Goal: Task Accomplishment & Management: Manage account settings

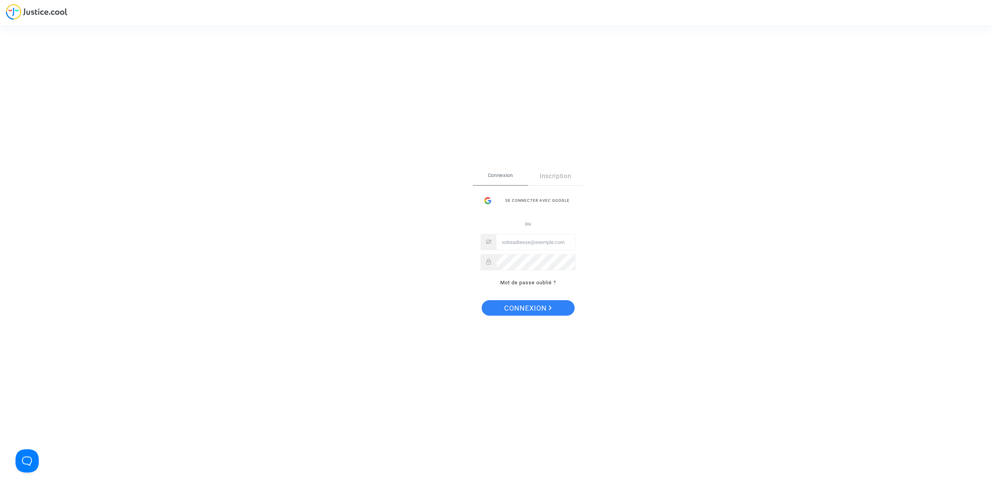
type input "hibo@pitcher-avocat.fr"
click at [513, 310] on span "Connexion" at bounding box center [528, 308] width 48 height 16
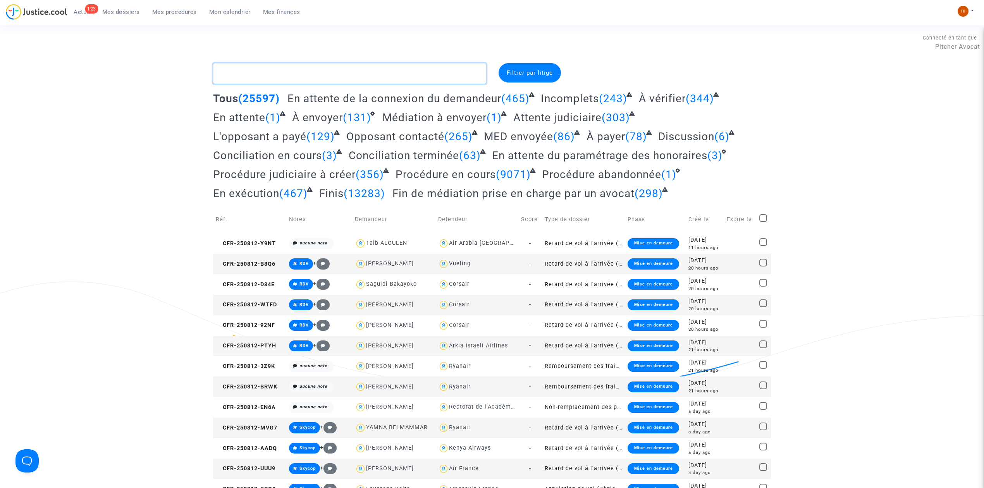
click at [267, 72] on textarea at bounding box center [349, 73] width 273 height 21
click at [169, 9] on span "Mes procédures" at bounding box center [174, 12] width 45 height 7
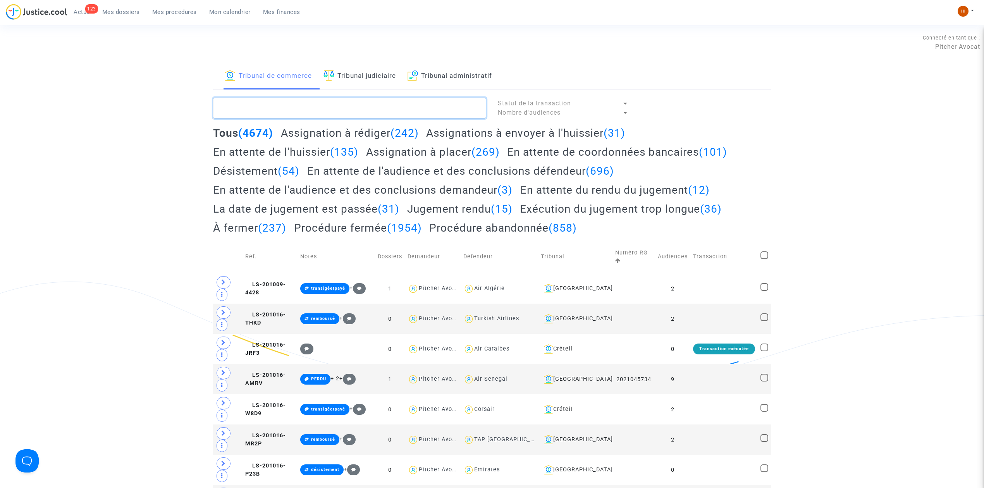
click at [387, 102] on textarea at bounding box center [349, 108] width 273 height 21
click at [379, 76] on link "Tribunal judiciaire" at bounding box center [360, 76] width 72 height 26
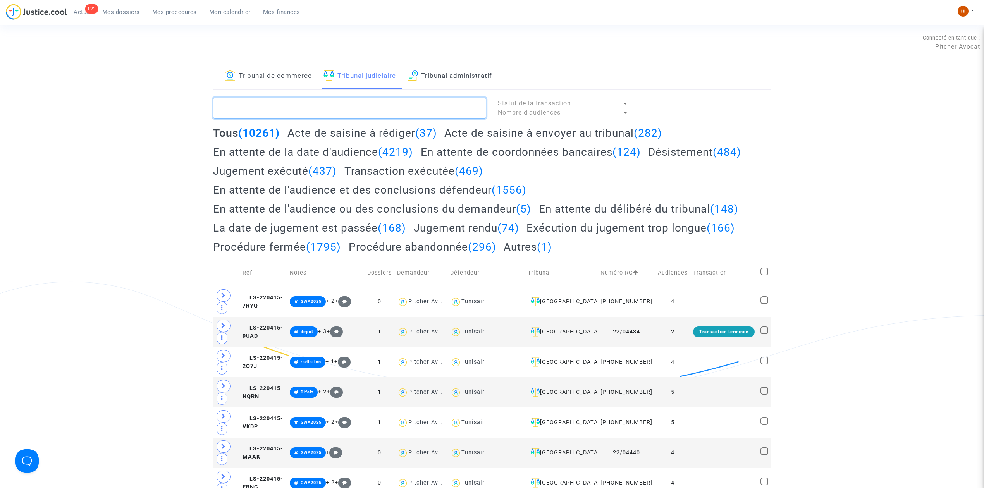
click at [335, 107] on textarea at bounding box center [349, 108] width 273 height 21
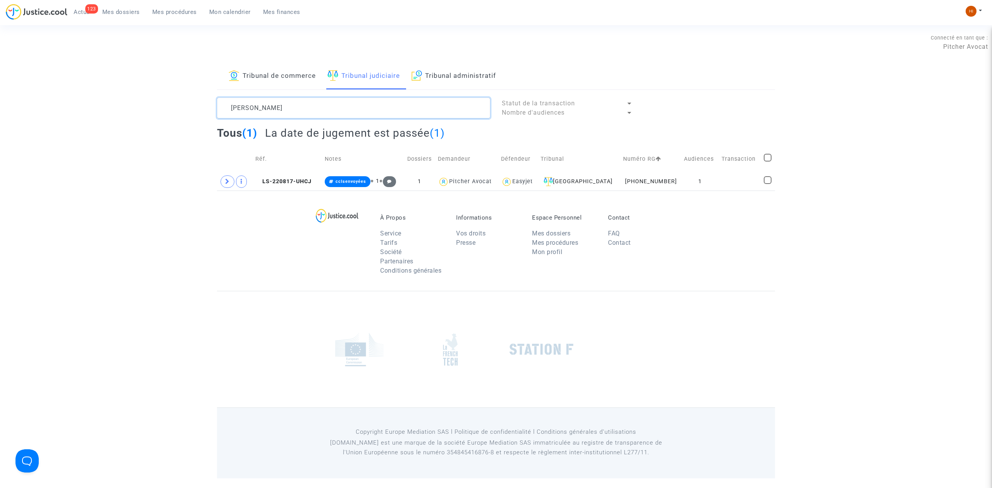
type textarea "WEINBERG"
click at [709, 191] on div "À Propos Service Tarifs Société Partenaires Conditions générales Informations V…" at bounding box center [496, 241] width 558 height 100
click at [709, 181] on td "1" at bounding box center [700, 182] width 38 height 18
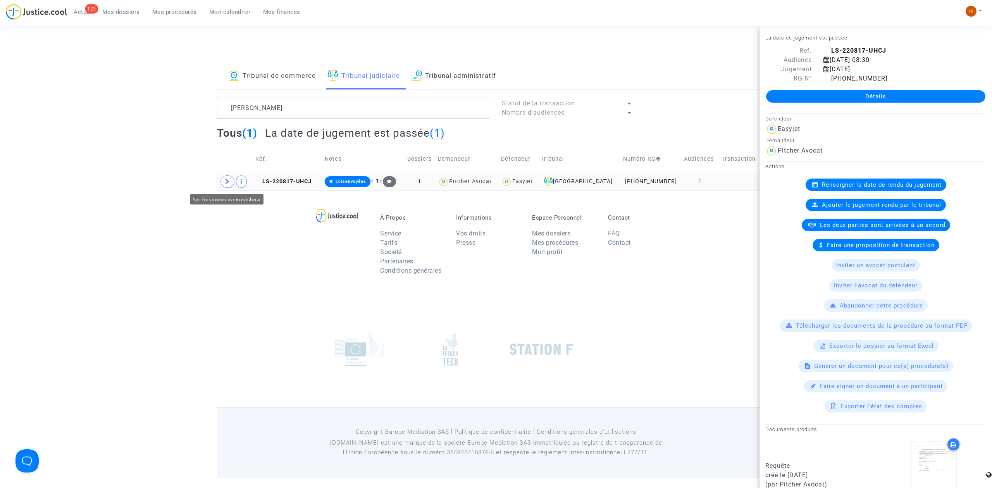
click at [222, 183] on span at bounding box center [227, 182] width 14 height 12
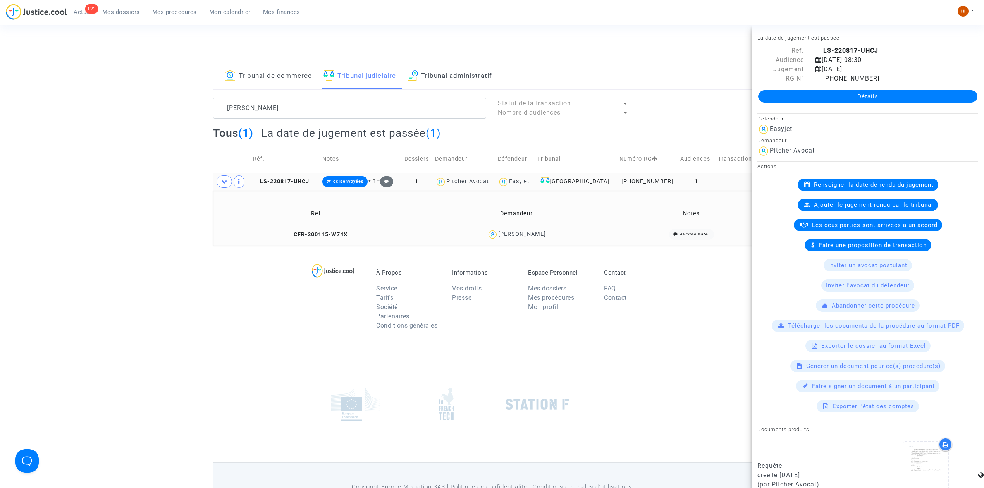
click at [862, 92] on link "Détails" at bounding box center [867, 96] width 219 height 12
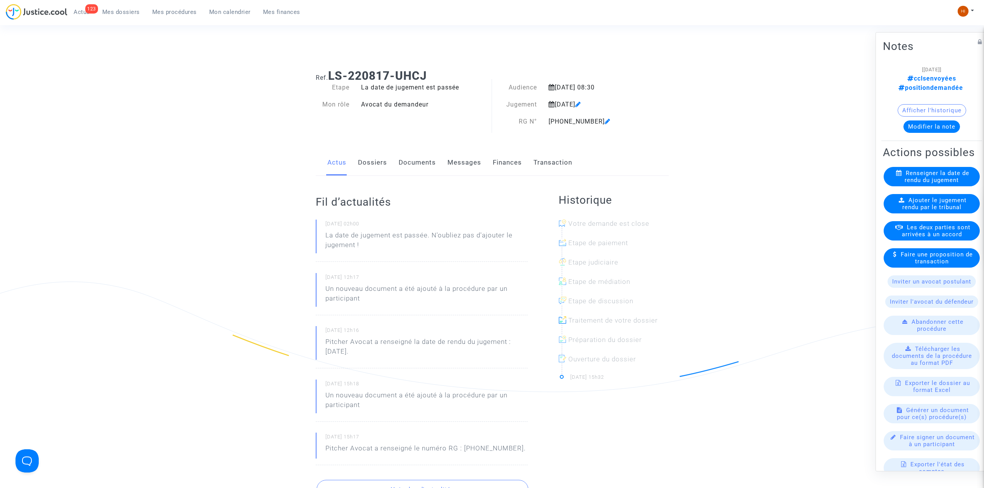
click at [388, 167] on div "Actus Dossiers Documents Messages Finances Transaction" at bounding box center [492, 163] width 353 height 26
drag, startPoint x: 384, startPoint y: 158, endPoint x: 754, endPoint y: 125, distance: 372.0
click at [383, 158] on link "Dossiers" at bounding box center [372, 163] width 29 height 26
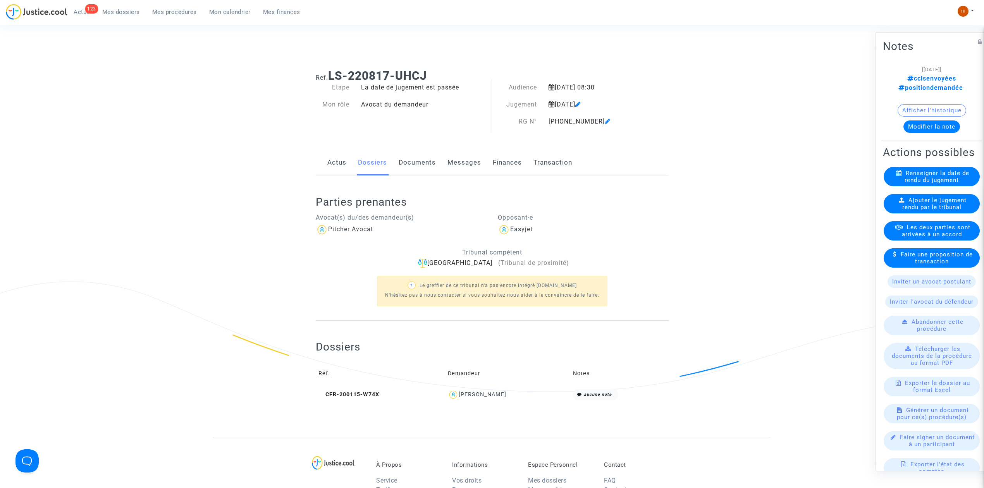
click at [925, 104] on button "Afficher l'historique" at bounding box center [932, 110] width 69 height 12
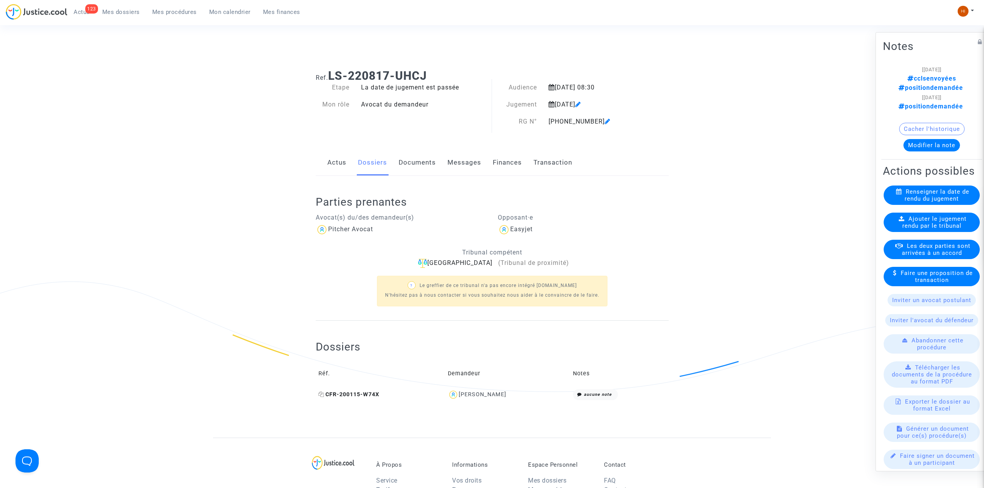
click at [348, 394] on span "CFR-200115-W74X" at bounding box center [349, 394] width 61 height 7
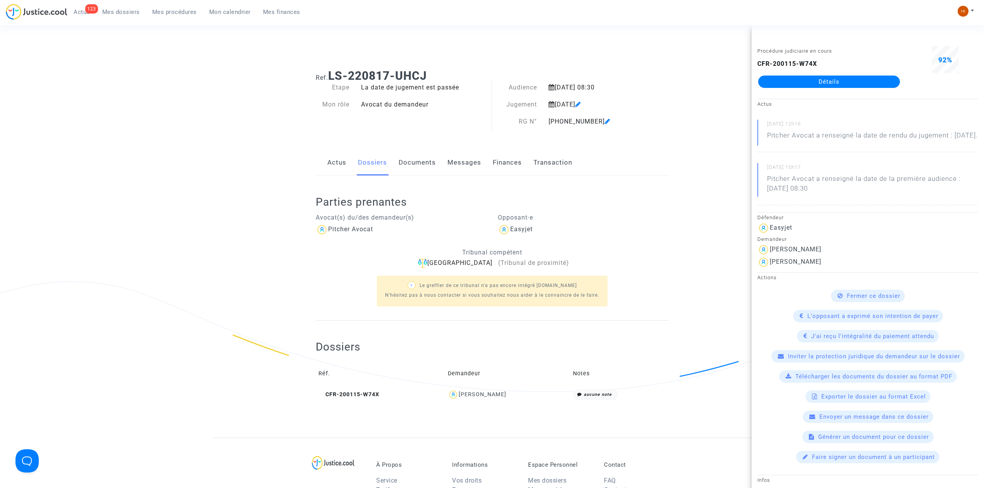
click at [822, 79] on link "Détails" at bounding box center [829, 82] width 142 height 12
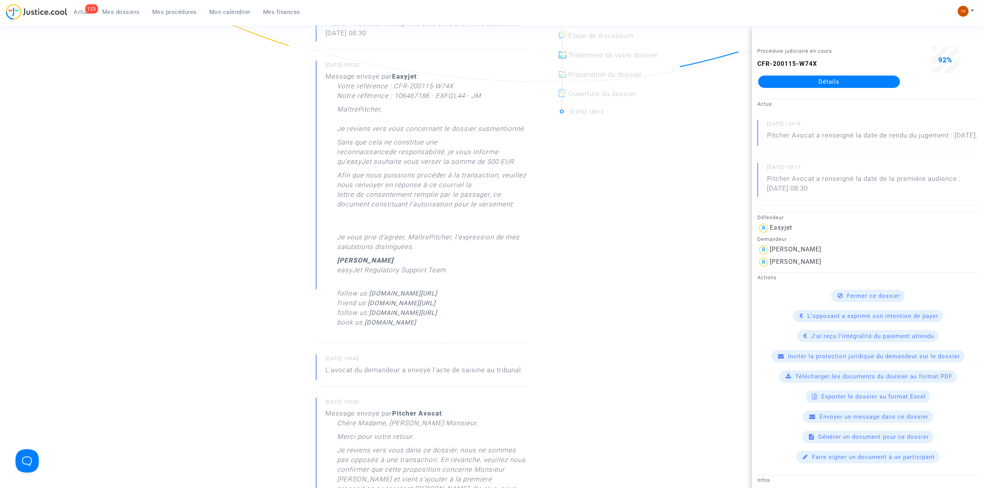
drag, startPoint x: 293, startPoint y: 130, endPoint x: 317, endPoint y: 136, distance: 24.1
click at [292, 131] on ng-component "Ref. CFR-200115-W74X Etape Procédure judiciaire en cours Catégorie Retard de vo…" at bounding box center [492, 469] width 558 height 1432
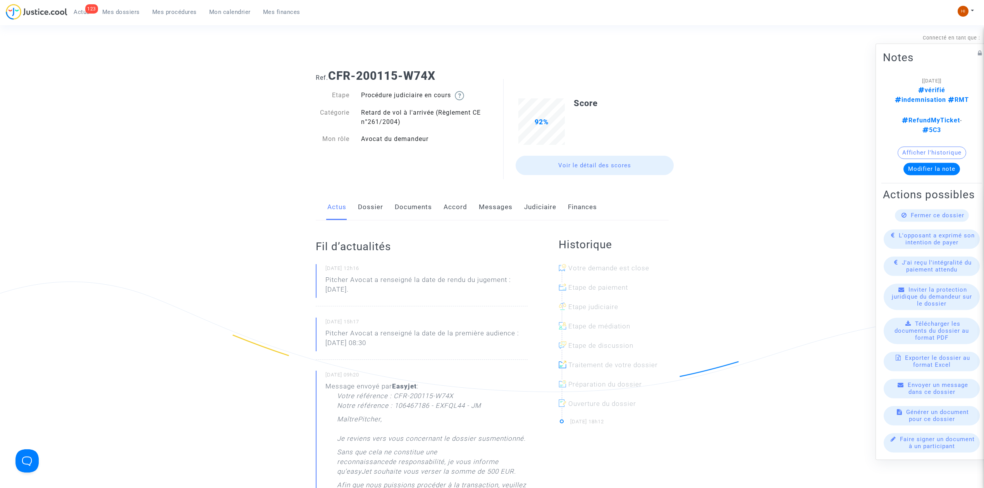
drag, startPoint x: 461, startPoint y: 66, endPoint x: 332, endPoint y: 71, distance: 129.2
click at [332, 71] on div "Ref. CFR-200115-W74X" at bounding box center [492, 73] width 365 height 20
copy b "CFR-200115-W74X"
click at [529, 203] on link "Judiciaire" at bounding box center [540, 208] width 32 height 26
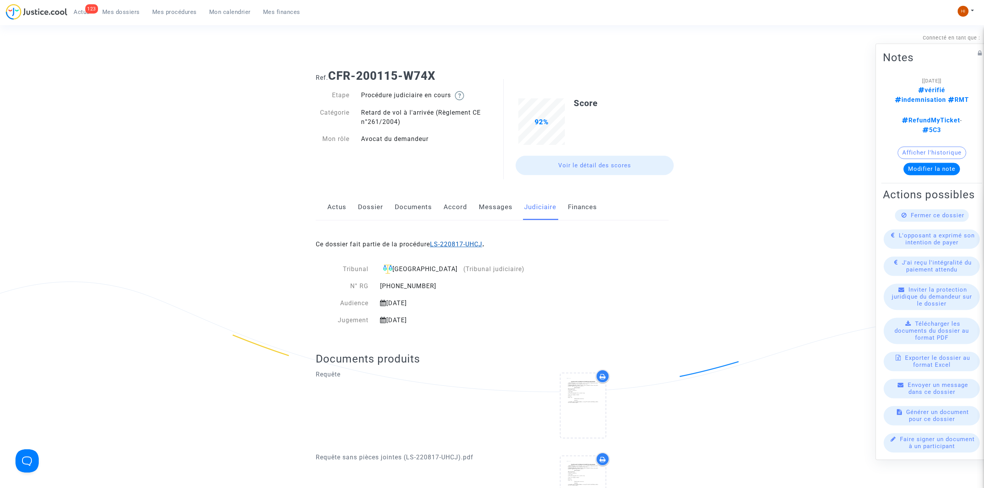
click at [464, 246] on link "LS-220817-UHCJ" at bounding box center [456, 244] width 52 height 7
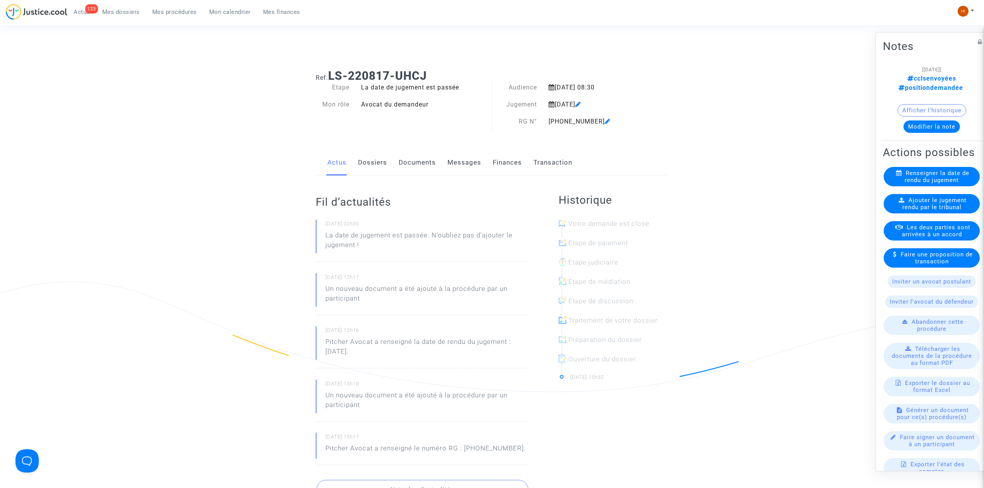
drag, startPoint x: 949, startPoint y: 209, endPoint x: 888, endPoint y: 226, distance: 63.4
click at [938, 211] on span "Ajouter le jugement rendu par le tribunal" at bounding box center [935, 204] width 65 height 14
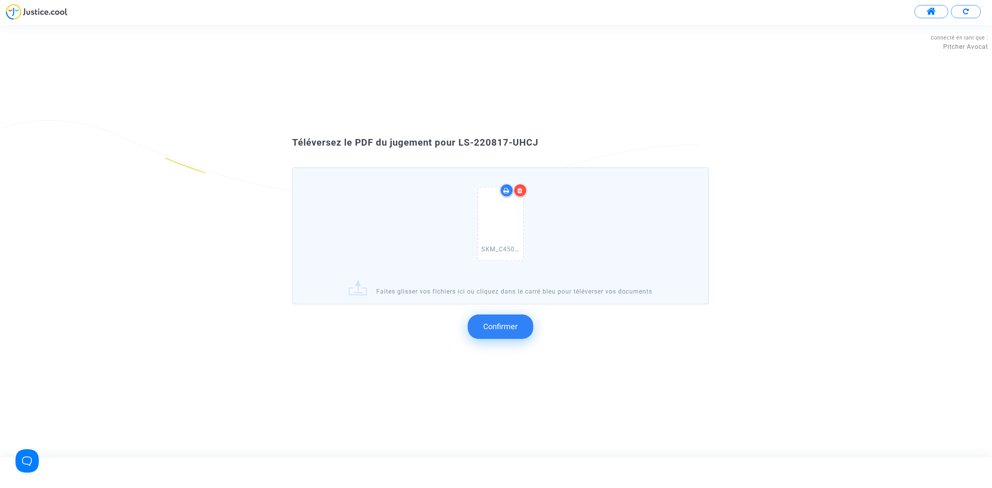
click at [506, 323] on span "Confirmer" at bounding box center [500, 326] width 34 height 9
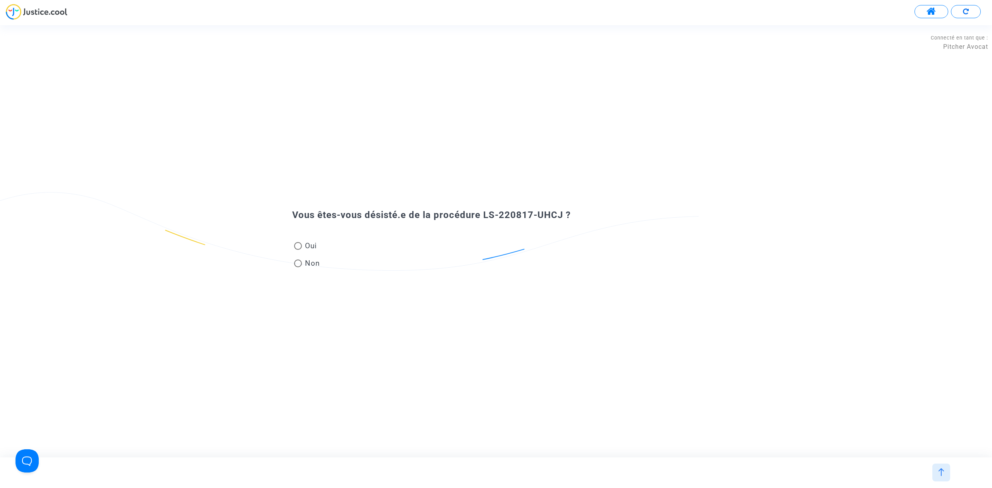
click at [305, 264] on span "Non" at bounding box center [311, 263] width 18 height 10
click at [298, 267] on input "Non" at bounding box center [298, 267] width 0 height 0
radio input "true"
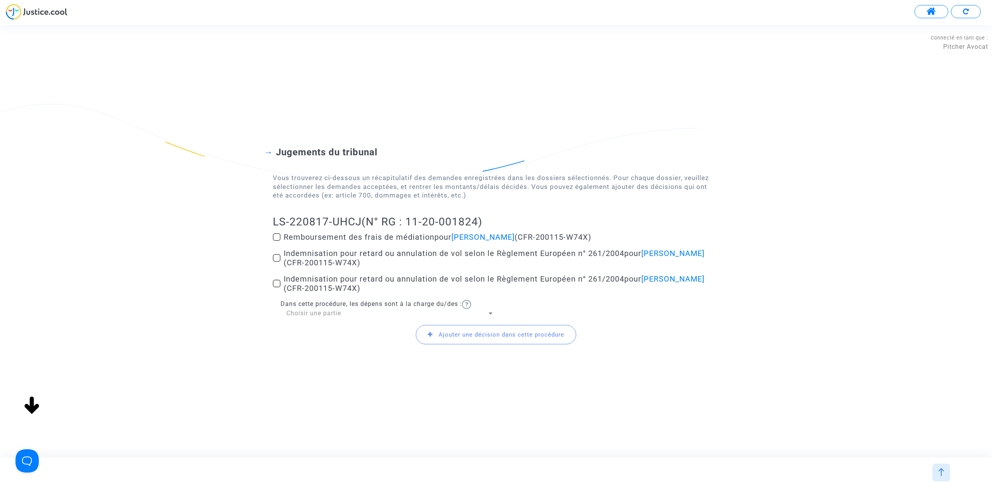
click at [277, 244] on mat-checkbox "Remboursement des frais de médiation pour Kristina Weinberg (CFR-200115-W74X)" at bounding box center [496, 239] width 446 height 12
click at [273, 239] on span at bounding box center [277, 237] width 8 height 8
click at [276, 241] on input "Remboursement des frais de médiation pour Kristina Weinberg (CFR-200115-W74X)" at bounding box center [276, 241] width 0 height 0
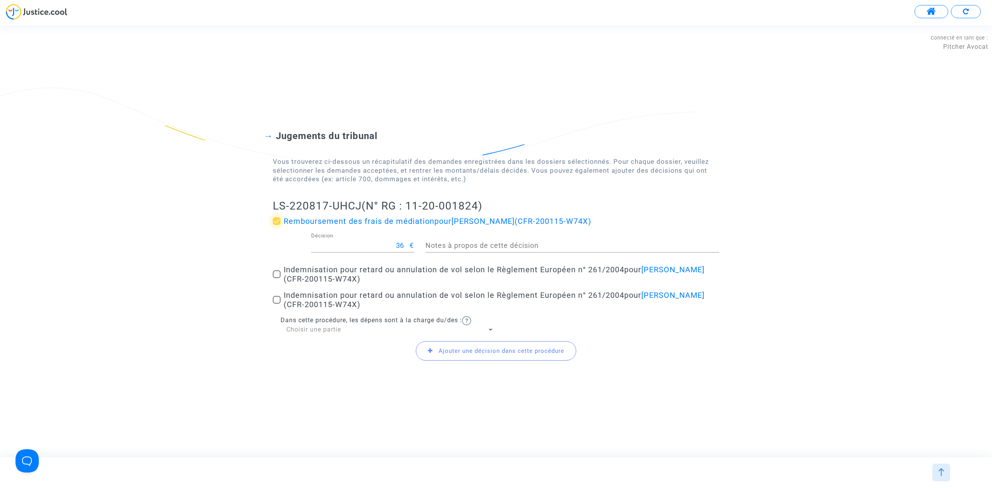
drag, startPoint x: 280, startPoint y: 220, endPoint x: 284, endPoint y: 272, distance: 51.7
click at [280, 224] on span at bounding box center [277, 221] width 8 height 8
click at [277, 225] on input "Remboursement des frais de médiation pour Kristina Weinberg (CFR-200115-W74X)" at bounding box center [276, 225] width 0 height 0
checkbox input "false"
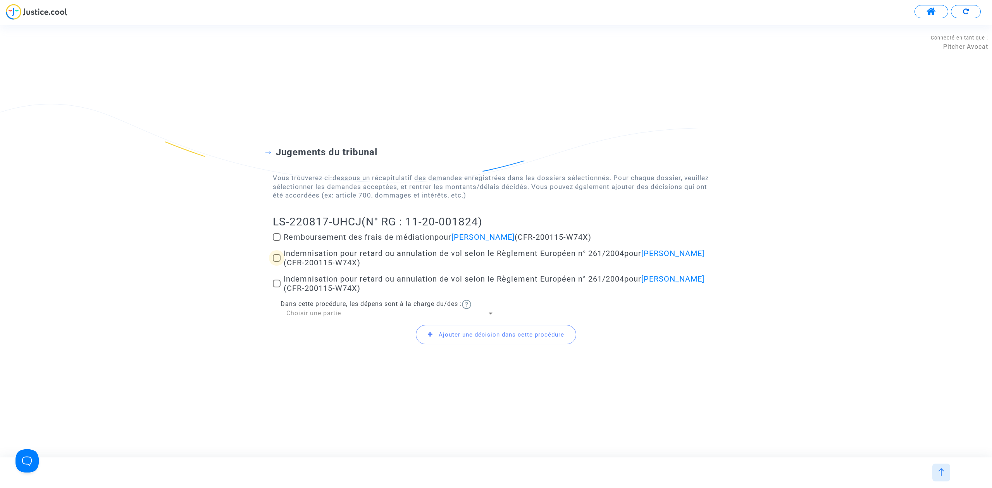
click at [273, 251] on label "Indemnisation pour retard ou annulation de vol selon le Règlement Européen n° 2…" at bounding box center [496, 258] width 446 height 19
click at [276, 262] on input "Indemnisation pour retard ou annulation de vol selon le Règlement Européen n° 2…" at bounding box center [276, 262] width 0 height 0
checkbox input "true"
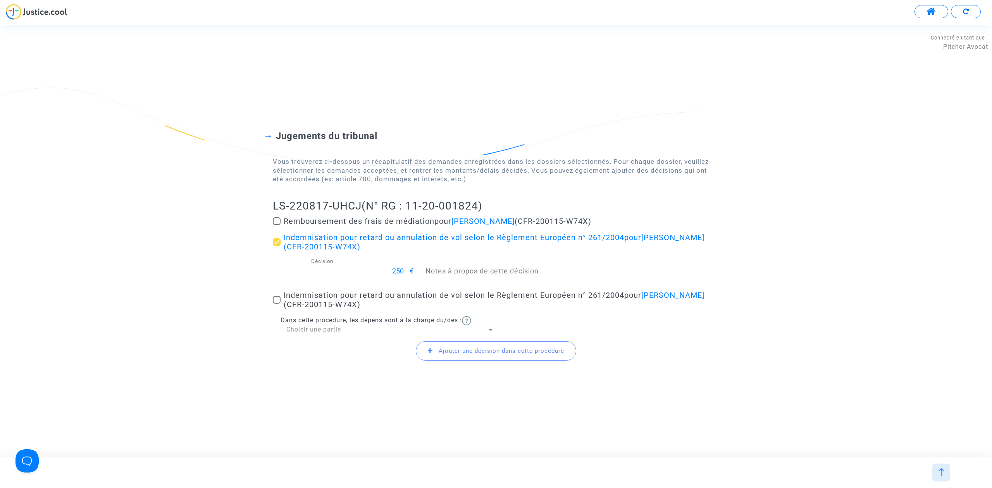
click at [276, 301] on span at bounding box center [277, 300] width 8 height 8
click at [276, 304] on input "Indemnisation pour retard ou annulation de vol selon le Règlement Européen n° 2…" at bounding box center [276, 304] width 0 height 0
checkbox input "true"
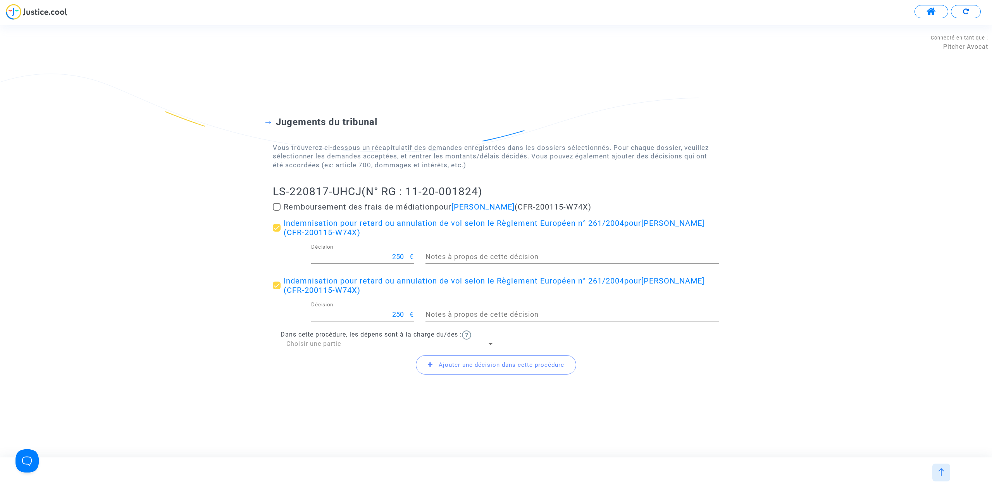
click at [431, 368] on span "Ajouter une décision dans cette procédure" at bounding box center [496, 364] width 160 height 19
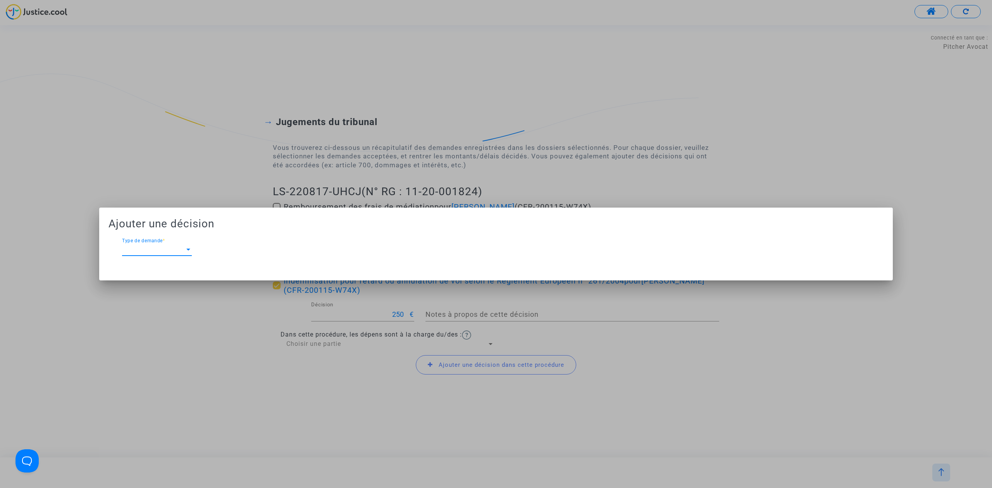
click at [188, 248] on div at bounding box center [188, 249] width 7 height 7
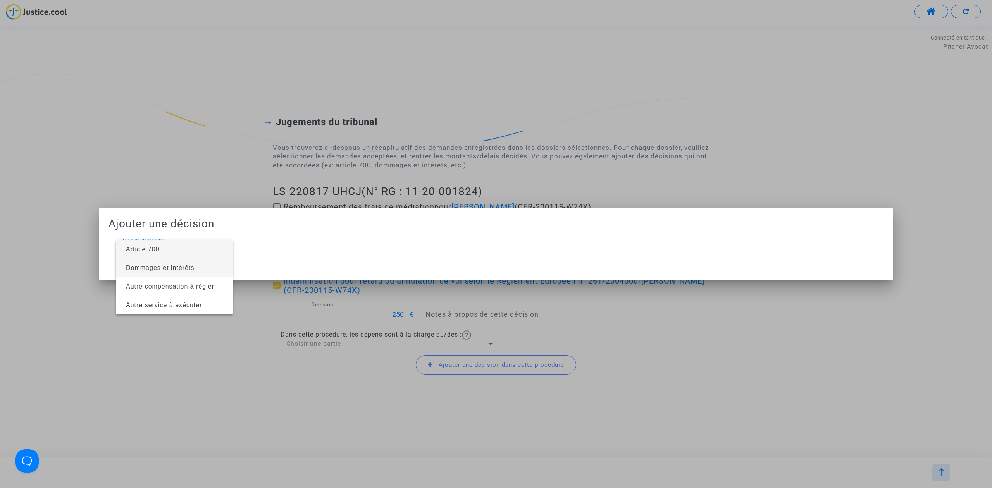
click at [200, 273] on span "Dommages et intérêts" at bounding box center [174, 268] width 105 height 19
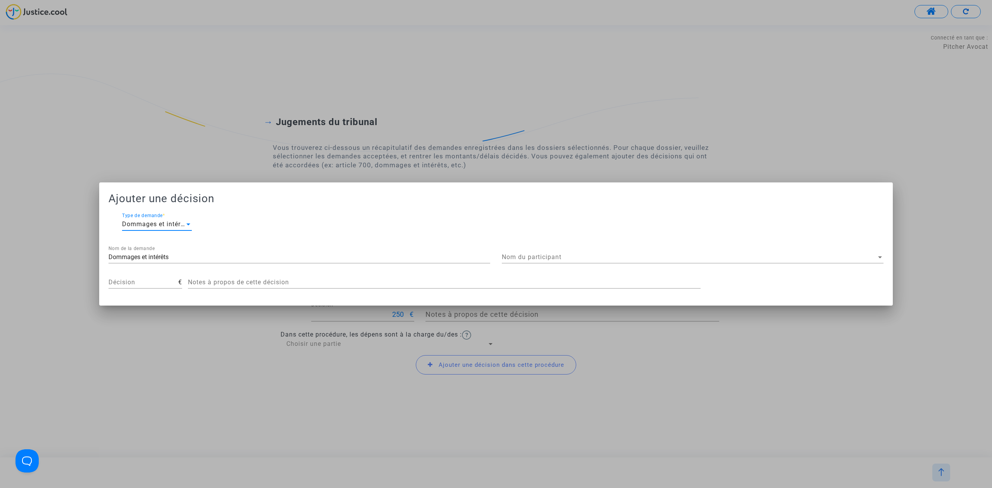
click at [615, 259] on span "Nom du participant" at bounding box center [689, 257] width 375 height 7
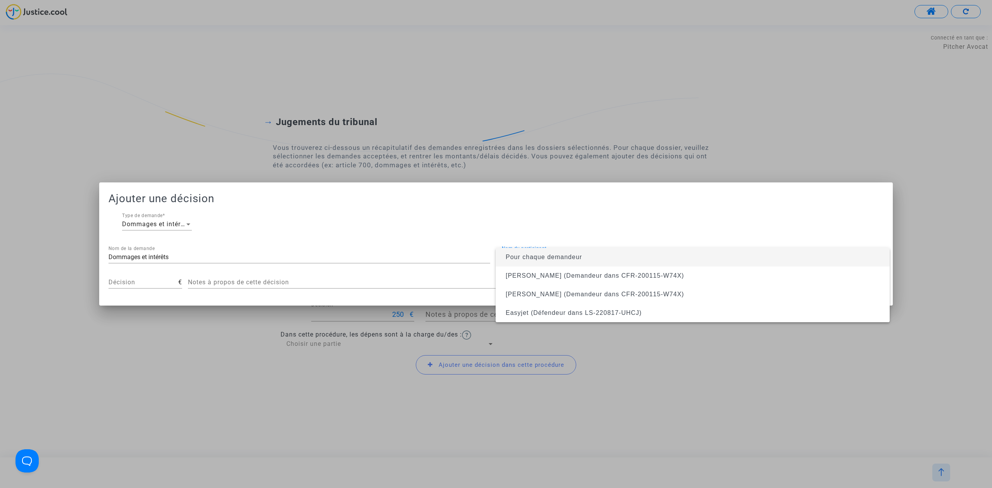
click at [609, 259] on span "Pour chaque demandeur" at bounding box center [693, 257] width 382 height 19
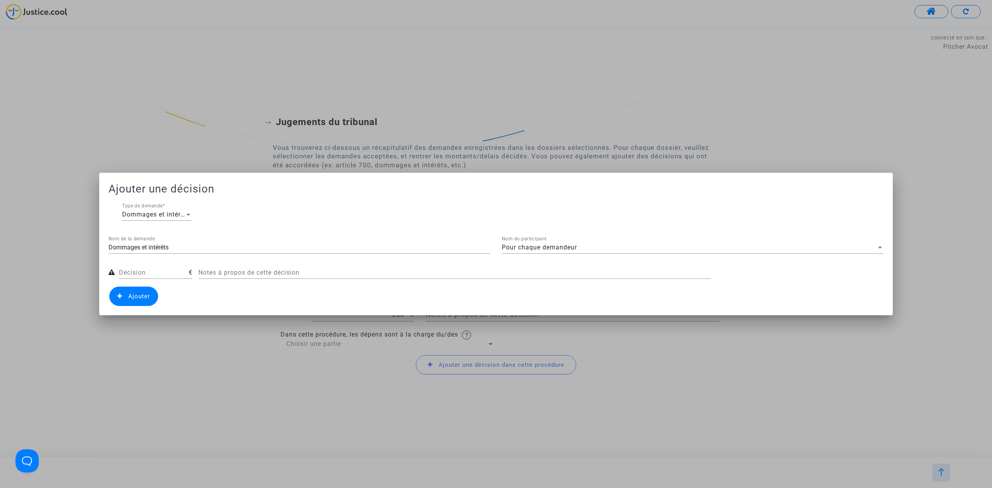
click at [146, 267] on div "Décision" at bounding box center [154, 270] width 70 height 17
type input "150"
click at [142, 295] on span "Ajouter" at bounding box center [139, 296] width 22 height 7
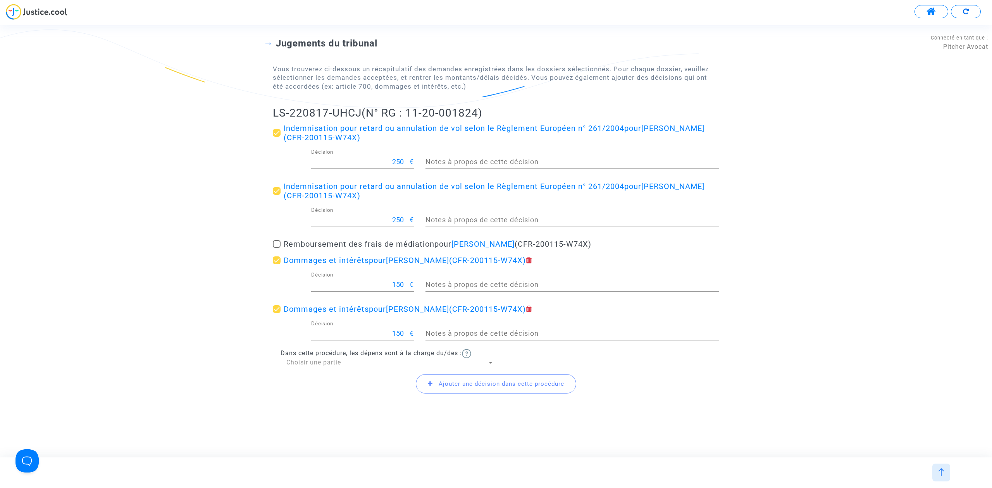
scroll to position [61, 0]
click at [362, 363] on div "Choisir une partie" at bounding box center [386, 361] width 201 height 9
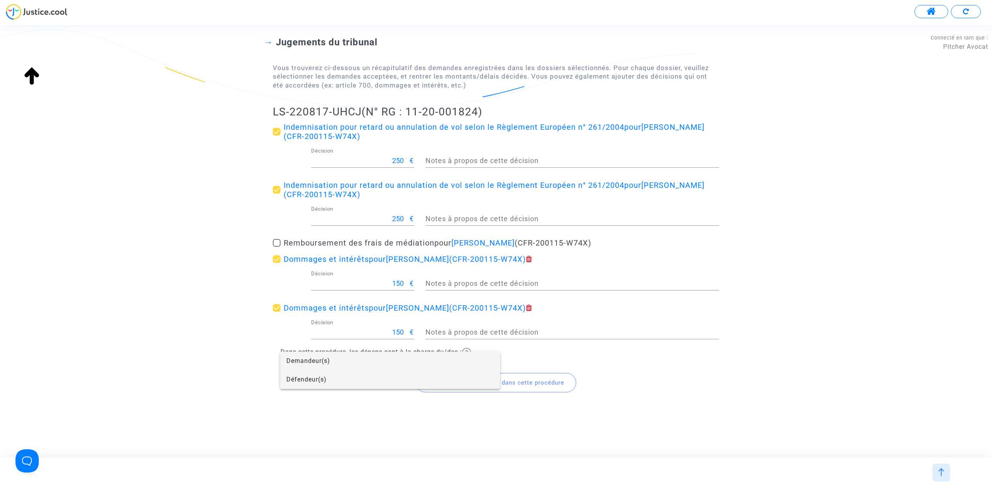
drag, startPoint x: 362, startPoint y: 372, endPoint x: 357, endPoint y: 374, distance: 4.5
click at [361, 372] on span "Défendeur(s)" at bounding box center [390, 379] width 208 height 19
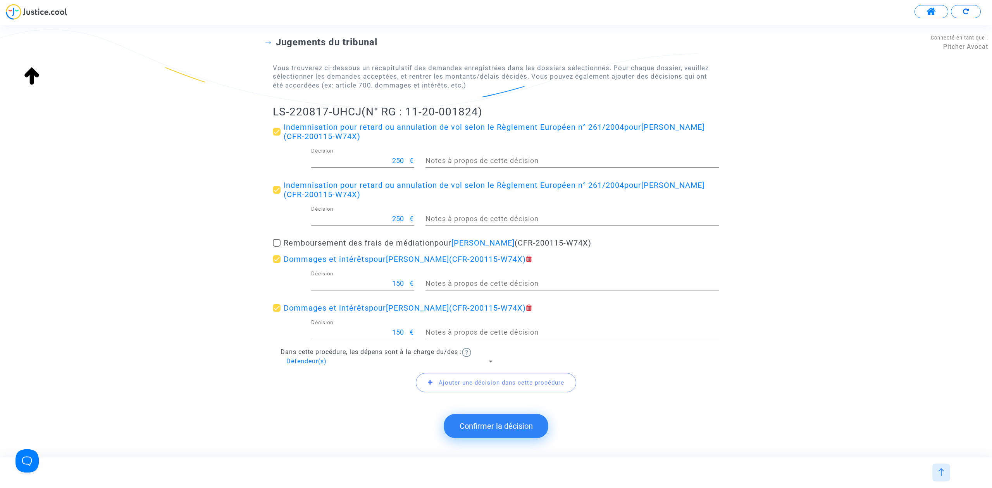
drag, startPoint x: 252, startPoint y: 106, endPoint x: 360, endPoint y: 110, distance: 108.2
click at [360, 110] on div "Jugements du tribunal Vous trouverez ci-dessous un récapitulatif des demandes e…" at bounding box center [496, 210] width 992 height 410
copy h2 "LS-220817-UHCJ"
drag, startPoint x: 504, startPoint y: 425, endPoint x: 475, endPoint y: 393, distance: 43.9
click at [503, 426] on button "Confirmer la décision" at bounding box center [496, 426] width 104 height 24
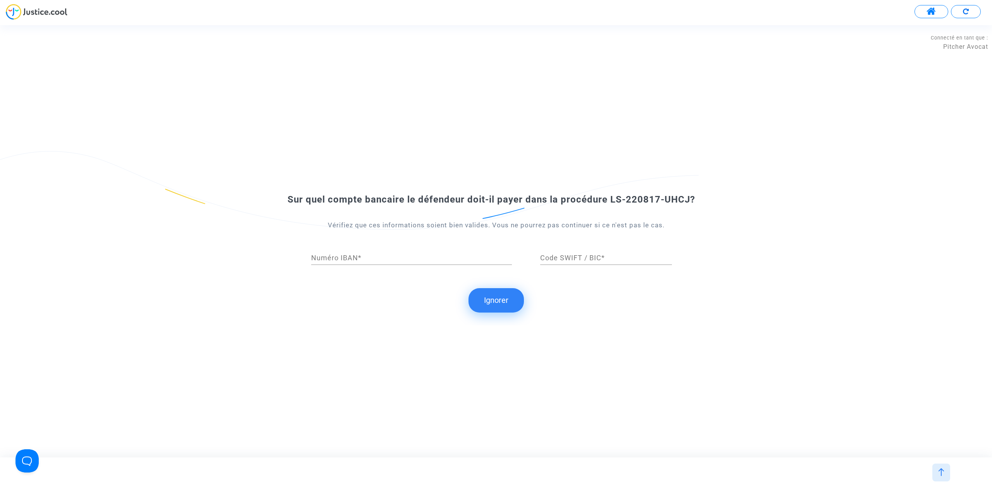
click at [503, 300] on button "Ignorer" at bounding box center [495, 300] width 55 height 24
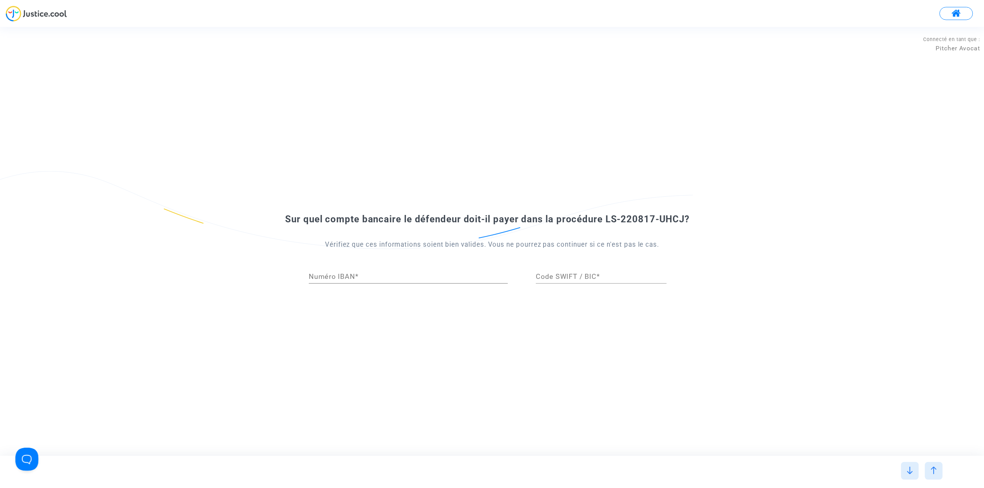
scroll to position [0, 0]
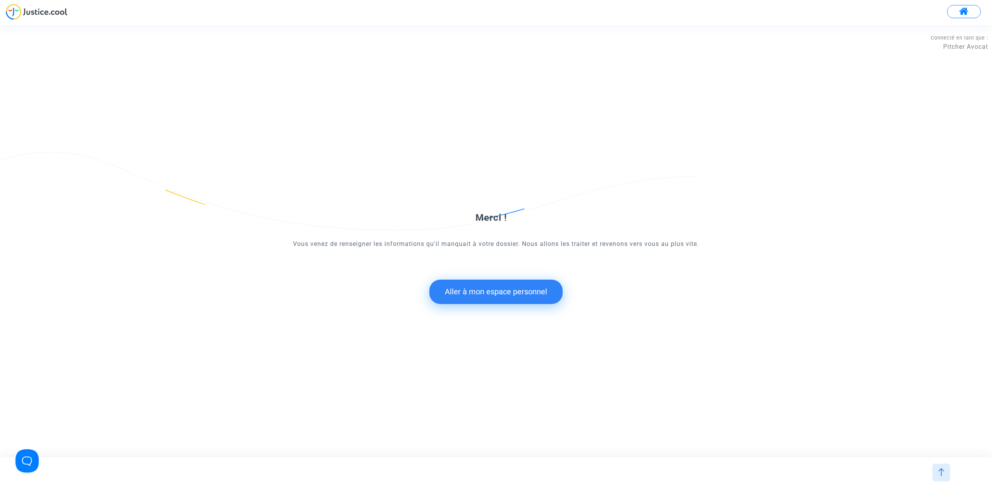
click at [518, 298] on button "Aller à mon espace personnel" at bounding box center [495, 292] width 133 height 24
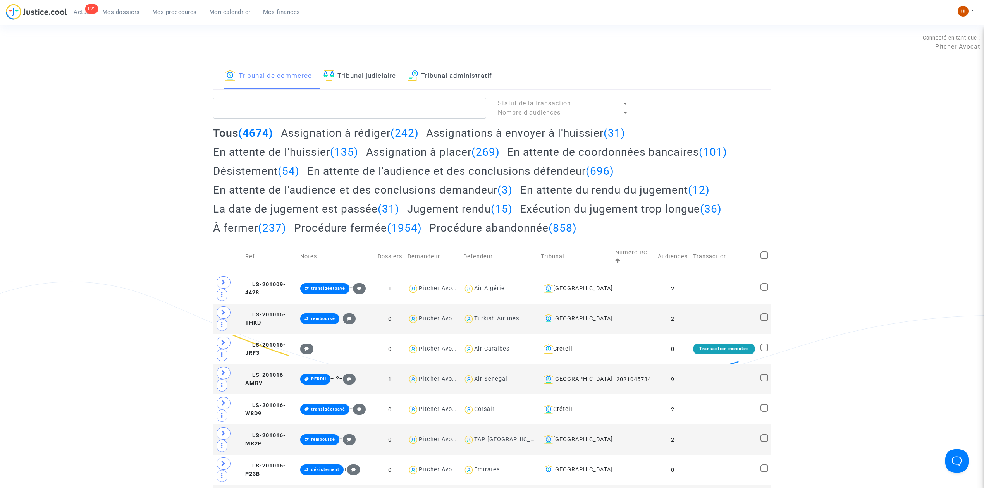
click at [362, 77] on link "Tribunal judiciaire" at bounding box center [360, 76] width 72 height 26
click at [357, 105] on textarea at bounding box center [349, 108] width 273 height 21
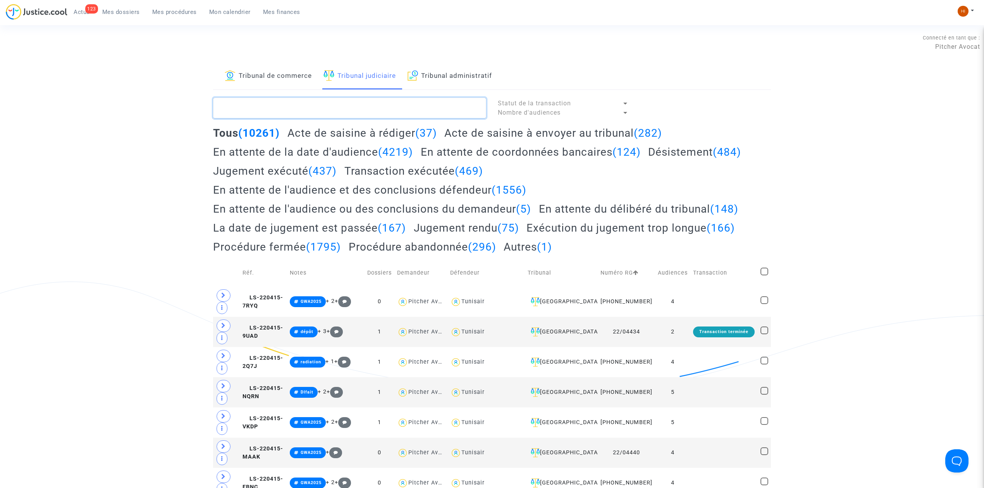
paste textarea "LS-220817-UHCJ"
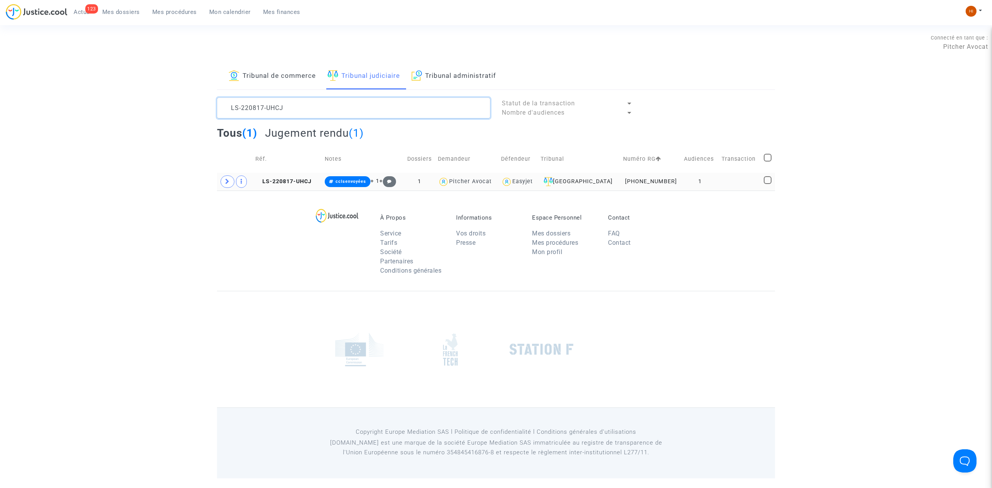
type textarea "LS-220817-UHCJ"
click at [229, 179] on icon at bounding box center [227, 182] width 5 height 6
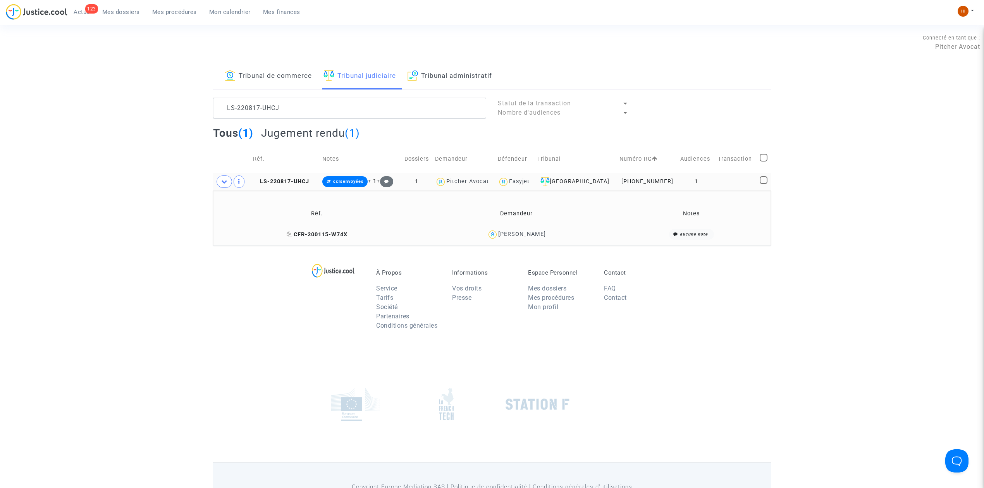
click at [291, 233] on icon at bounding box center [290, 234] width 6 height 5
click at [350, 176] on td "cclsenvoyées + 1 +" at bounding box center [360, 182] width 81 height 18
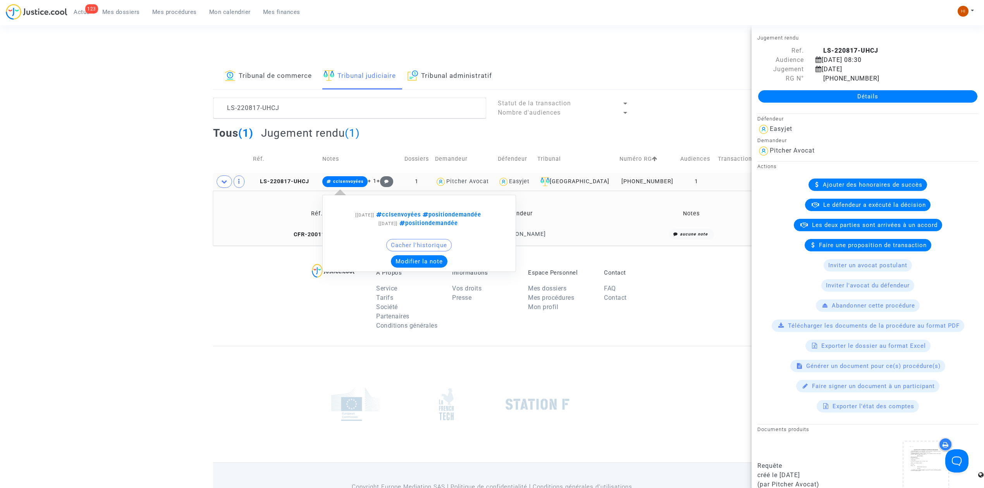
click at [352, 185] on span "cclsenvoyées" at bounding box center [345, 181] width 46 height 11
click at [424, 259] on button "Modifier la note" at bounding box center [419, 261] width 57 height 12
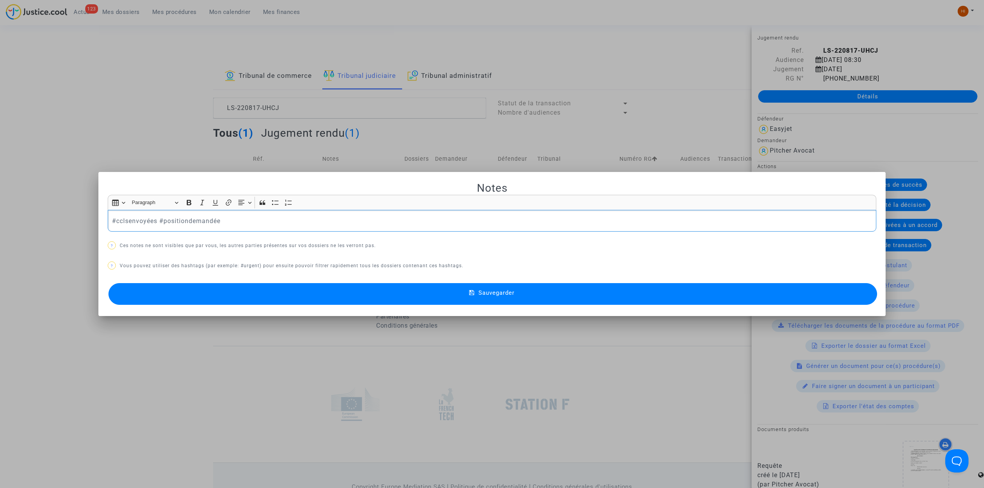
drag, startPoint x: 81, startPoint y: 215, endPoint x: -127, endPoint y: 221, distance: 208.6
click at [0, 221] on html "123 Actus Mes dossiers Mes procédures Mon calendrier Mes finances Mon profil Ch…" at bounding box center [492, 266] width 984 height 533
click at [399, 295] on button "Sauvegarder" at bounding box center [493, 294] width 769 height 22
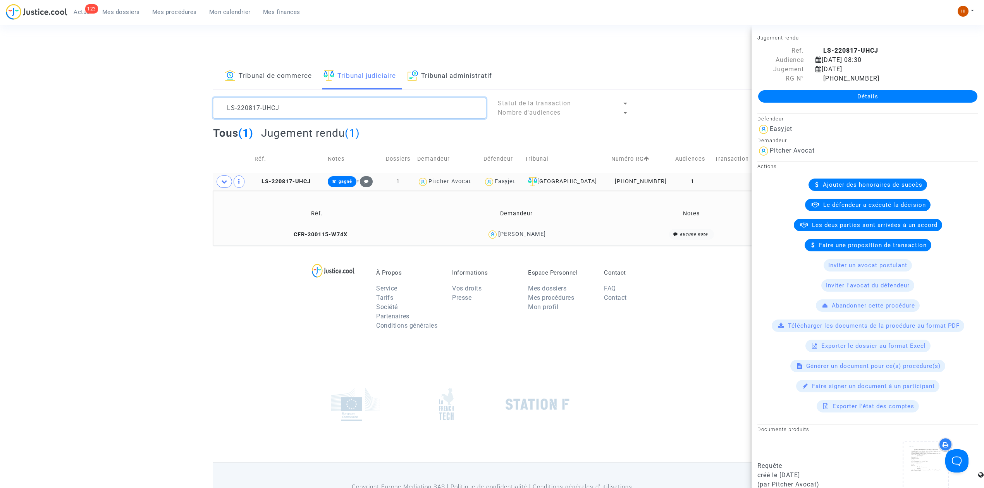
drag, startPoint x: 363, startPoint y: 114, endPoint x: 95, endPoint y: 98, distance: 269.0
click at [95, 98] on div "Tribunal de commerce Tribunal judiciaire Tribunal administratif LS-220817-UHCJ …" at bounding box center [492, 154] width 984 height 183
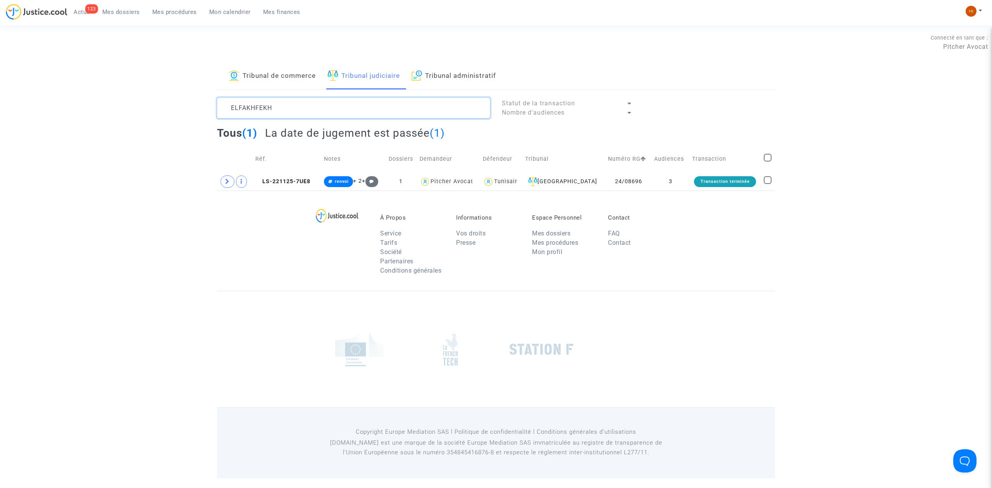
type textarea "ELFAKHFEKH"
click at [309, 188] on td "LS-221125-7UE8" at bounding box center [287, 182] width 69 height 18
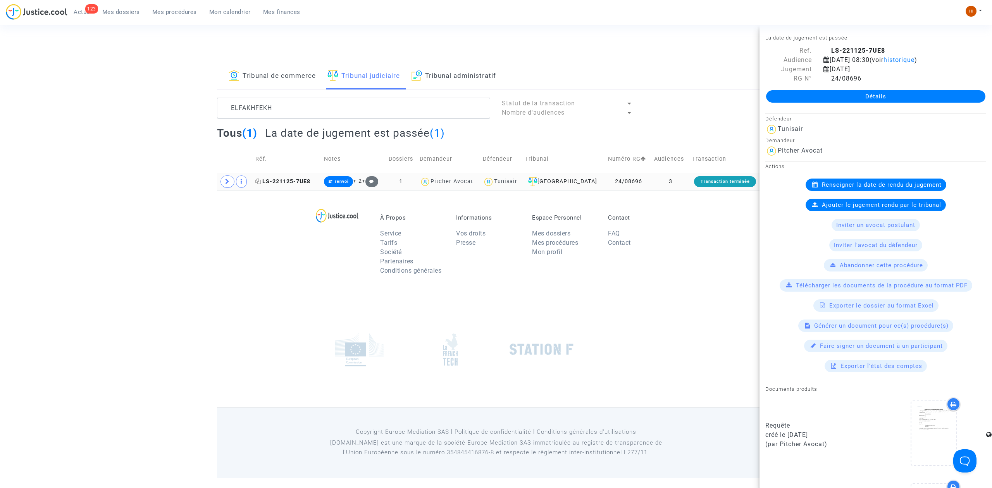
click at [260, 183] on icon at bounding box center [258, 181] width 6 height 5
click at [227, 187] on span at bounding box center [227, 182] width 14 height 12
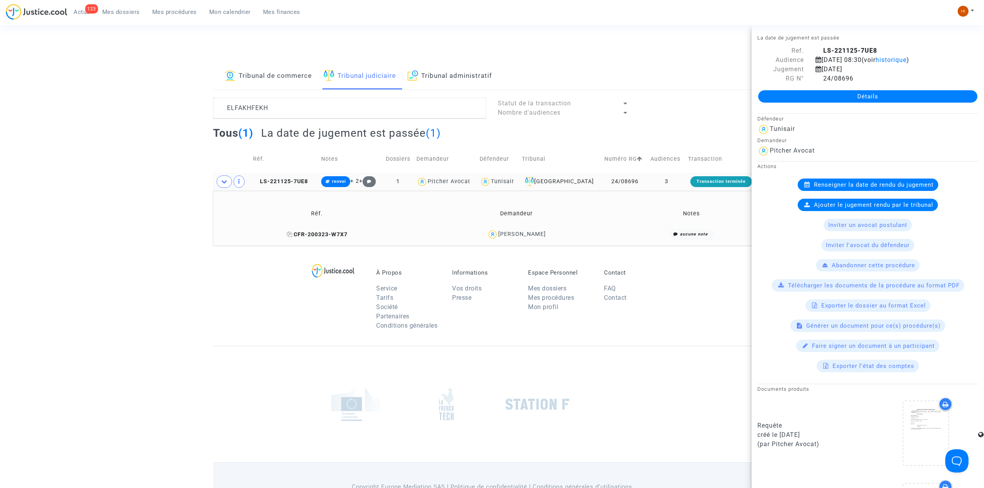
click at [288, 236] on icon at bounding box center [290, 234] width 6 height 5
click at [301, 179] on span "LS-221125-7UE8" at bounding box center [280, 181] width 55 height 7
click at [910, 92] on link "Détails" at bounding box center [867, 96] width 219 height 12
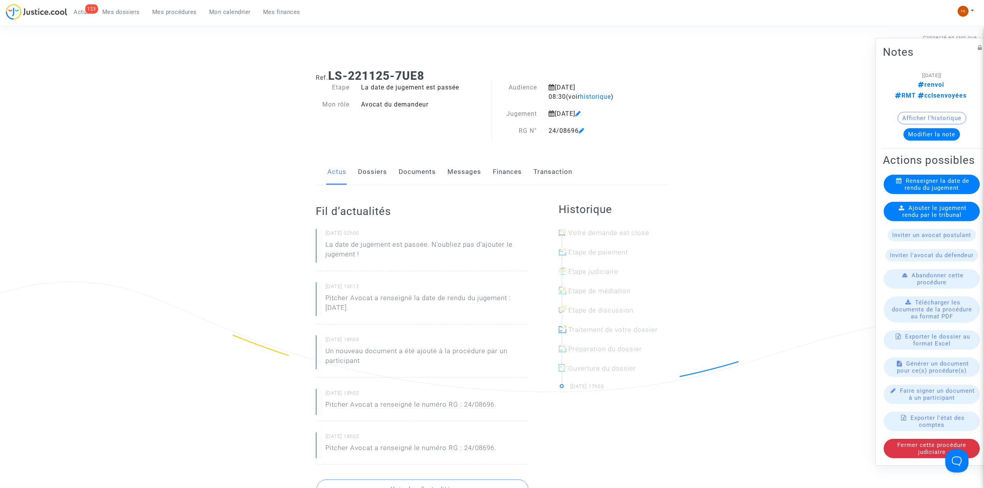
click at [932, 219] on span "Ajouter le jugement rendu par le tribunal" at bounding box center [935, 212] width 65 height 14
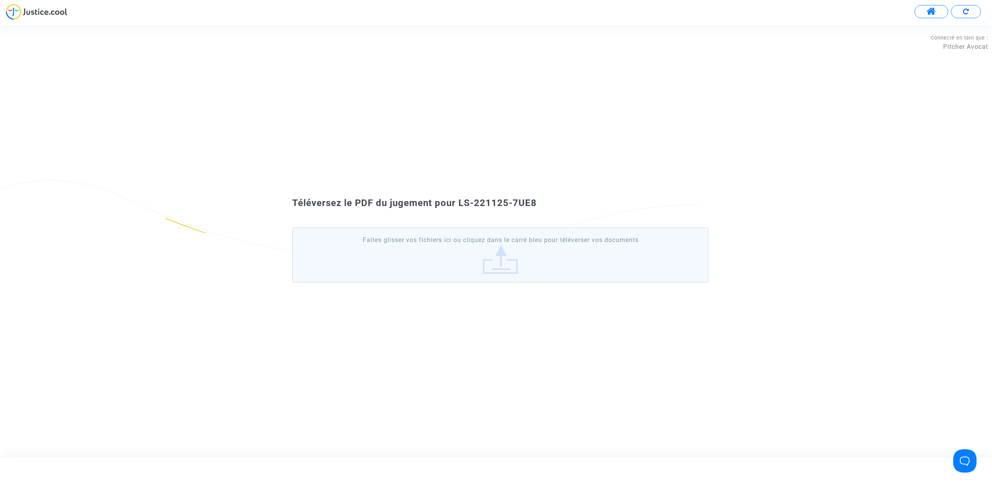
drag, startPoint x: 510, startPoint y: 199, endPoint x: 460, endPoint y: 198, distance: 49.6
click at [460, 198] on div "Téléversez le PDF du jugement pour LS-221125-7UE8" at bounding box center [496, 203] width 446 height 13
copy span "LS-221125-7UE8"
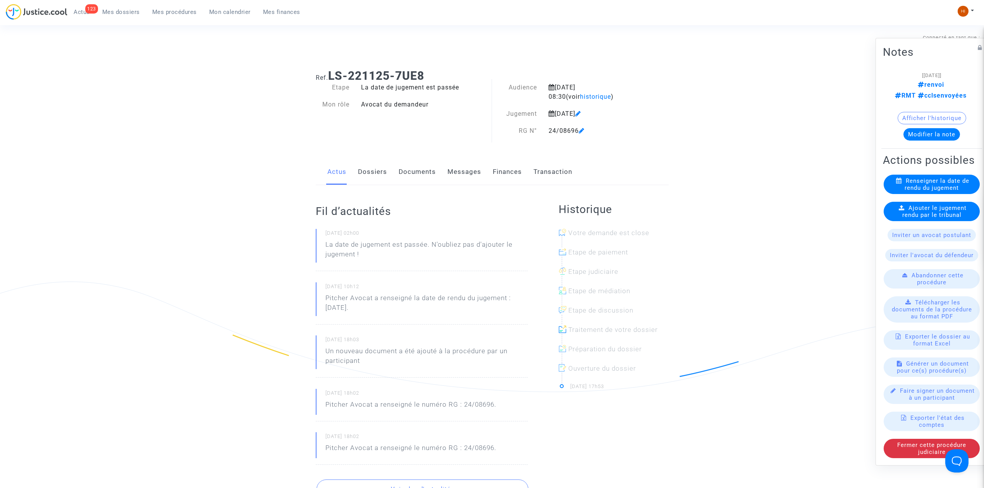
click at [174, 21] on div "123 Actus Mes dossiers Mes procédures Mon calendrier Mes finances" at bounding box center [156, 14] width 301 height 21
click at [179, 15] on span "Mes procédures" at bounding box center [174, 12] width 45 height 7
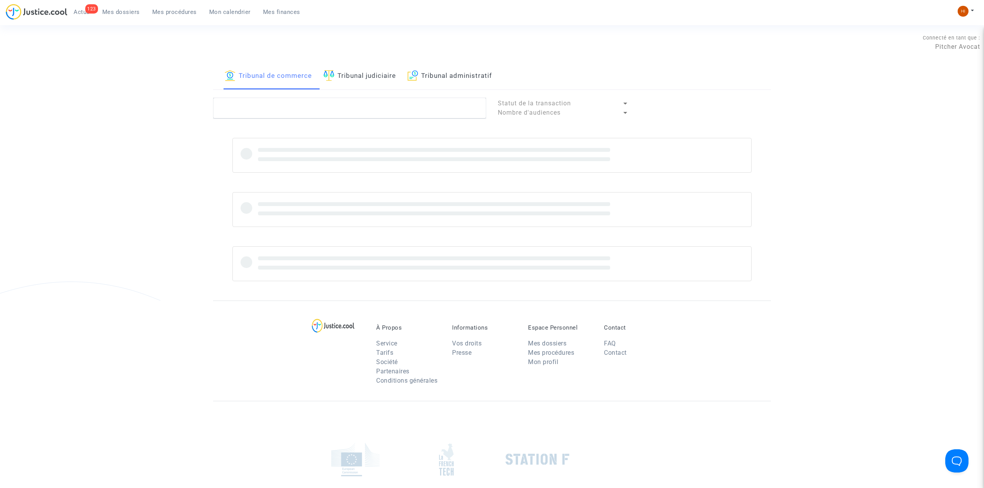
drag, startPoint x: 399, startPoint y: 76, endPoint x: 396, endPoint y: 98, distance: 22.3
click at [396, 76] on link "Tribunal judiciaire" at bounding box center [360, 76] width 72 height 26
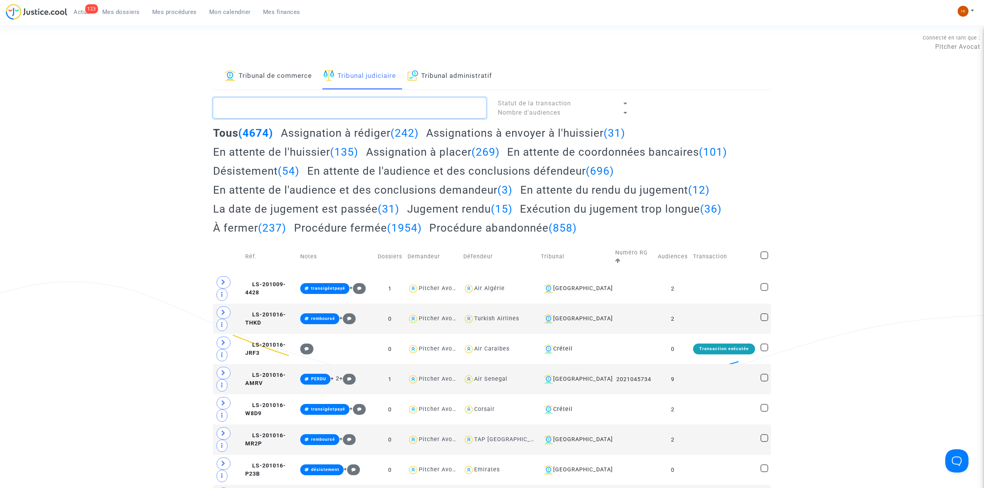
click at [397, 115] on textarea at bounding box center [349, 108] width 273 height 21
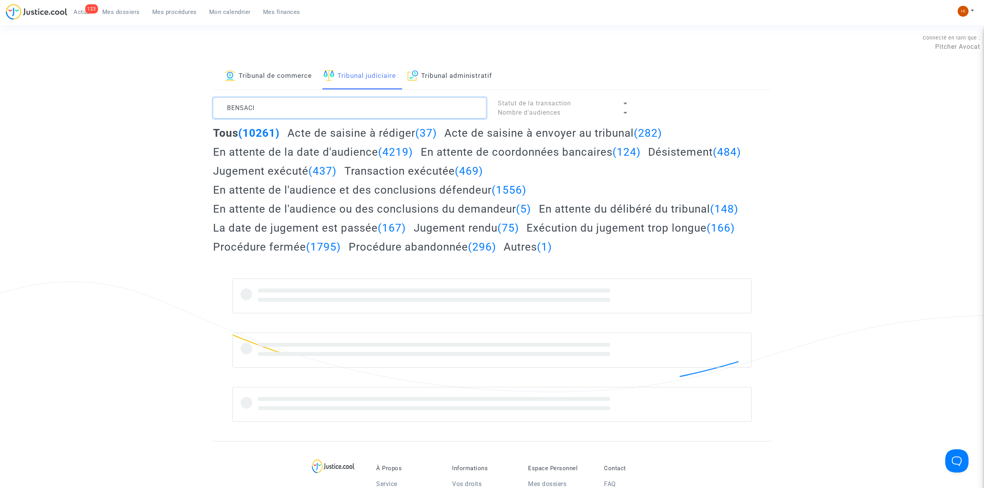
type textarea "BENSACI"
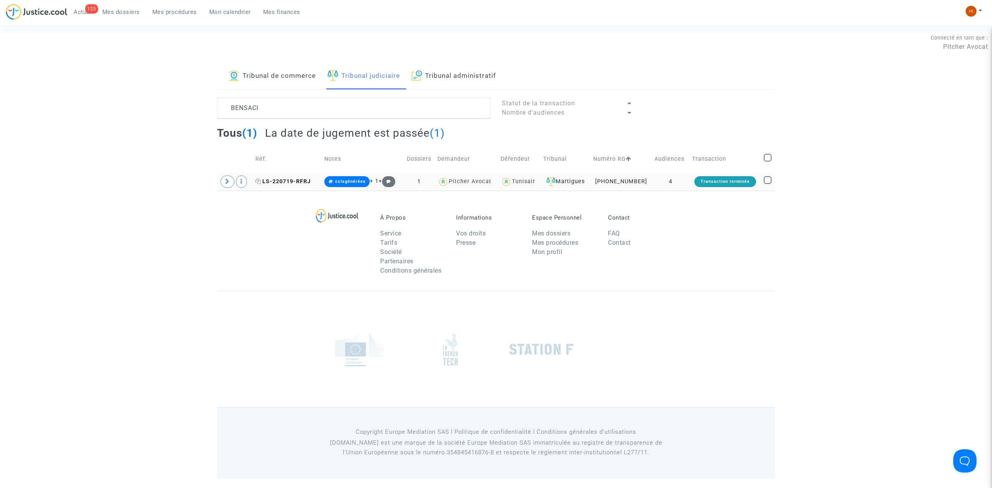
click at [261, 180] on icon at bounding box center [258, 181] width 6 height 5
click at [289, 184] on span "LS-220719-RFRJ" at bounding box center [282, 181] width 55 height 7
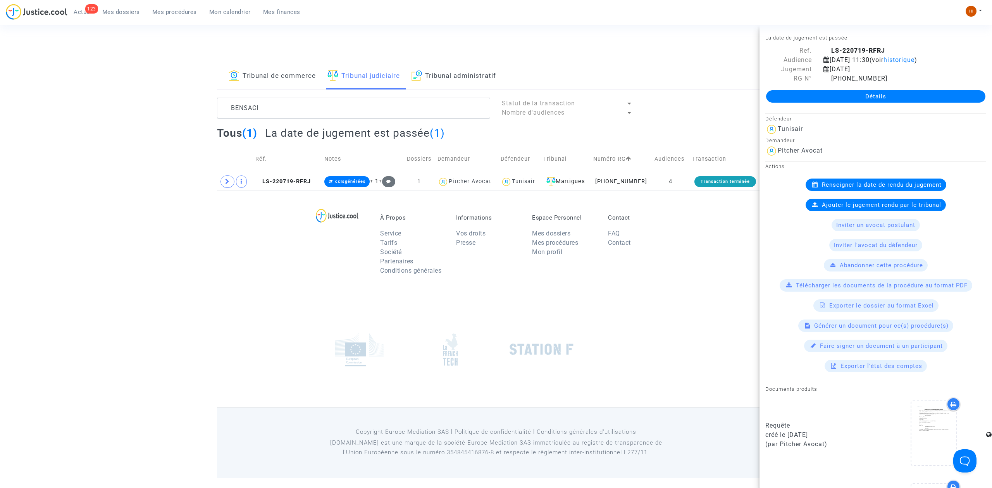
click at [839, 100] on link "Détails" at bounding box center [875, 96] width 219 height 12
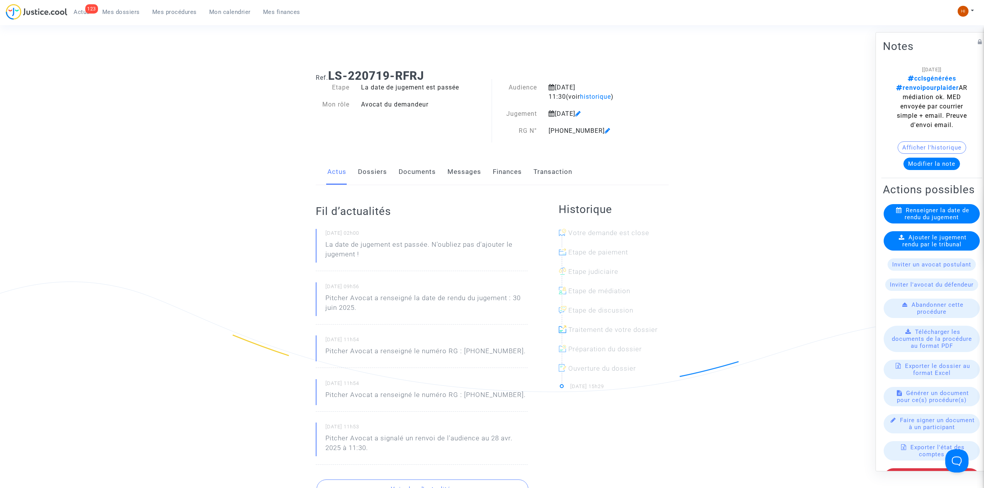
click at [362, 177] on link "Dossiers" at bounding box center [372, 172] width 29 height 26
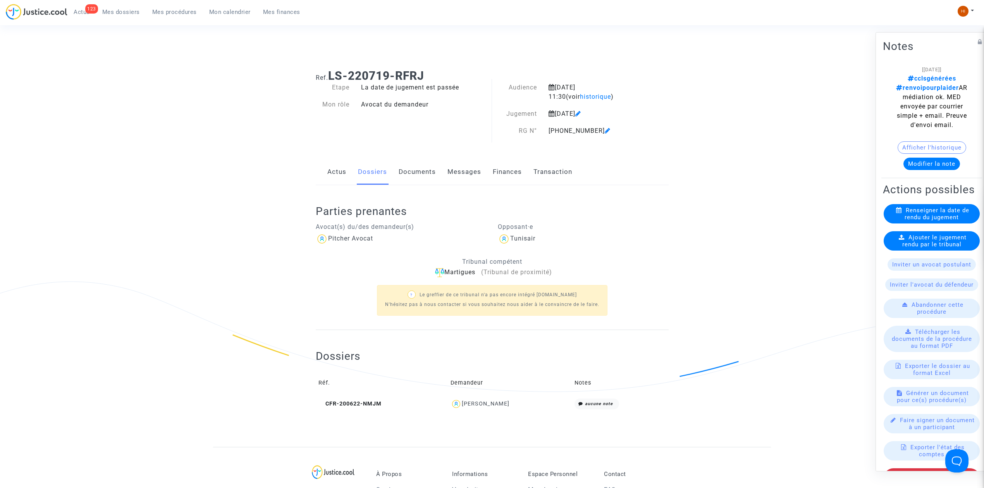
click at [957, 221] on span "Renseigner la date de rendu du jugement" at bounding box center [937, 214] width 65 height 14
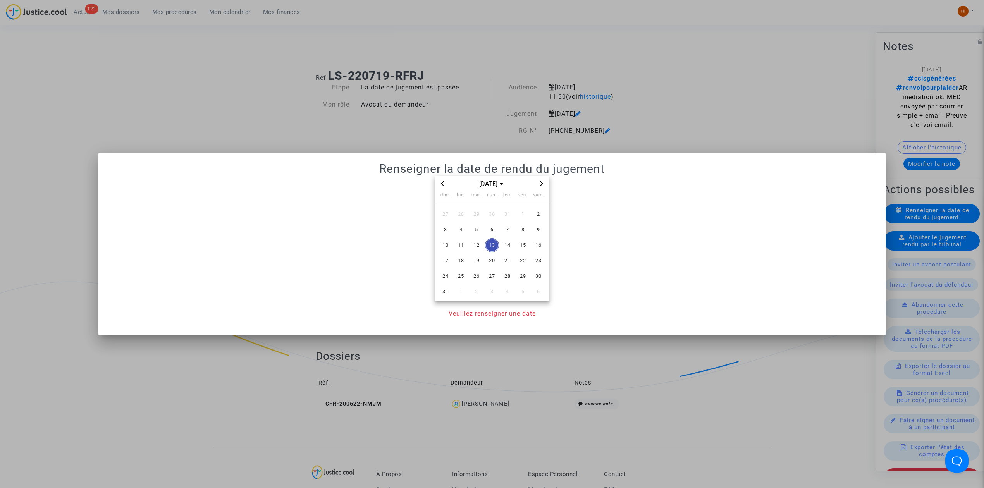
click at [432, 121] on div at bounding box center [492, 244] width 984 height 488
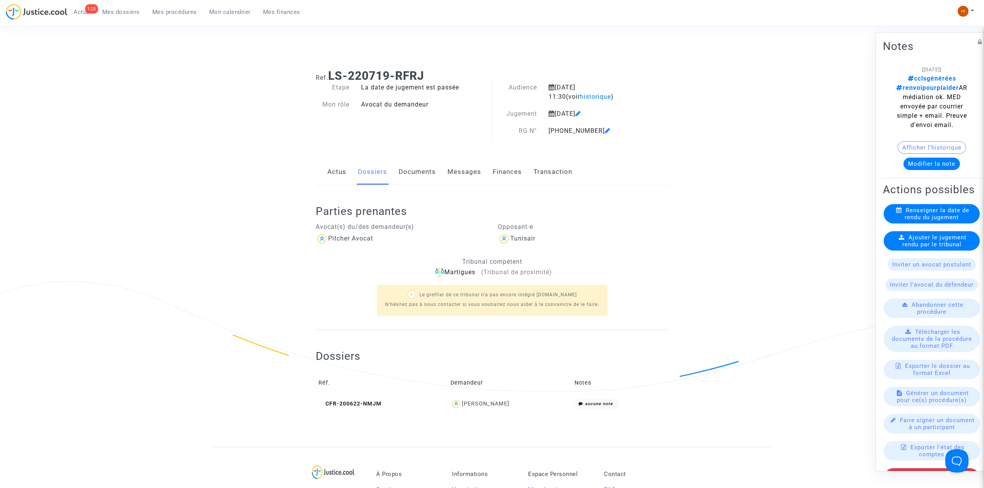
click at [954, 248] on span "Ajouter le jugement rendu par le tribunal" at bounding box center [935, 241] width 65 height 14
click at [920, 145] on button "Afficher l'historique" at bounding box center [932, 147] width 69 height 12
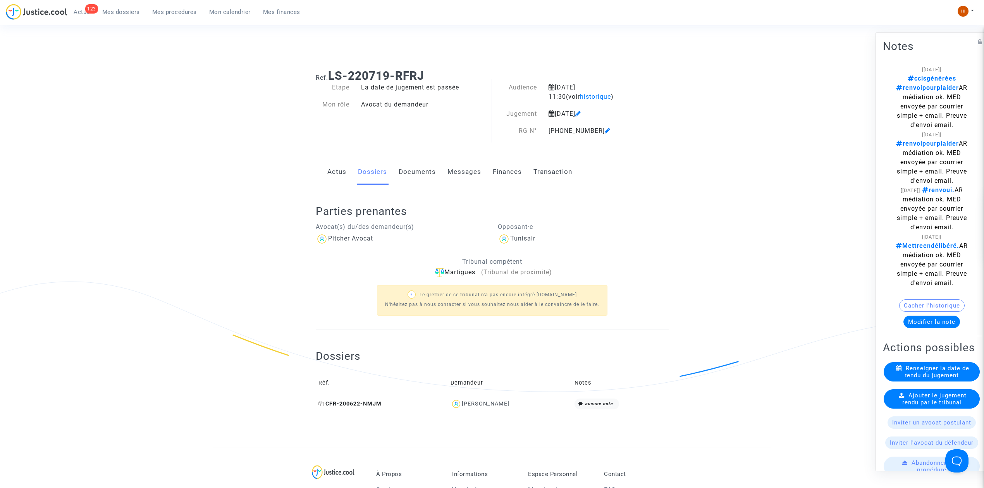
click at [374, 402] on span "CFR-200622-NMJM" at bounding box center [350, 404] width 63 height 7
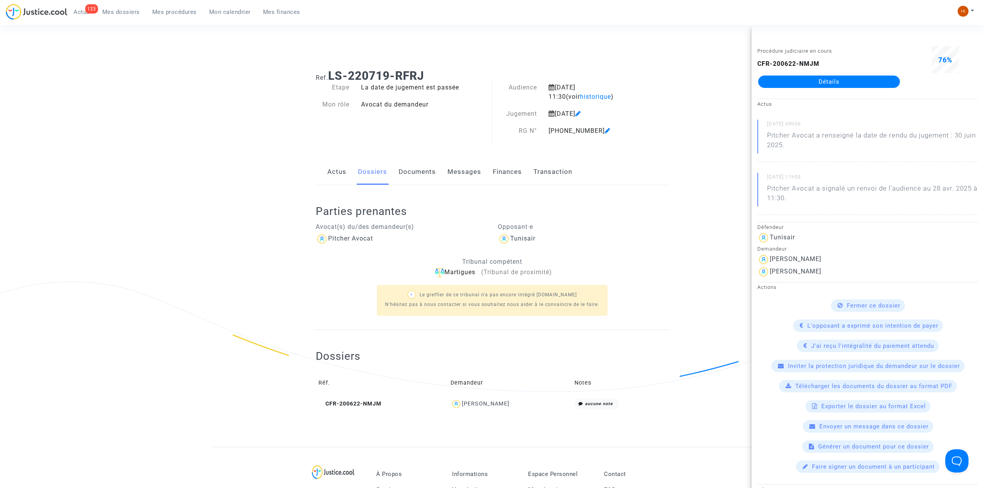
click at [881, 81] on link "Détails" at bounding box center [829, 82] width 142 height 12
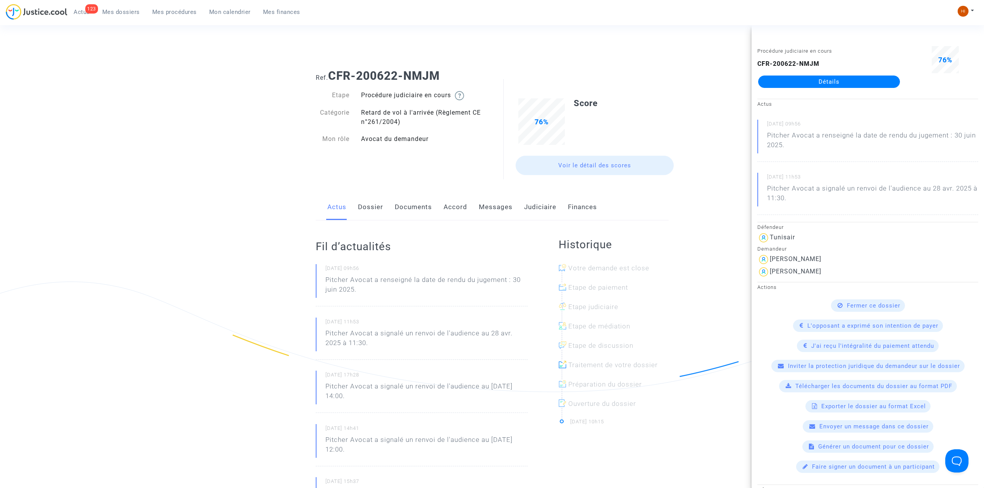
click at [375, 153] on div "Etape Procédure judiciaire en cours Catégorie Retard de vol à l'arrivée (Règlem…" at bounding box center [401, 131] width 183 height 96
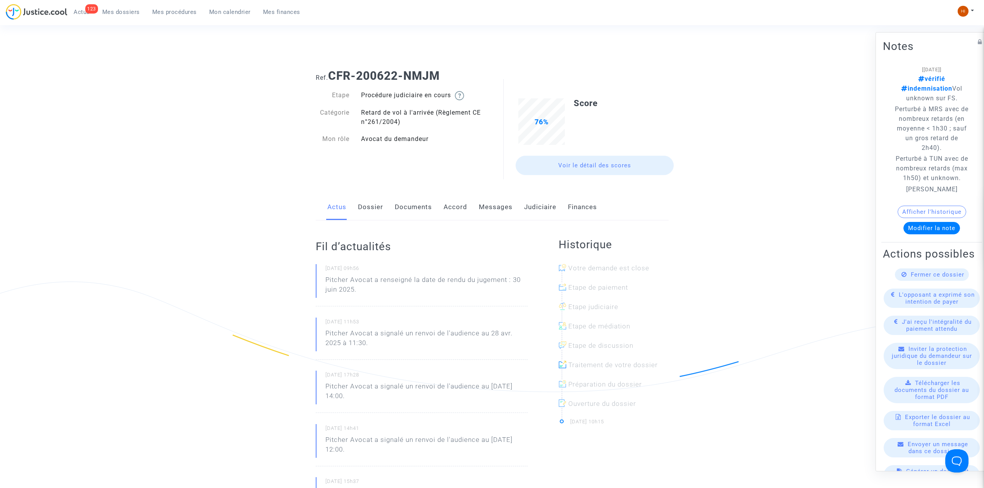
click at [921, 210] on button "Afficher l'historique" at bounding box center [932, 212] width 69 height 12
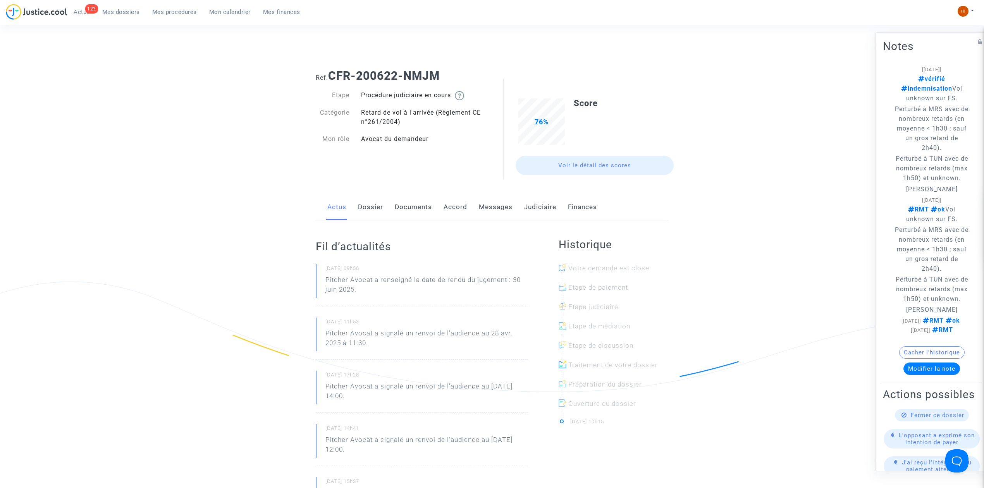
drag, startPoint x: 465, startPoint y: 78, endPoint x: 339, endPoint y: 71, distance: 125.8
click at [337, 70] on h1 "Ref. CFR-200622-NMJM" at bounding box center [492, 76] width 353 height 14
copy b "FR-200622-NMJM"
click at [541, 208] on link "Judiciaire" at bounding box center [540, 208] width 32 height 26
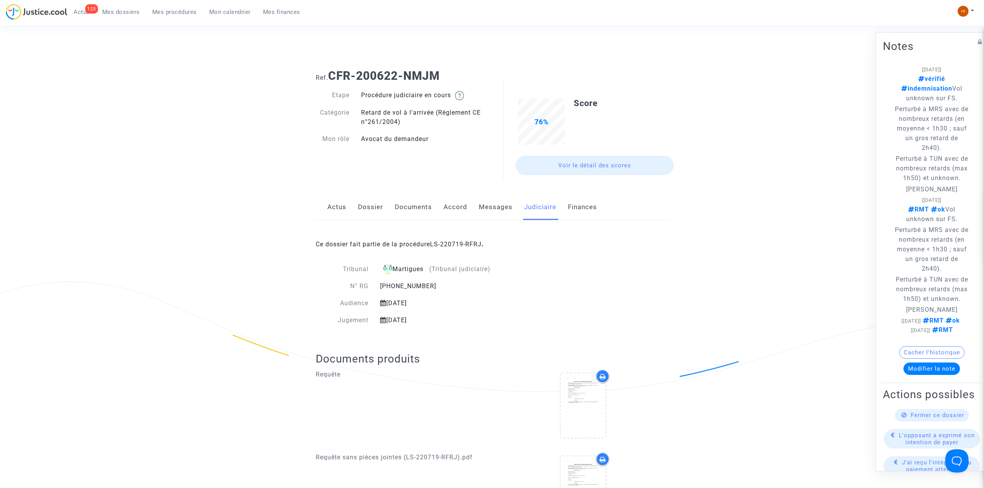
click at [465, 240] on div "Ce dossier fait partie de la procédure LS-220719-RFRJ ." at bounding box center [492, 238] width 353 height 36
click at [470, 249] on div "Ce dossier fait partie de la procédure LS-220719-RFRJ ." at bounding box center [492, 238] width 353 height 36
click at [470, 245] on link "LS-220719-RFRJ" at bounding box center [456, 244] width 52 height 7
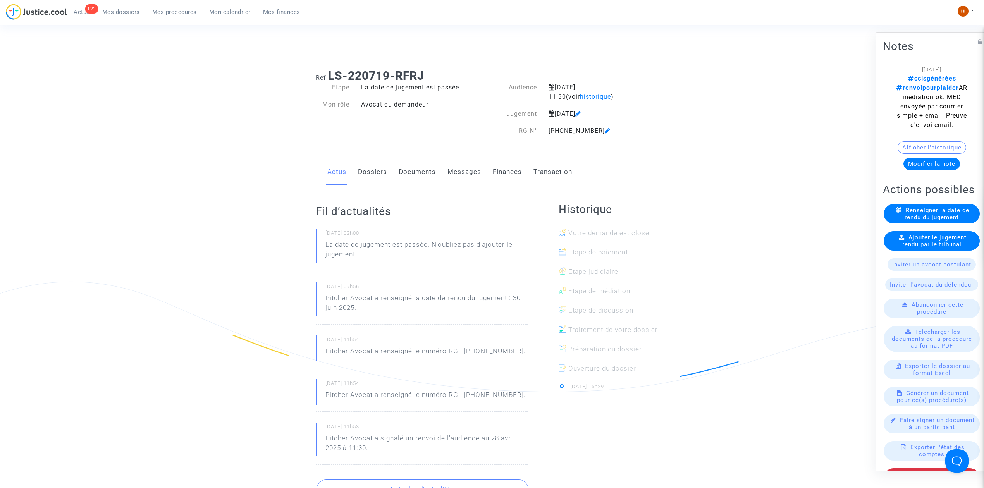
click at [358, 172] on link "Dossiers" at bounding box center [372, 172] width 29 height 26
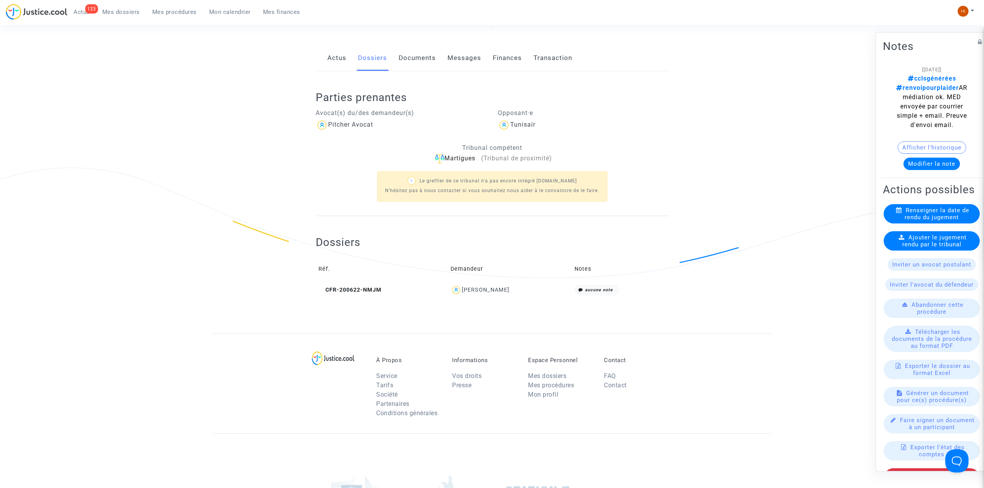
scroll to position [155, 0]
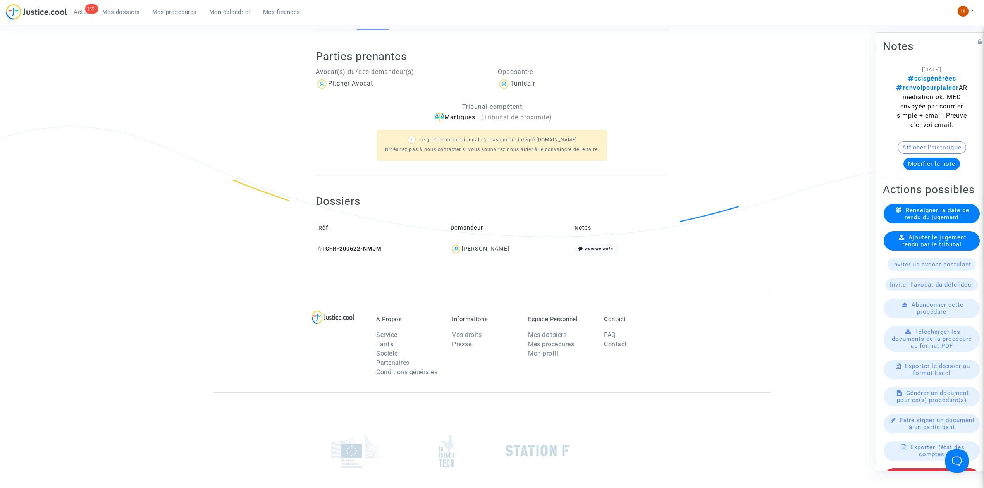
click at [321, 248] on icon at bounding box center [322, 248] width 6 height 5
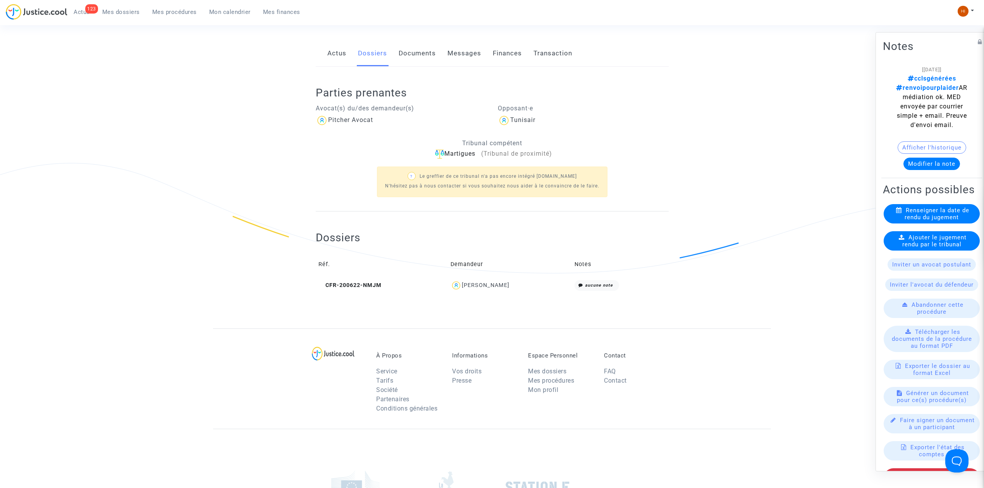
scroll to position [0, 0]
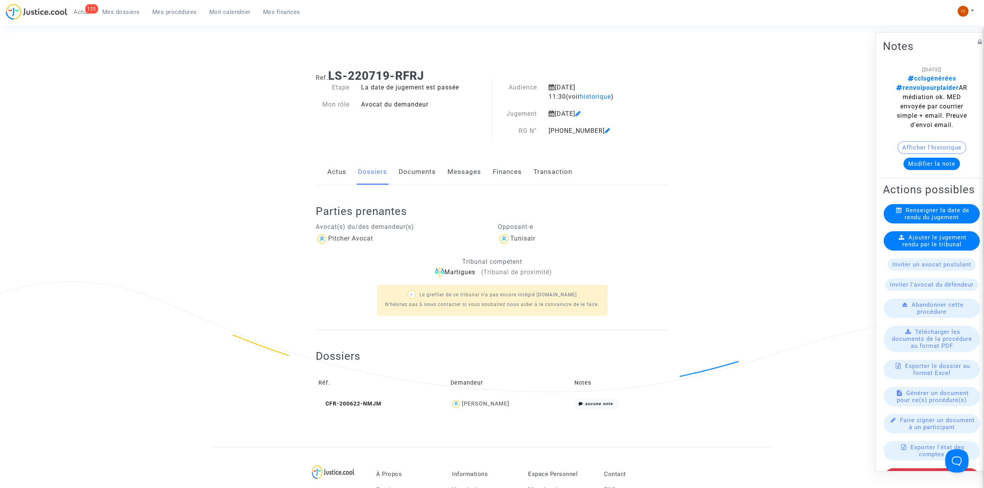
click at [909, 248] on span "Ajouter le jugement rendu par le tribunal" at bounding box center [935, 241] width 65 height 14
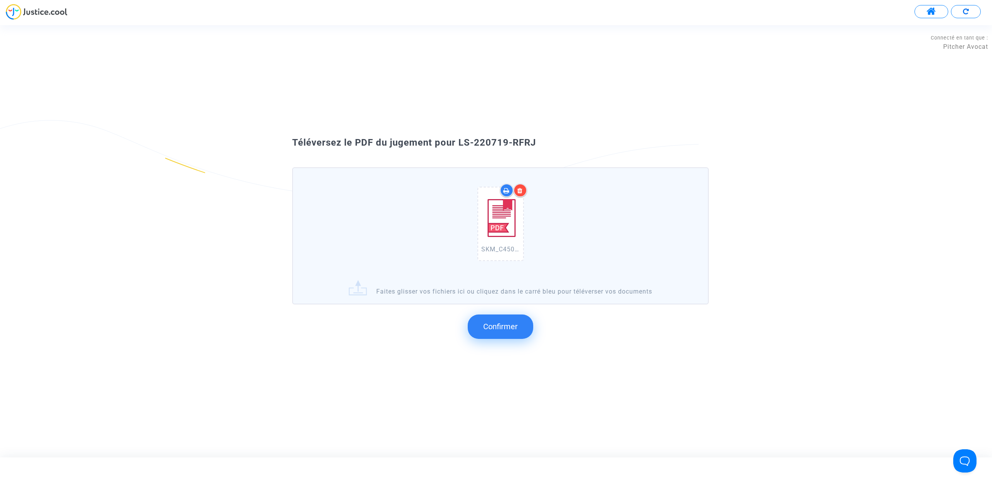
drag, startPoint x: 543, startPoint y: 160, endPoint x: 458, endPoint y: 147, distance: 86.3
click at [458, 147] on div "Téléversez le PDF du jugement pour LS-220719-RFRJ" at bounding box center [496, 142] width 446 height 13
copy span "LS-220719-RFRJ"
drag, startPoint x: 518, startPoint y: 329, endPoint x: 478, endPoint y: 332, distance: 39.6
click at [518, 329] on button "Confirmer" at bounding box center [500, 327] width 65 height 24
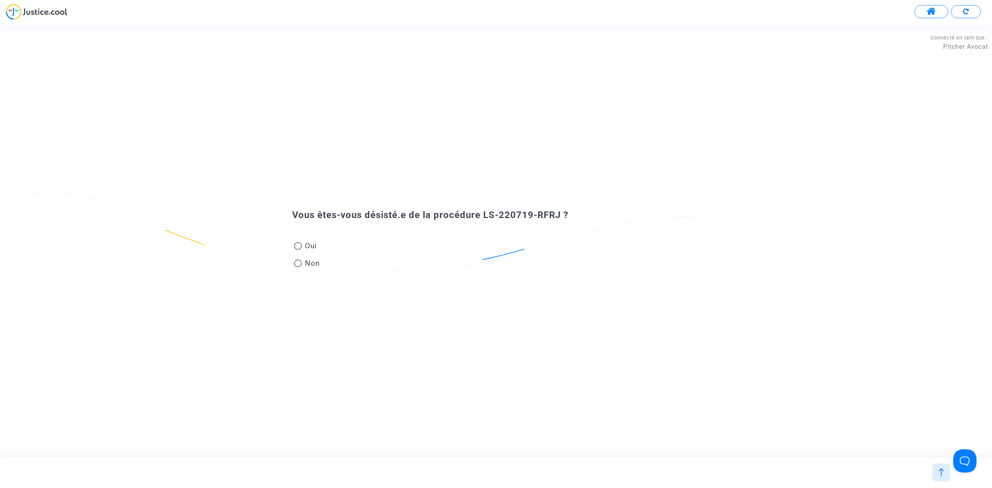
click at [306, 270] on mat-radio-button "Non" at bounding box center [307, 265] width 26 height 14
radio input "true"
click at [306, 265] on span "Non" at bounding box center [311, 263] width 18 height 10
click at [298, 267] on input "Non" at bounding box center [298, 267] width 0 height 0
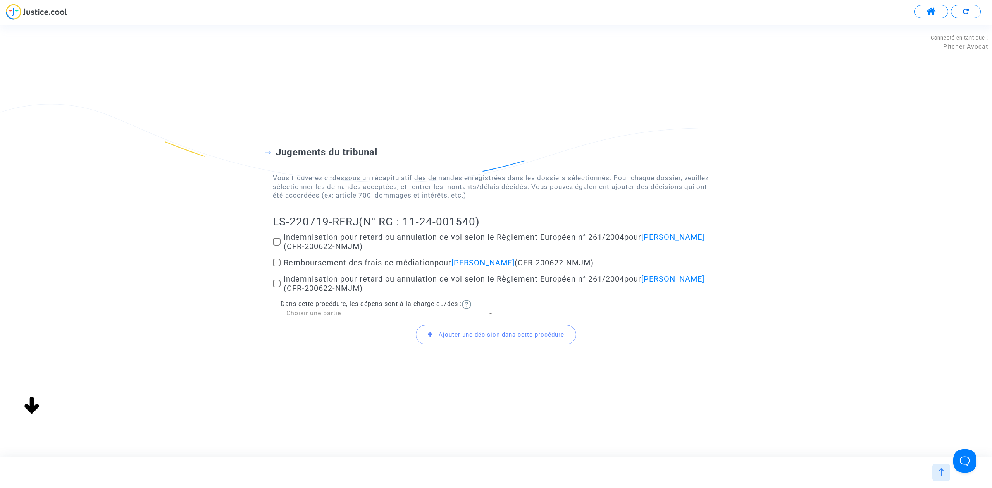
click at [273, 243] on span at bounding box center [277, 242] width 8 height 8
click at [276, 246] on input "Indemnisation pour retard ou annulation de vol selon le Règlement Européen n° 2…" at bounding box center [276, 246] width 0 height 0
checkbox input "true"
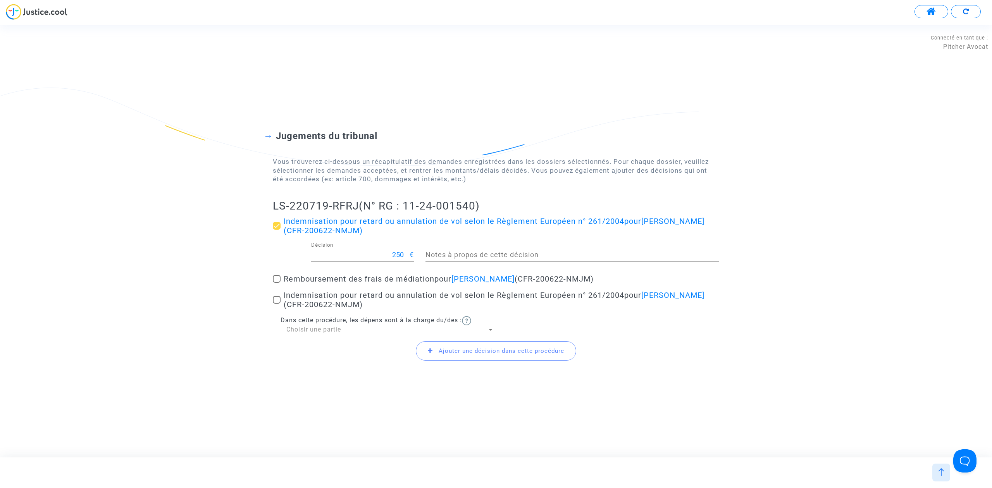
click at [275, 305] on label "Indemnisation pour retard ou annulation de vol selon le Règlement Européen n° 2…" at bounding box center [496, 300] width 446 height 19
click at [276, 304] on input "Indemnisation pour retard ou annulation de vol selon le Règlement Européen n° 2…" at bounding box center [276, 304] width 0 height 0
checkbox input "true"
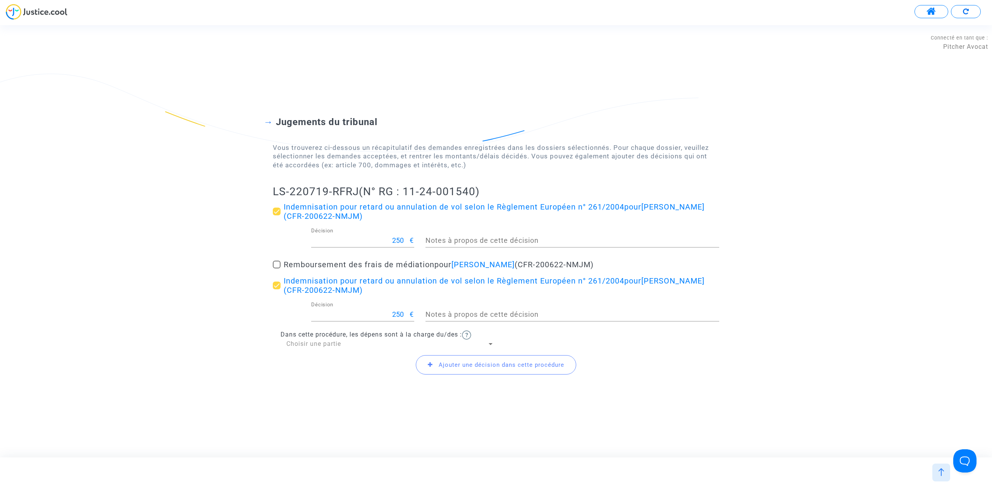
click at [309, 336] on span "Dans cette procédure, les dépens sont à la charge du/des :" at bounding box center [371, 334] width 181 height 7
click at [309, 343] on span "Choisir une partie" at bounding box center [313, 343] width 55 height 7
click at [315, 364] on span "Défendeur(s)" at bounding box center [390, 362] width 208 height 19
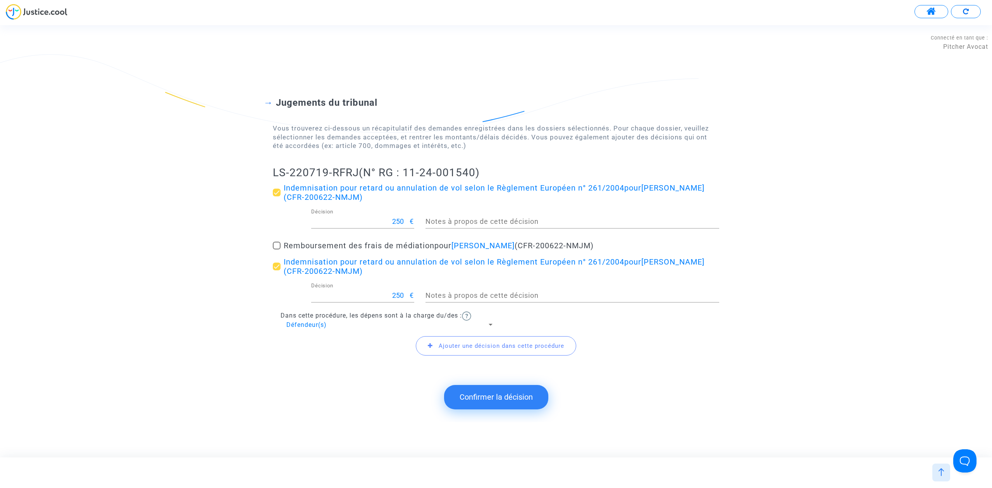
drag, startPoint x: 259, startPoint y: 155, endPoint x: 358, endPoint y: 168, distance: 100.0
click at [358, 168] on div "Jugements du tribunal Vous trouverez ci-dessous un récapitulatif des demandes e…" at bounding box center [496, 222] width 992 height 312
copy h2 "LS-220719-RFRJ"
click at [500, 405] on button "Confirmer la décision" at bounding box center [496, 397] width 104 height 24
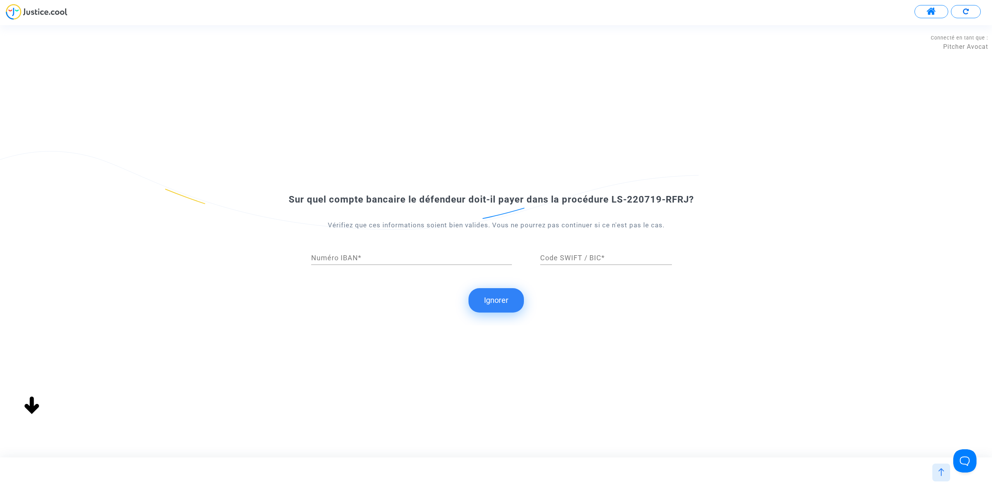
click at [496, 304] on button "Ignorer" at bounding box center [495, 300] width 55 height 24
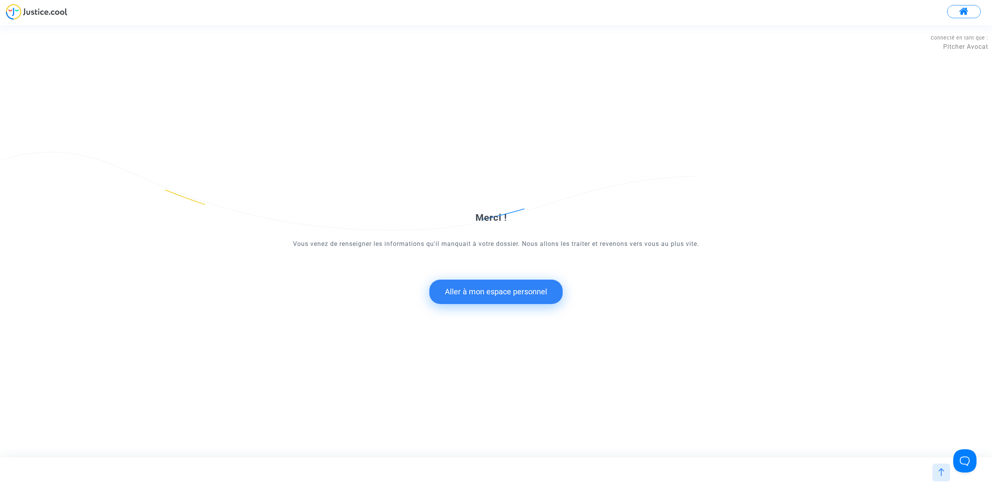
click at [455, 284] on button "Aller à mon espace personnel" at bounding box center [495, 292] width 133 height 24
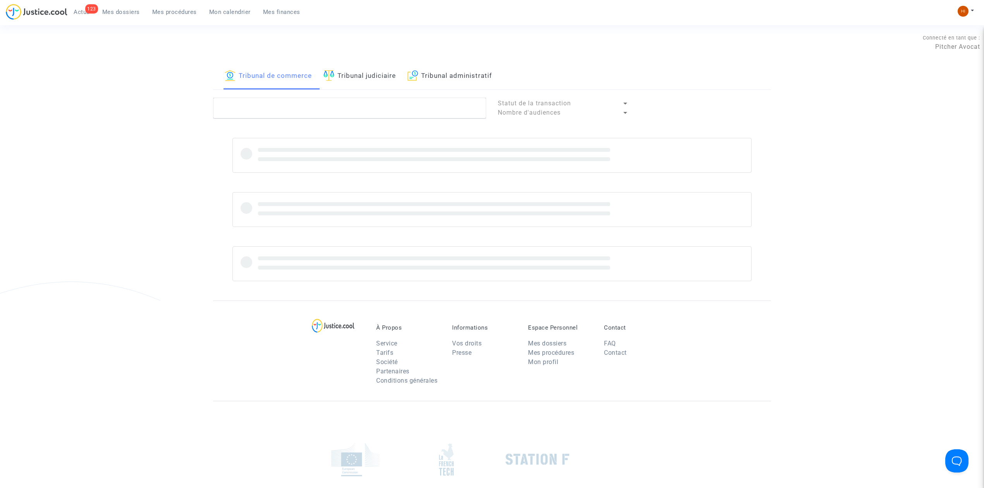
click at [375, 75] on link "Tribunal judiciaire" at bounding box center [360, 76] width 72 height 26
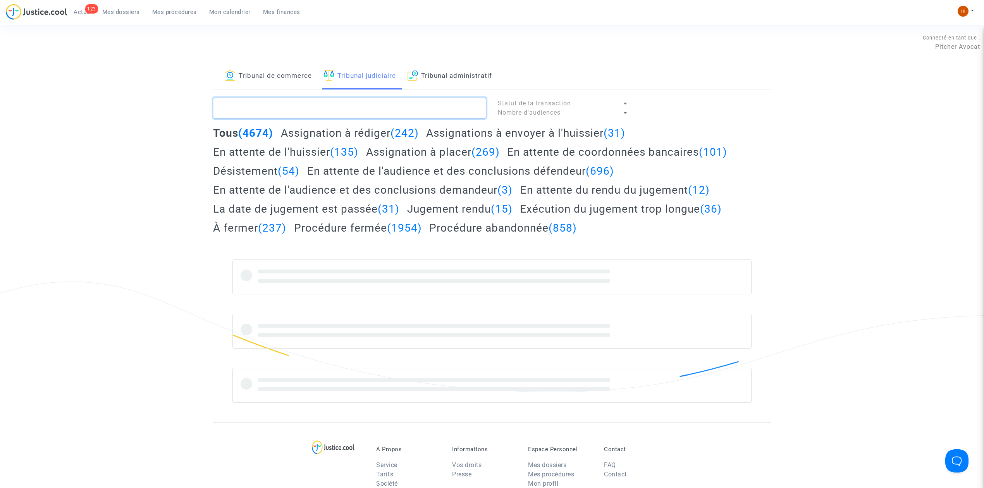
click at [377, 107] on textarea at bounding box center [349, 108] width 273 height 21
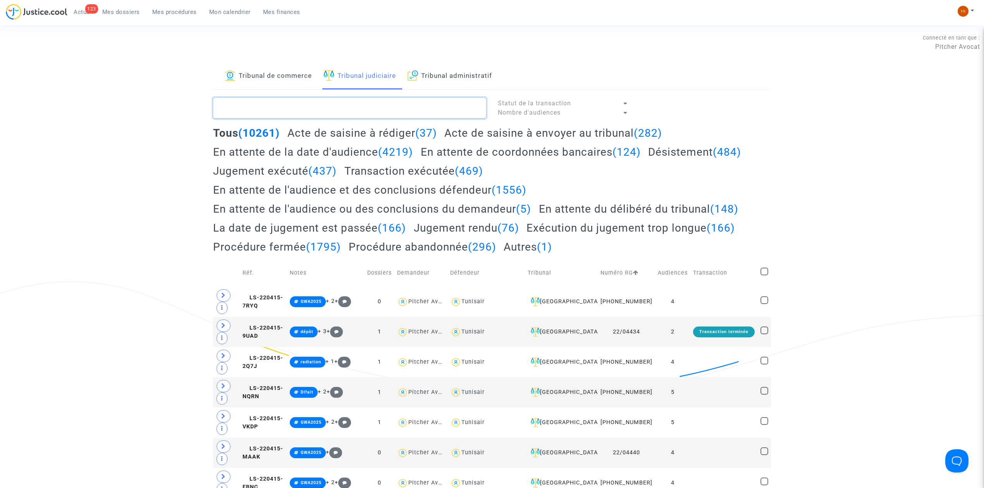
paste textarea "LS-220719-RFRJ"
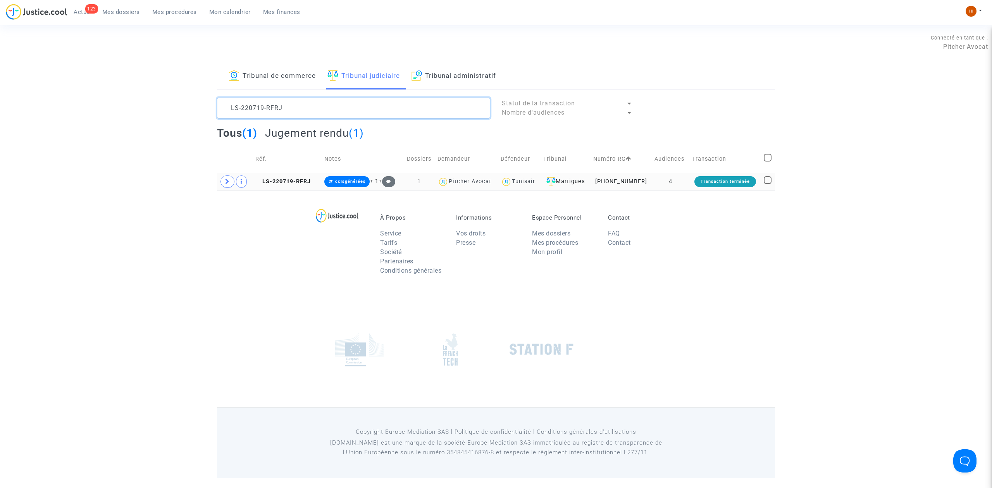
type textarea "LS-220719-RFRJ"
click at [288, 188] on td "LS-220719-RFRJ" at bounding box center [287, 182] width 69 height 18
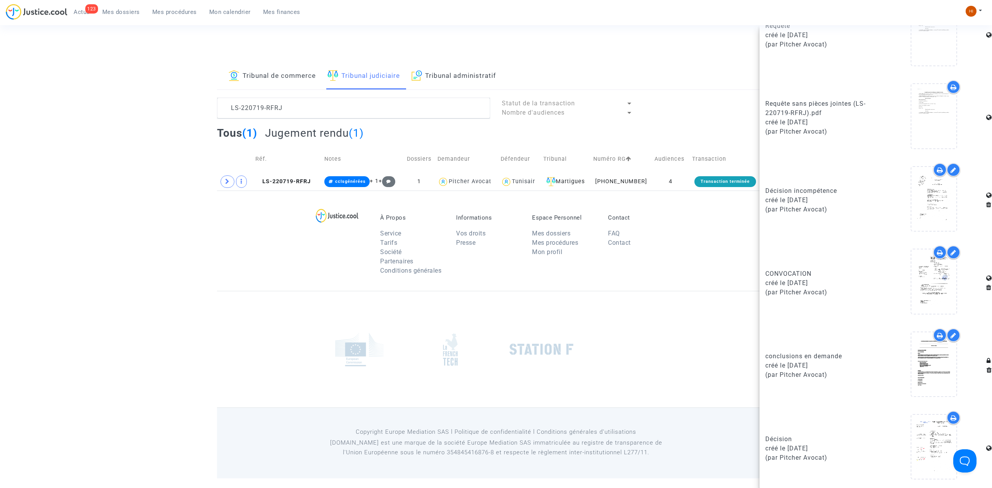
scroll to position [402, 0]
click at [673, 52] on div "Connecté en tant que : Pitcher Avocat" at bounding box center [494, 54] width 988 height 19
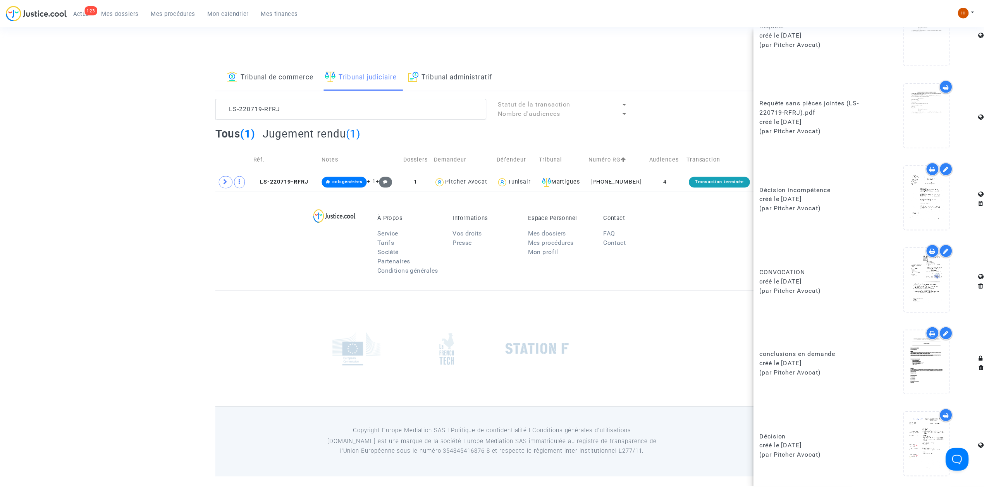
scroll to position [0, 0]
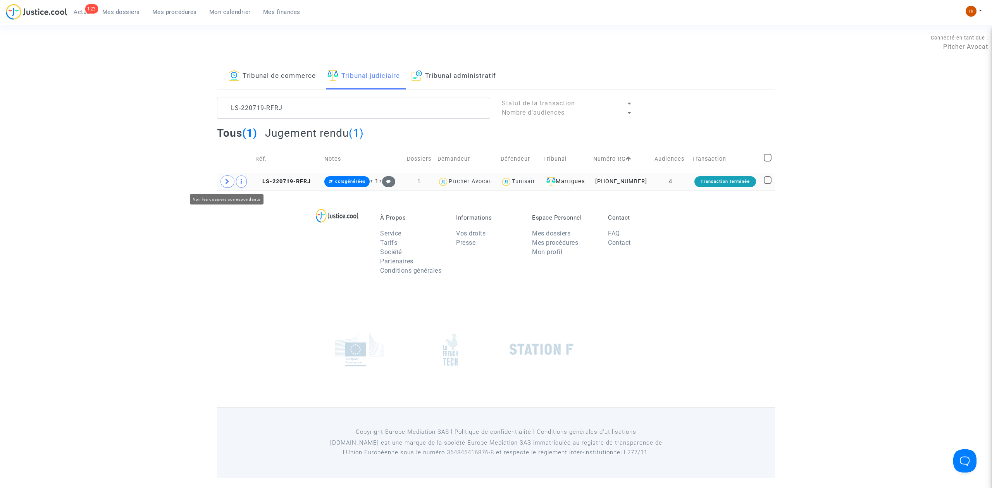
click at [232, 185] on span at bounding box center [227, 182] width 14 height 12
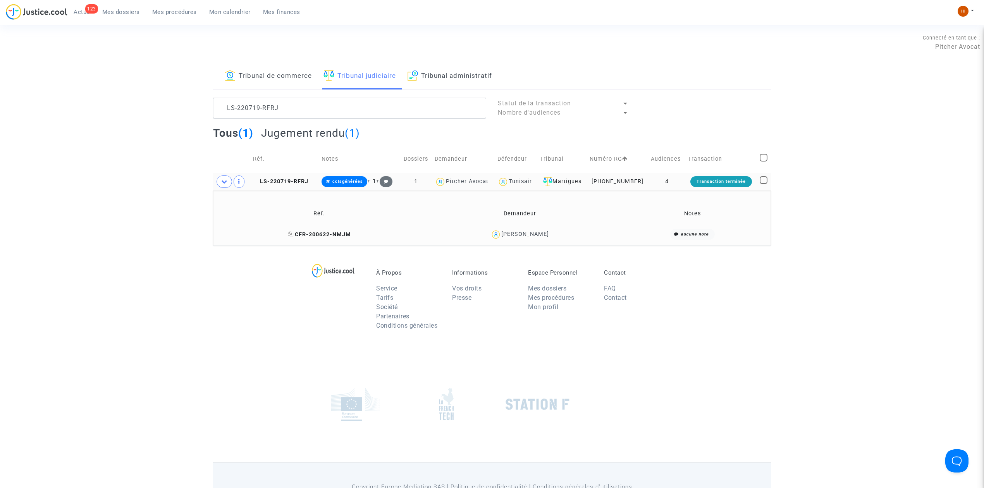
click at [294, 234] on icon at bounding box center [291, 234] width 6 height 5
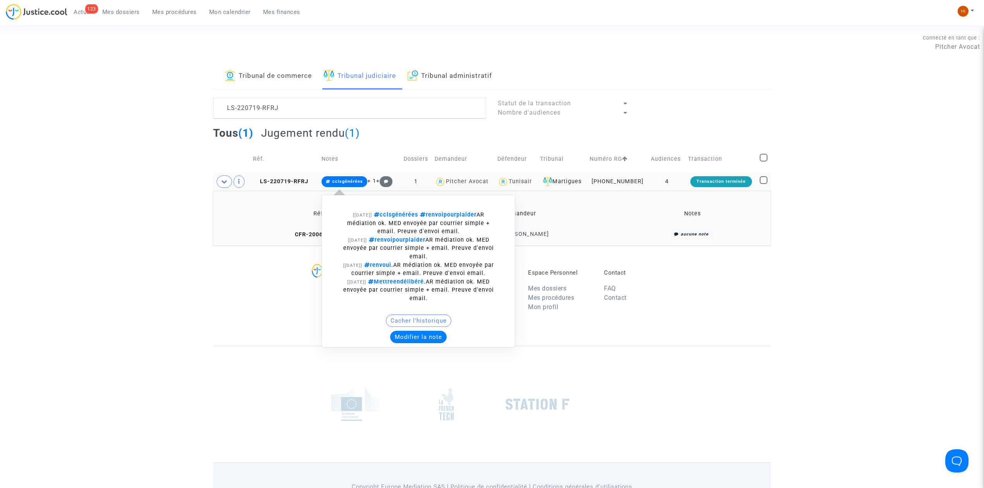
click at [346, 180] on span "cclsgénérées" at bounding box center [347, 181] width 31 height 5
click at [423, 340] on button "Modifier la note" at bounding box center [418, 337] width 57 height 12
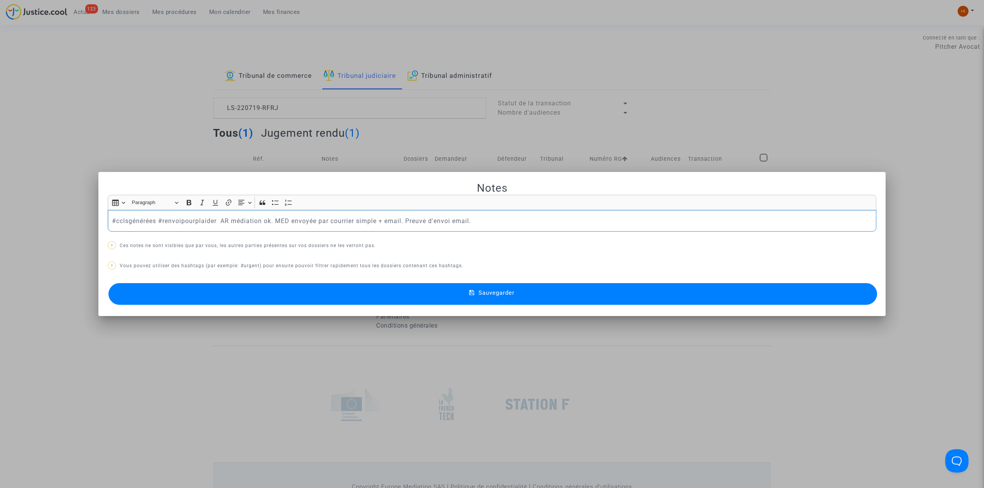
drag, startPoint x: 539, startPoint y: 219, endPoint x: 28, endPoint y: 172, distance: 512.9
click at [29, 172] on div "Notes Rich Text Editor Insert table Insert table Heading Paragraph Paragraph He…" at bounding box center [492, 244] width 984 height 488
click at [739, 294] on button "Sauvegarder" at bounding box center [493, 294] width 769 height 22
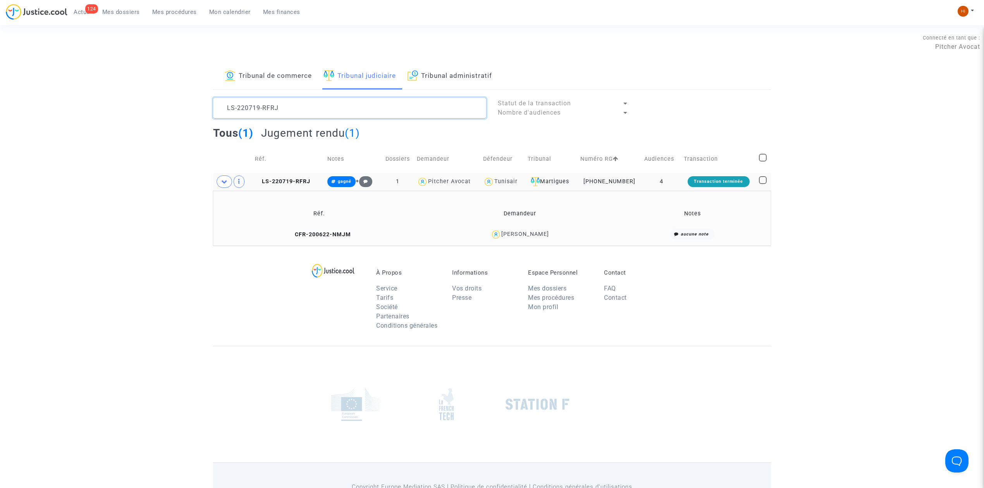
drag, startPoint x: 329, startPoint y: 101, endPoint x: 188, endPoint y: 98, distance: 141.5
click at [188, 98] on div "Tribunal de commerce Tribunal judiciaire Tribunal administratif LS-220719-RFRJ …" at bounding box center [492, 154] width 984 height 183
paste textarea "K4NK"
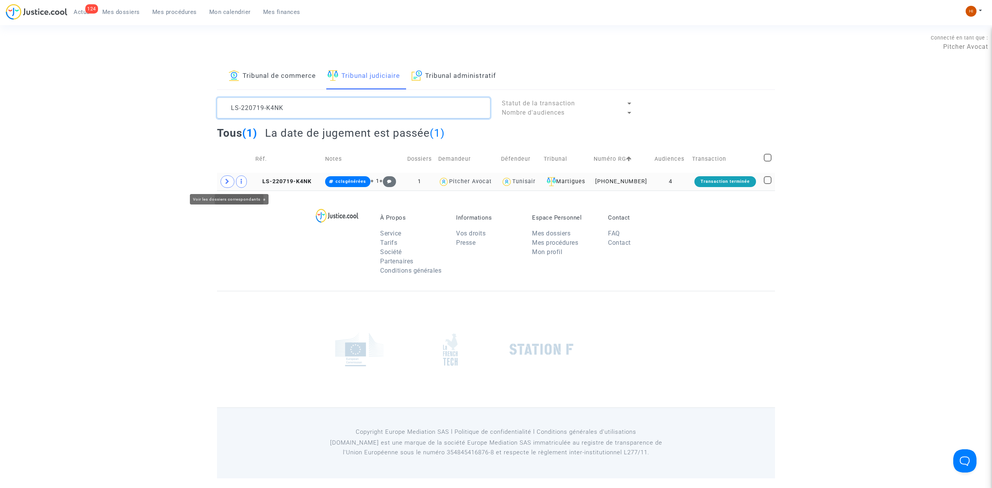
type textarea "LS-220719-K4NK"
click at [233, 181] on span at bounding box center [227, 182] width 14 height 12
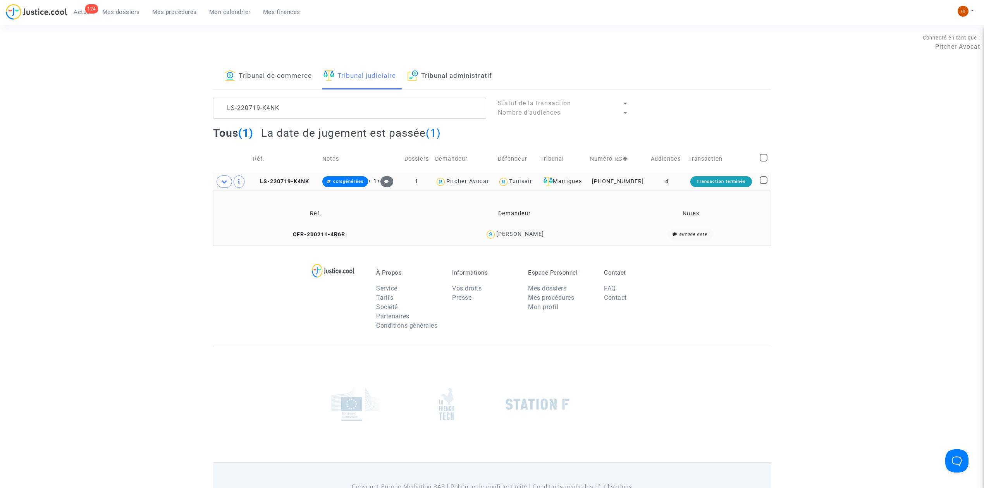
click at [315, 231] on td "CFR-200211-4R6R" at bounding box center [316, 234] width 200 height 17
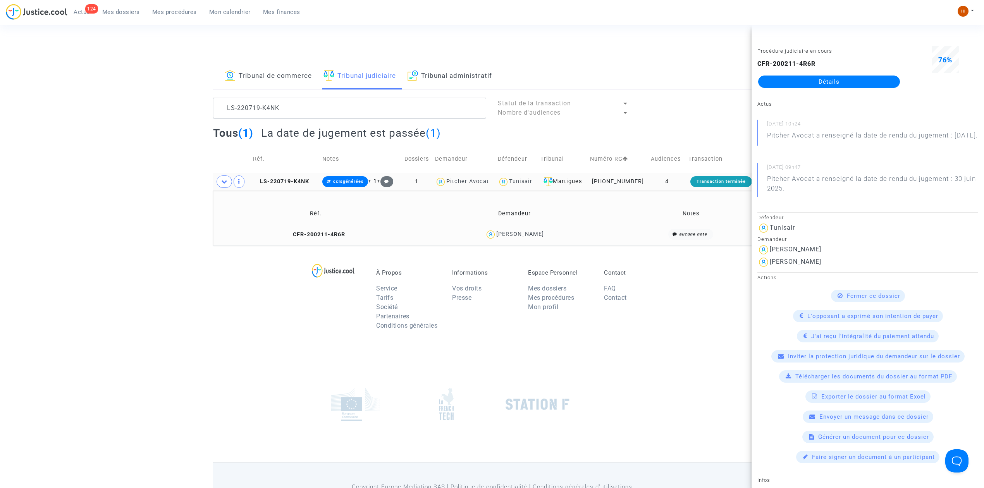
click at [834, 84] on link "Détails" at bounding box center [829, 82] width 142 height 12
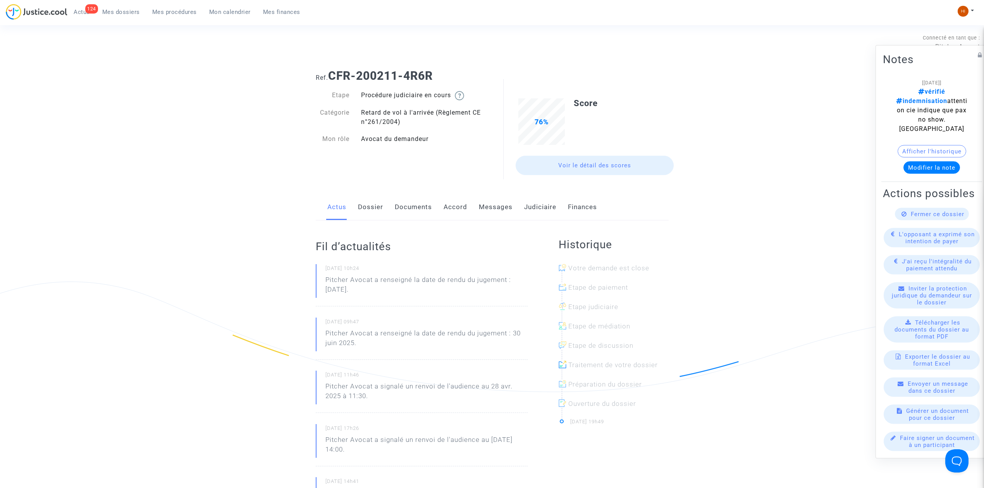
click at [907, 145] on button "Afficher l'historique" at bounding box center [932, 151] width 69 height 12
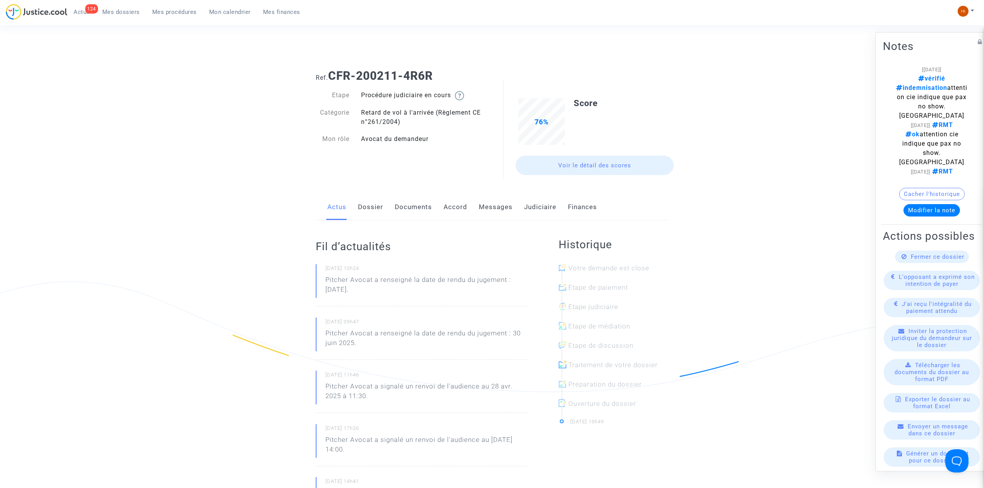
click at [432, 76] on b "CFR-200211-4R6R" at bounding box center [380, 76] width 105 height 14
drag, startPoint x: 436, startPoint y: 75, endPoint x: 332, endPoint y: 71, distance: 103.2
click at [332, 71] on b "CFR-200211-4R6R" at bounding box center [380, 76] width 105 height 14
click at [379, 208] on link "Dossier" at bounding box center [370, 208] width 25 height 26
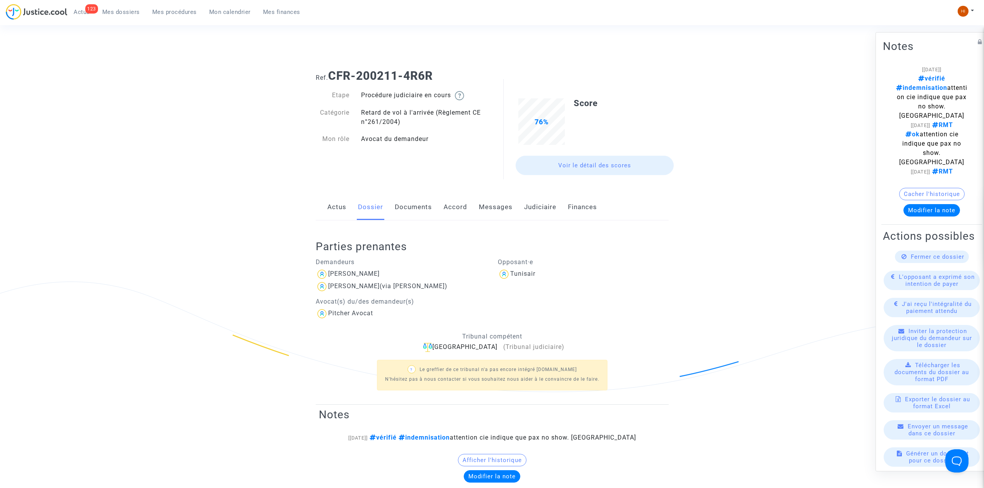
click at [532, 206] on link "Judiciaire" at bounding box center [540, 208] width 32 height 26
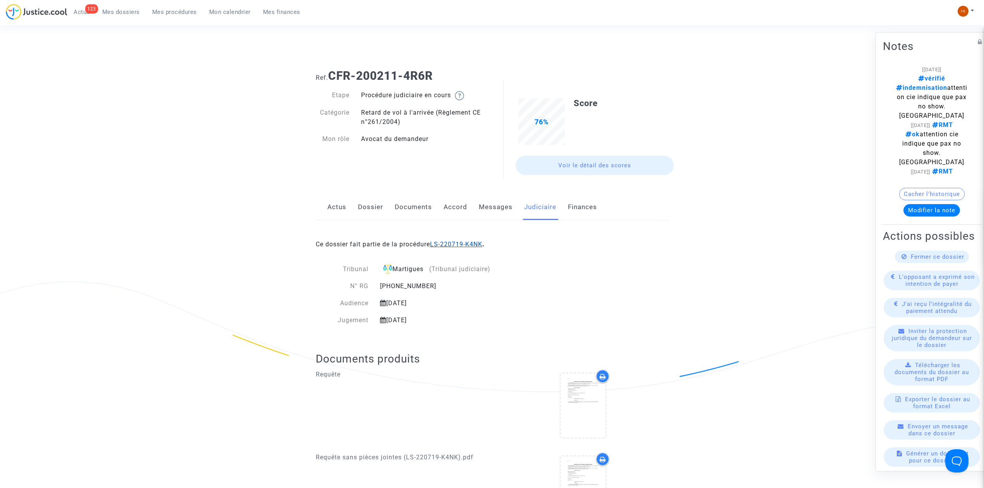
click at [460, 242] on link "LS-220719-K4NK" at bounding box center [456, 244] width 52 height 7
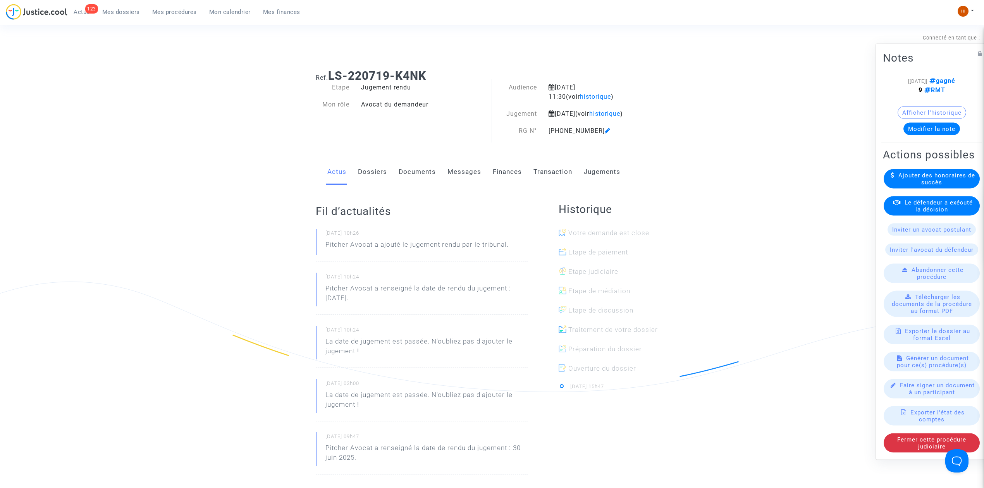
click at [958, 107] on button "Afficher l'historique" at bounding box center [932, 113] width 69 height 12
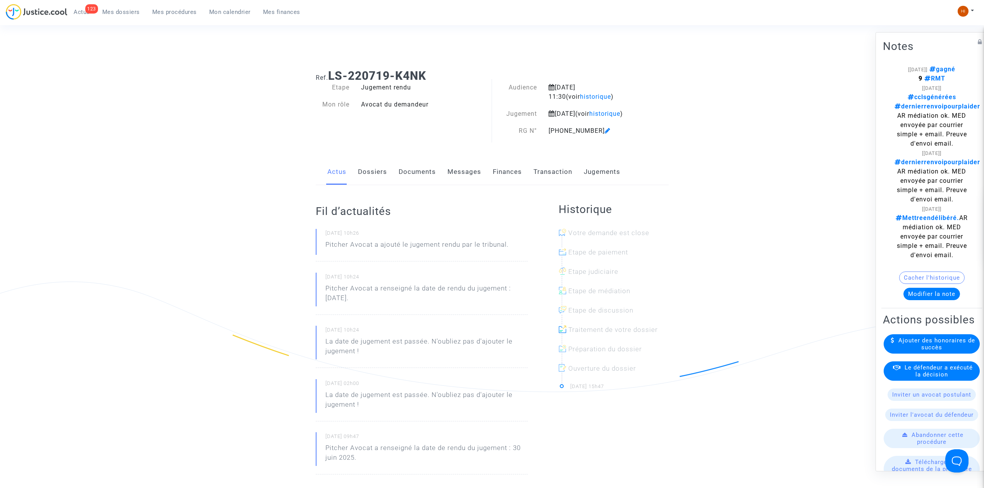
click at [375, 183] on link "Dossiers" at bounding box center [372, 172] width 29 height 26
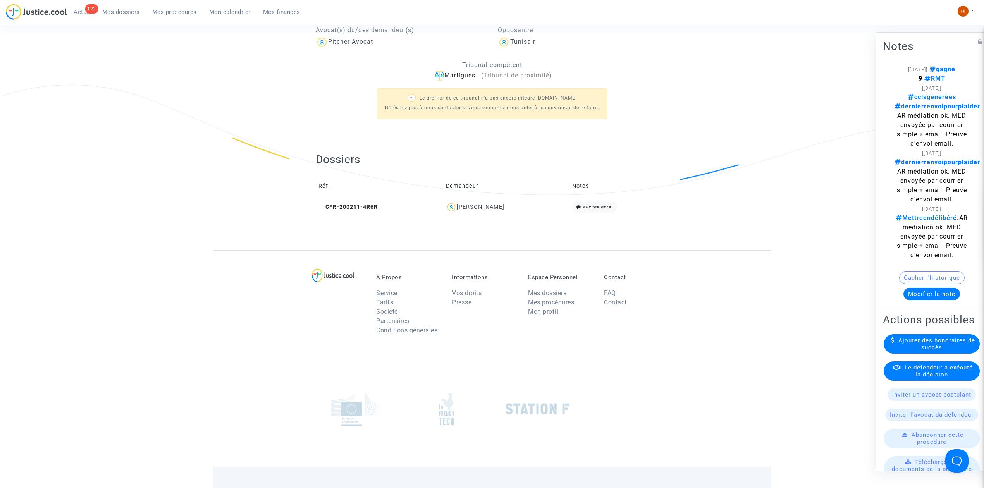
scroll to position [102, 0]
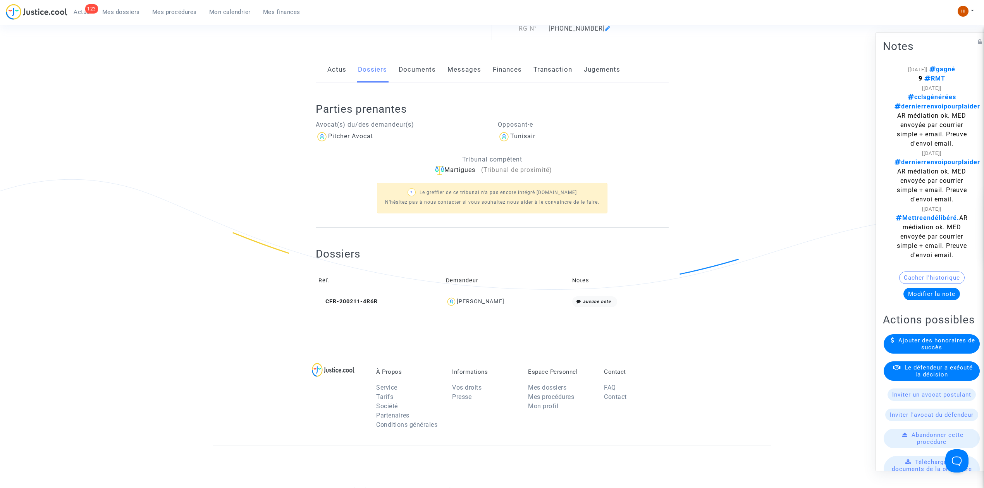
click at [954, 300] on button "Modifier la note" at bounding box center [932, 294] width 57 height 12
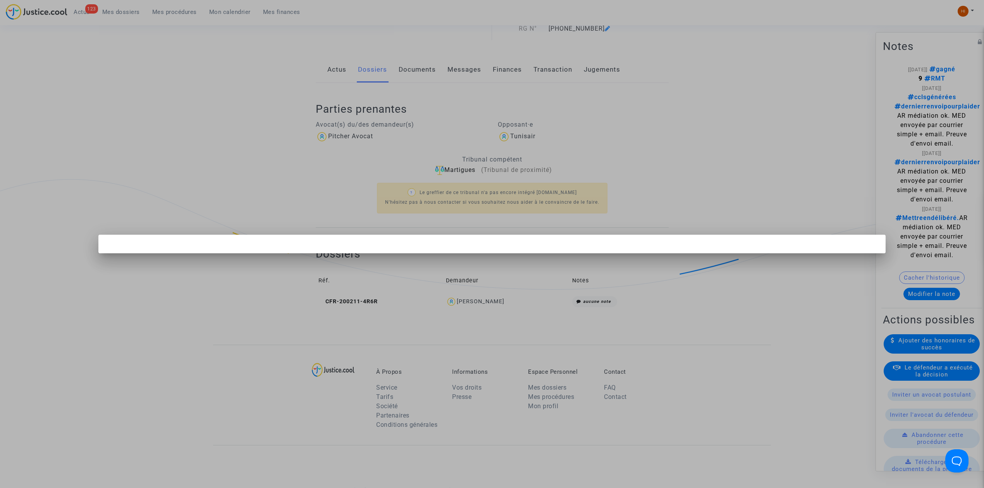
scroll to position [0, 0]
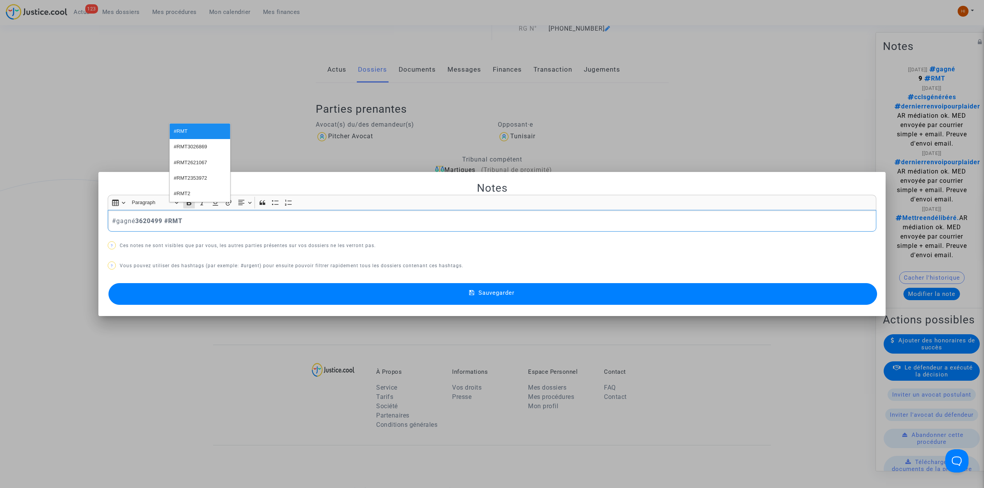
click at [243, 226] on div "#gagné 3620499 #RMT" at bounding box center [492, 221] width 769 height 22
click at [137, 222] on strong "3620499 #RMT" at bounding box center [158, 220] width 47 height 7
click at [329, 301] on button "Sauvegarder" at bounding box center [493, 294] width 769 height 22
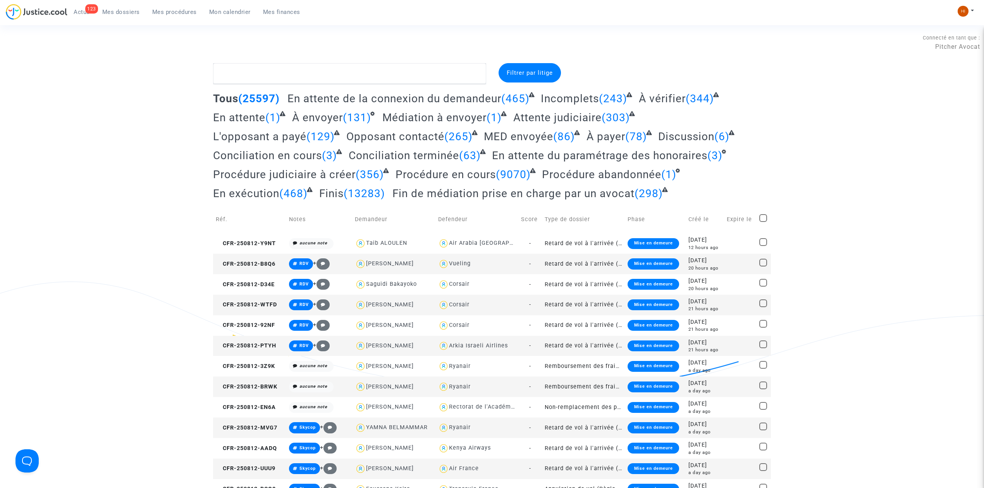
drag, startPoint x: 152, startPoint y: 12, endPoint x: 171, endPoint y: 12, distance: 19.4
click at [152, 12] on span "Mes procédures" at bounding box center [174, 12] width 45 height 7
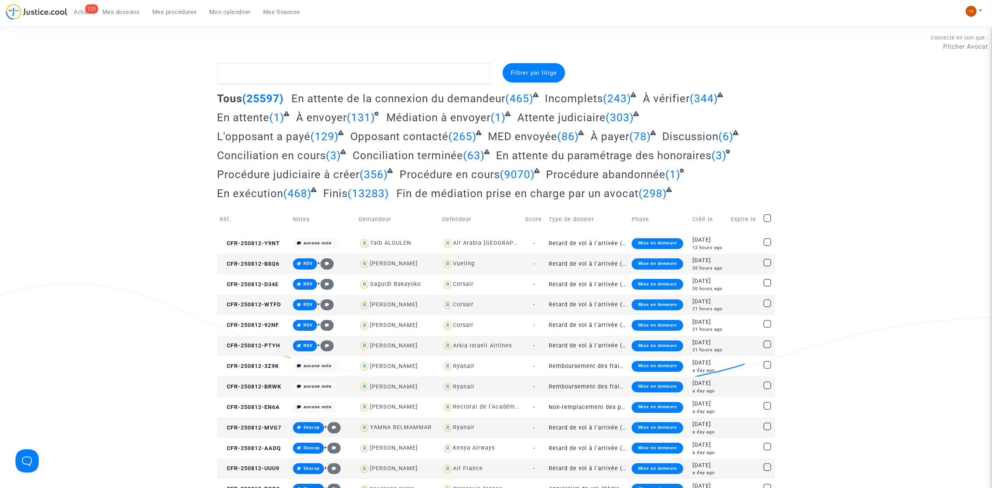
click at [171, 12] on span "Mes procédures" at bounding box center [174, 12] width 45 height 7
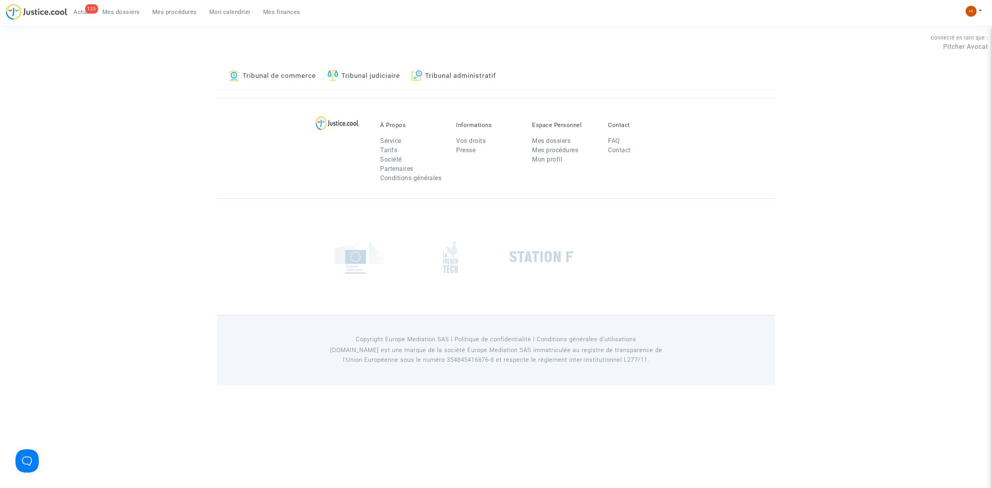
click at [343, 72] on link "Tribunal judiciaire" at bounding box center [363, 76] width 72 height 26
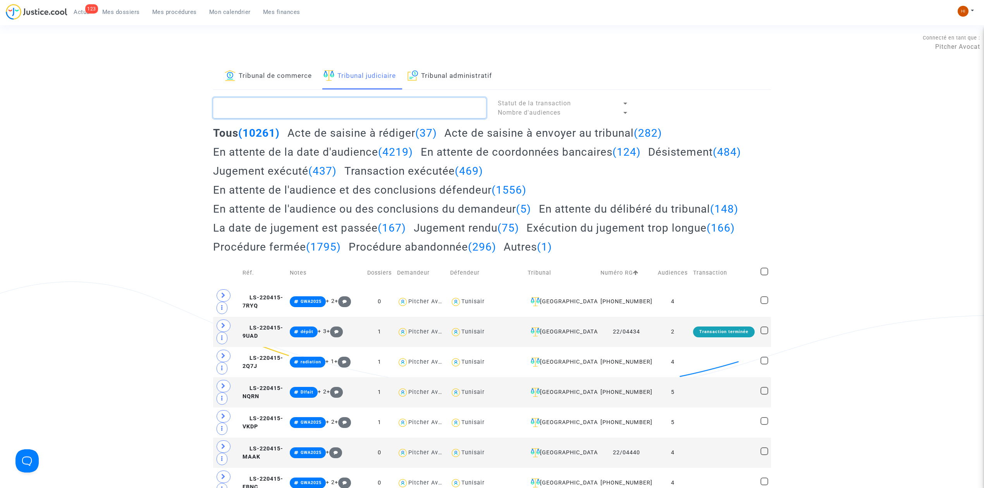
click at [337, 105] on textarea at bounding box center [349, 108] width 273 height 21
type textarea "L"
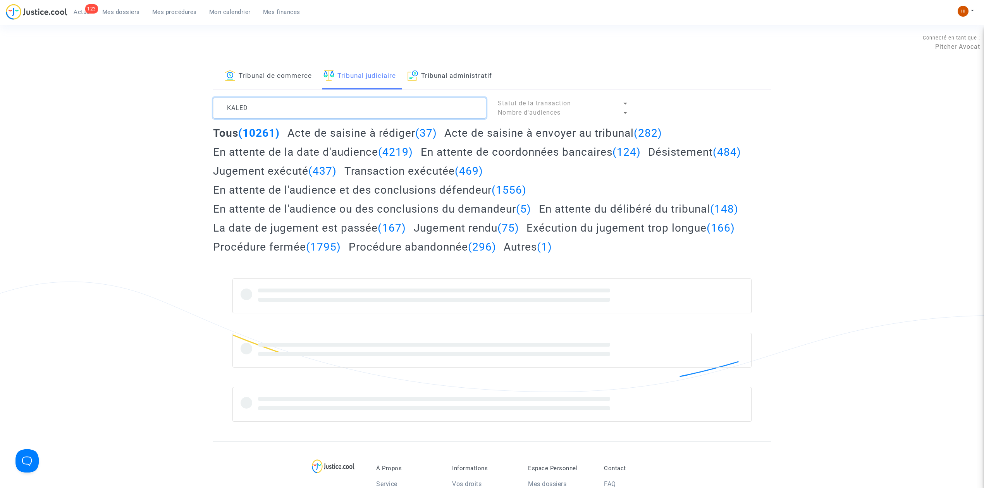
type textarea "KALED"
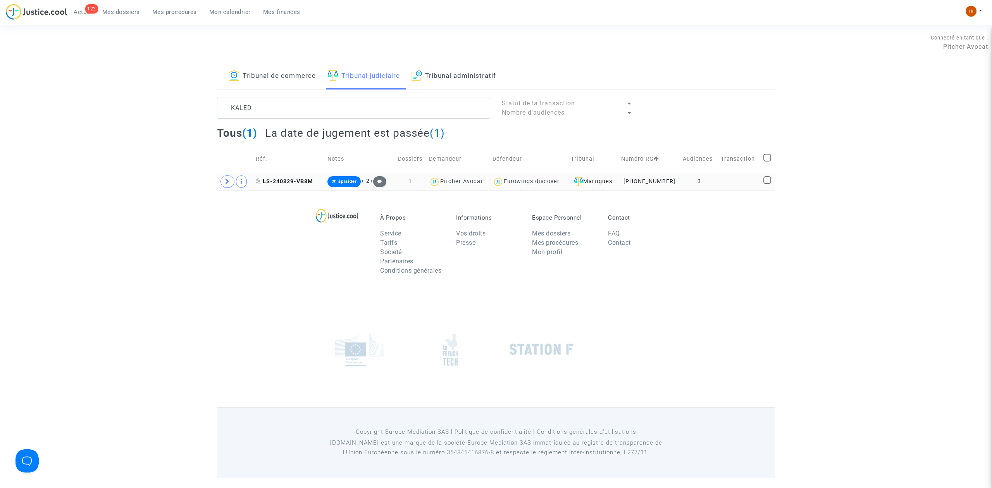
click at [288, 184] on span "LS-240329-VB8M" at bounding box center [284, 181] width 57 height 7
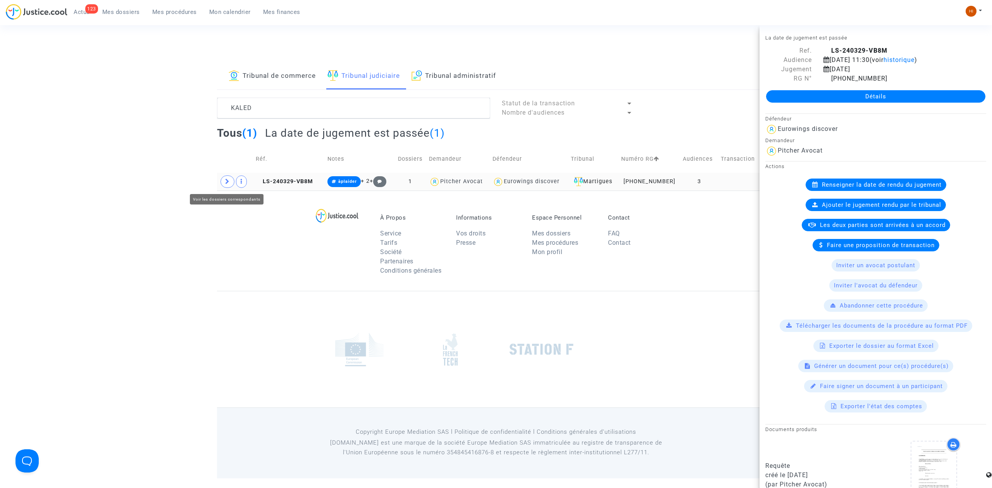
click at [233, 185] on span at bounding box center [227, 182] width 14 height 12
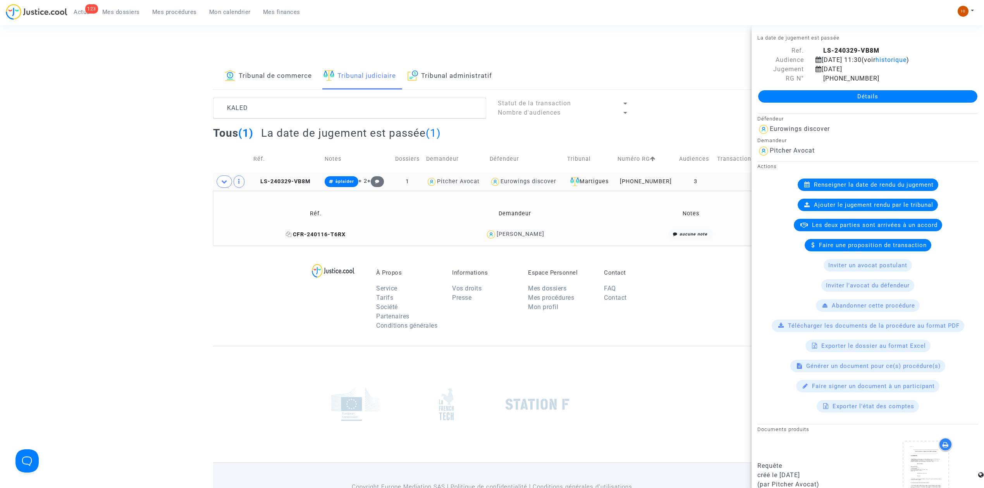
click at [292, 236] on icon at bounding box center [289, 234] width 6 height 5
drag, startPoint x: 286, startPoint y: 181, endPoint x: 728, endPoint y: 118, distance: 446.1
click at [288, 182] on span "LS-240329-VB8M" at bounding box center [281, 181] width 57 height 7
click at [824, 100] on link "Détails" at bounding box center [867, 96] width 219 height 12
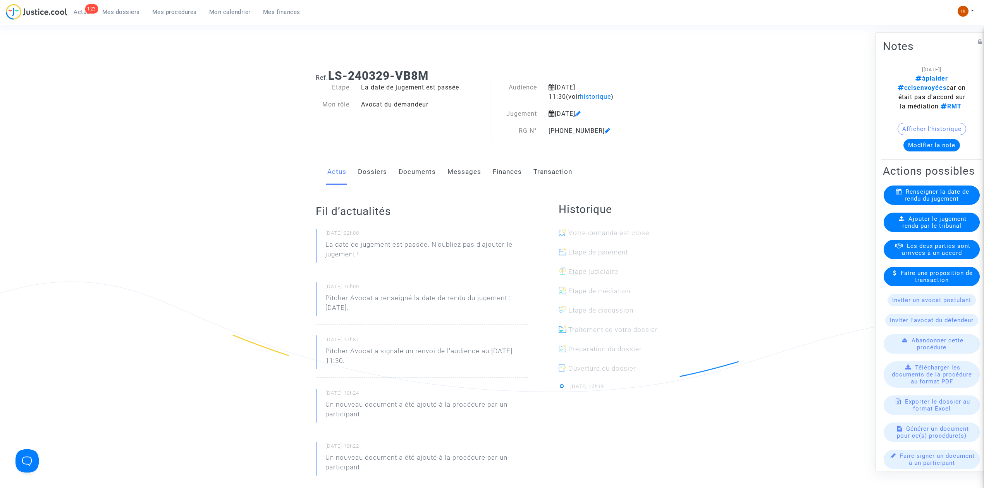
click at [937, 229] on span "Ajouter le jugement rendu par le tribunal" at bounding box center [935, 222] width 65 height 14
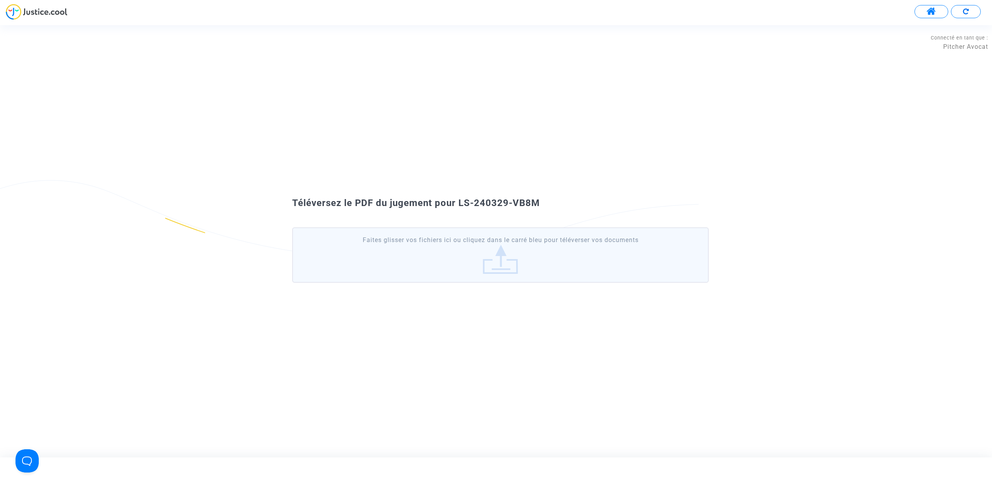
drag, startPoint x: 549, startPoint y: 207, endPoint x: 458, endPoint y: 195, distance: 91.4
click at [458, 195] on div "Téléversez le PDF du jugement pour LS-240329-VB8M Faites glisser vos fichiers i…" at bounding box center [496, 241] width 992 height 99
copy span "LS-240329-VB8M"
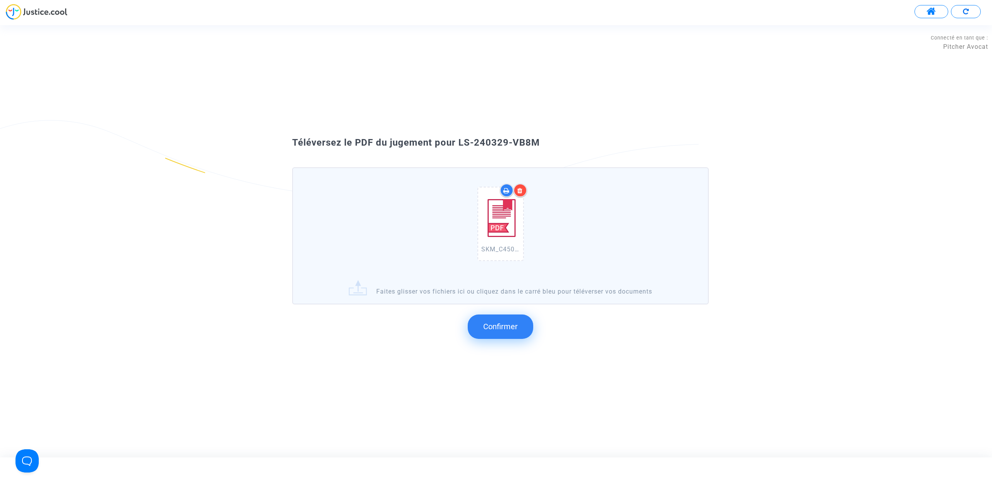
copy span "LS-240329-VB8M"
click at [521, 332] on button "Confirmer" at bounding box center [500, 327] width 65 height 24
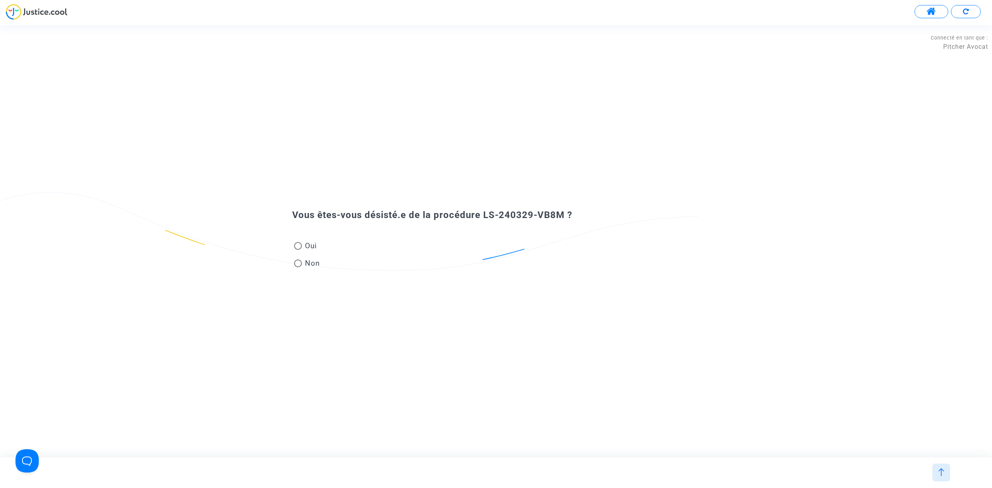
click at [322, 260] on div "Oui Non" at bounding box center [496, 248] width 446 height 52
click at [317, 263] on span "Non" at bounding box center [311, 263] width 18 height 10
click at [298, 267] on input "Non" at bounding box center [298, 267] width 0 height 0
radio input "true"
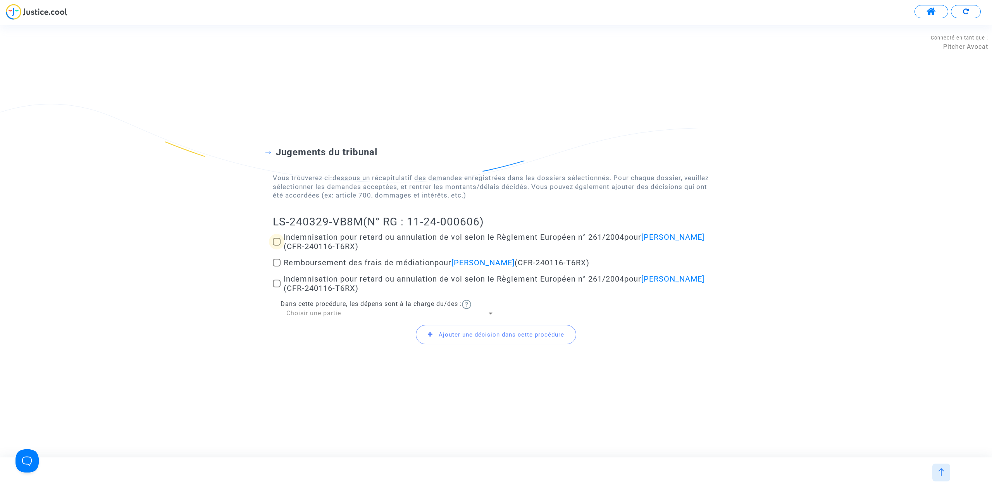
click at [274, 239] on span at bounding box center [277, 242] width 8 height 8
click at [276, 246] on input "Indemnisation pour retard ou annulation de vol selon le Règlement Européen n° 2…" at bounding box center [276, 246] width 0 height 0
checkbox input "true"
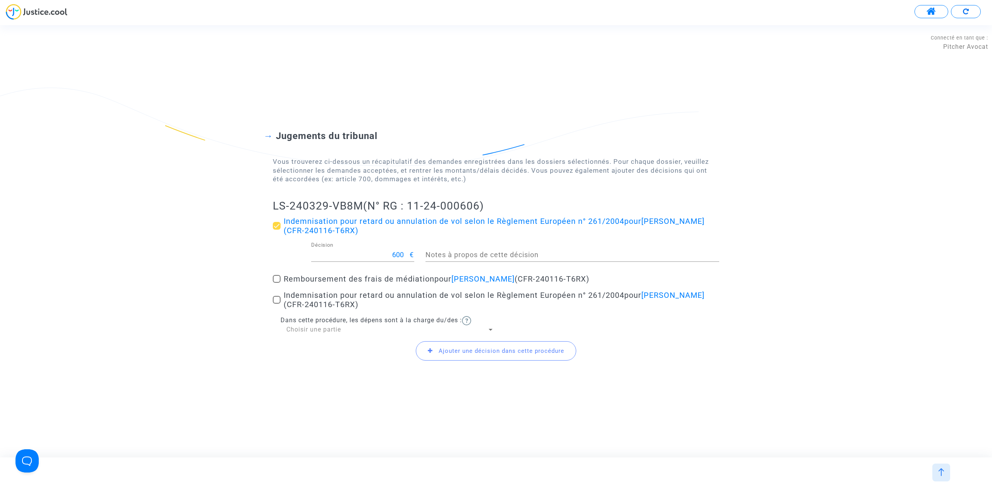
click at [271, 303] on div "Jugements du tribunal Vous trouverez ci-dessous un récapitulatif des demandes e…" at bounding box center [496, 241] width 992 height 284
click at [277, 299] on span at bounding box center [277, 300] width 8 height 8
click at [277, 304] on input "Indemnisation pour retard ou annulation de vol selon le Règlement Européen n° 2…" at bounding box center [276, 304] width 0 height 0
checkbox input "true"
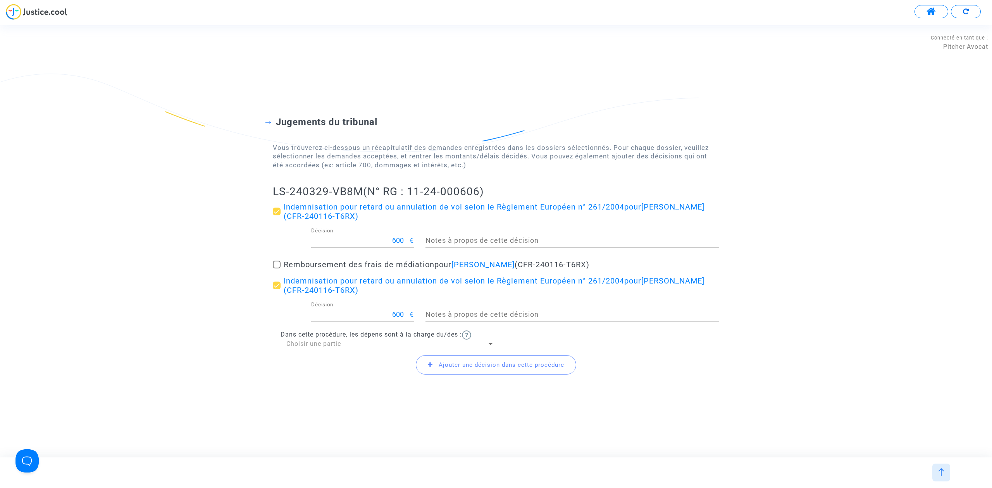
click at [336, 341] on span "Choisir une partie" at bounding box center [313, 343] width 55 height 7
click at [337, 363] on span "Défendeur(s)" at bounding box center [390, 362] width 208 height 19
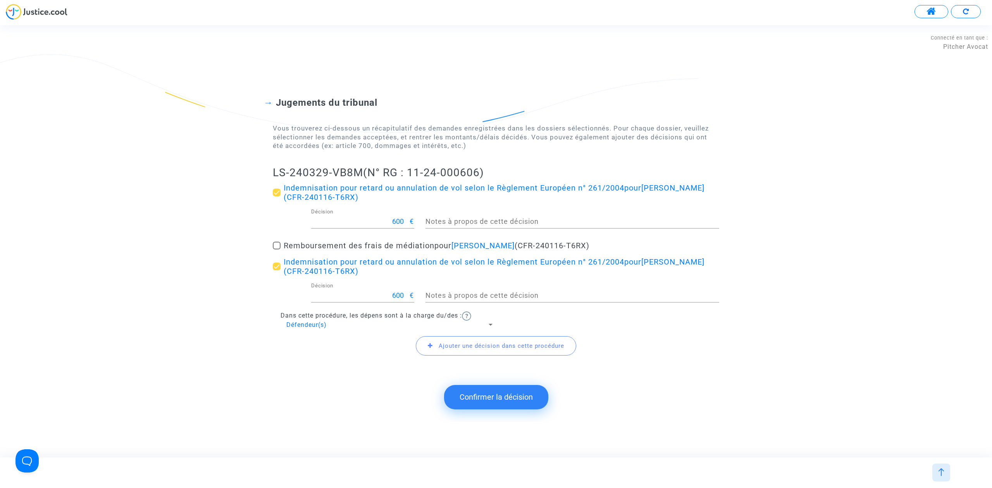
drag, startPoint x: 262, startPoint y: 174, endPoint x: 362, endPoint y: 174, distance: 99.6
click at [362, 174] on div "Jugements du tribunal Vous trouverez ci-dessous un récapitulatif des demandes e…" at bounding box center [496, 222] width 992 height 312
copy h2 "LS-240329-VB8M"
click at [502, 399] on button "Confirmer la décision" at bounding box center [496, 397] width 104 height 24
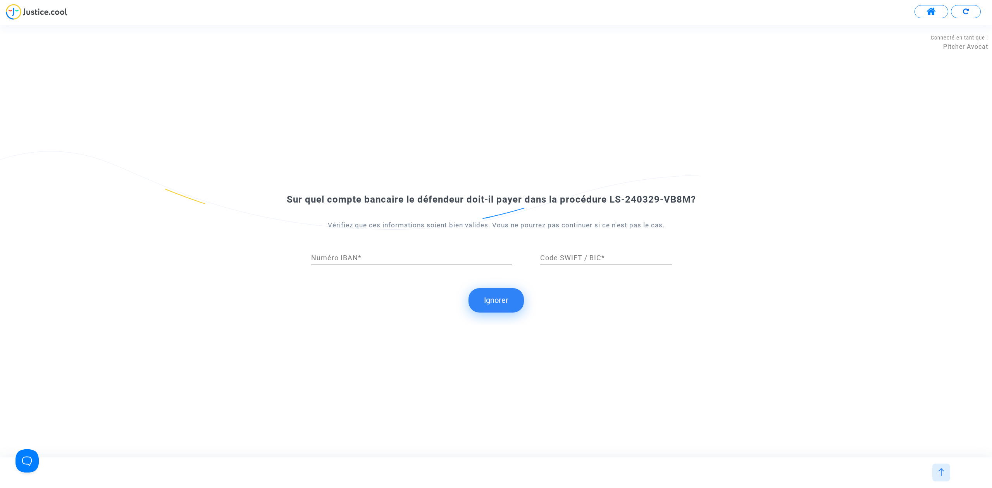
drag, startPoint x: 477, startPoint y: 306, endPoint x: 474, endPoint y: 300, distance: 6.6
click at [476, 304] on button "Ignorer" at bounding box center [495, 300] width 55 height 24
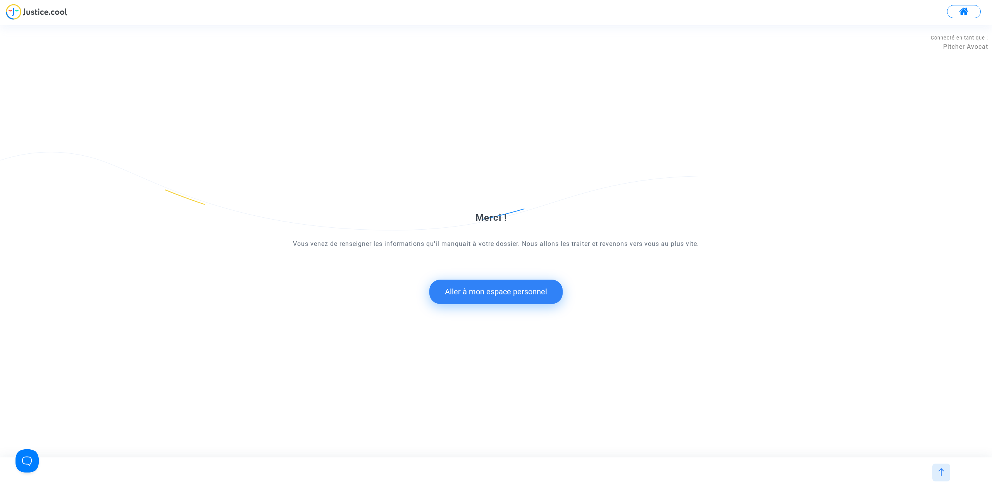
click at [467, 299] on button "Aller à mon espace personnel" at bounding box center [495, 292] width 133 height 24
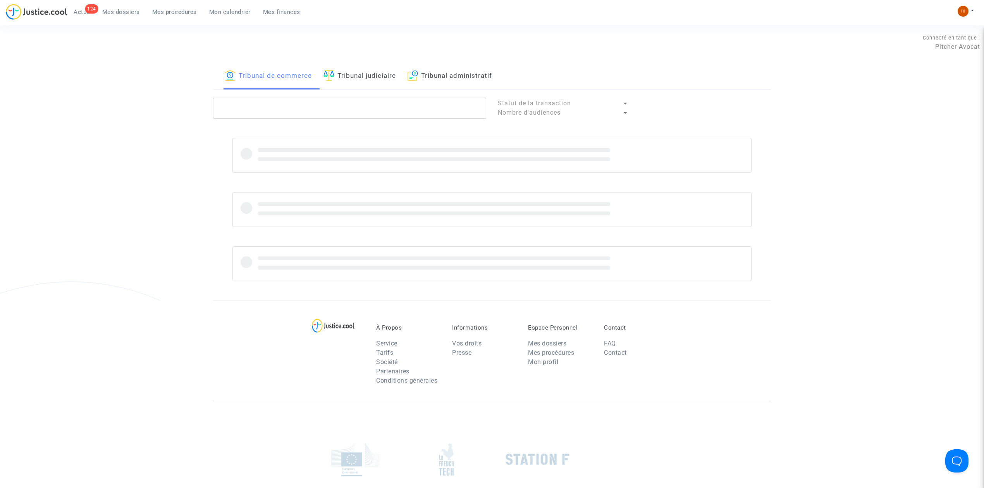
click at [350, 78] on link "Tribunal judiciaire" at bounding box center [360, 76] width 72 height 26
click at [357, 115] on textarea at bounding box center [349, 108] width 273 height 21
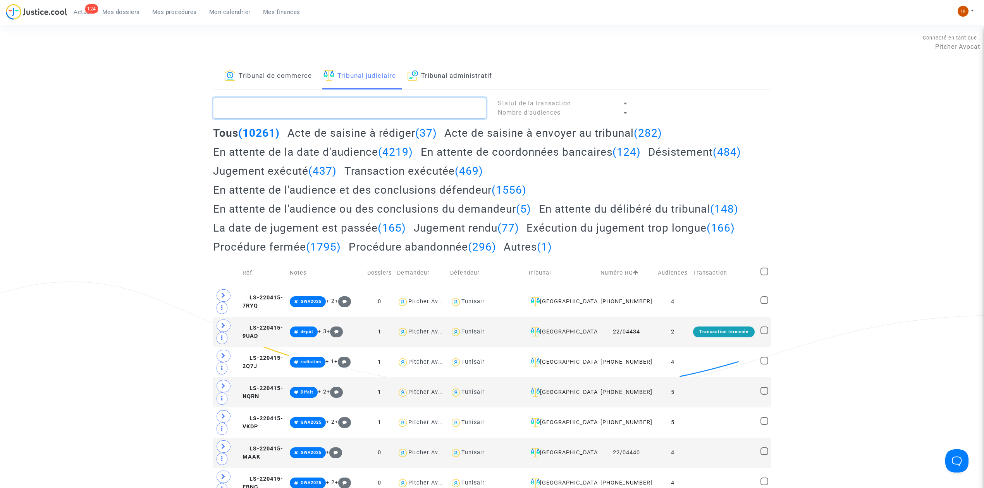
paste textarea "LS-240329-VB8M"
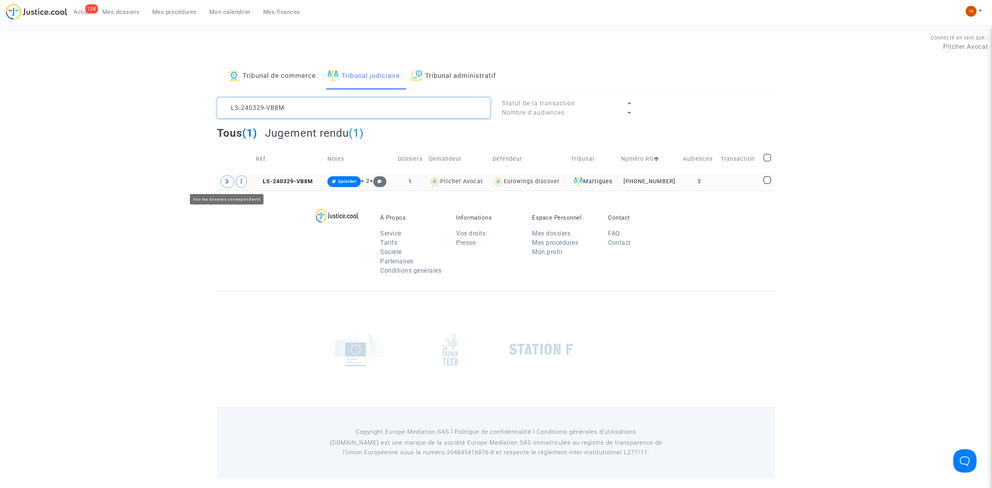
type textarea "LS-240329-VB8M"
drag, startPoint x: 230, startPoint y: 180, endPoint x: 312, endPoint y: 180, distance: 82.2
click at [229, 180] on span at bounding box center [227, 182] width 14 height 12
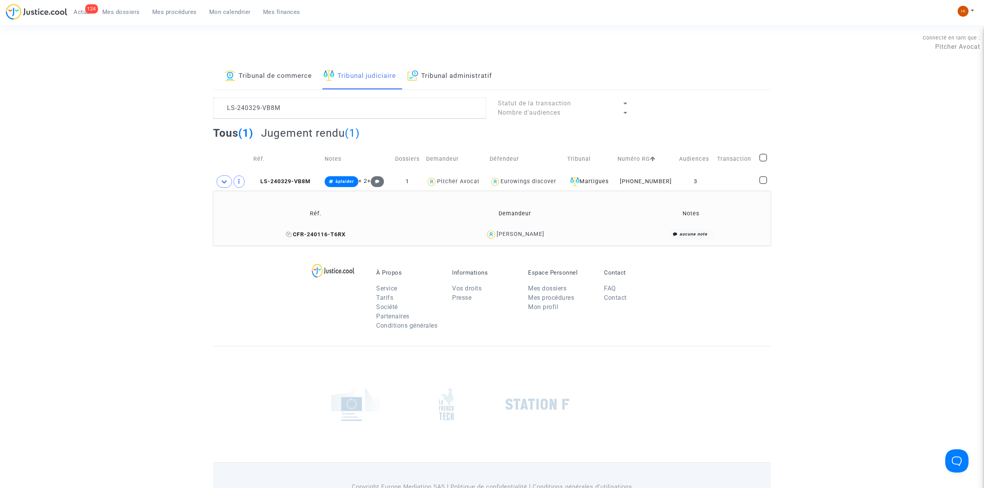
click at [292, 235] on icon at bounding box center [289, 234] width 6 height 5
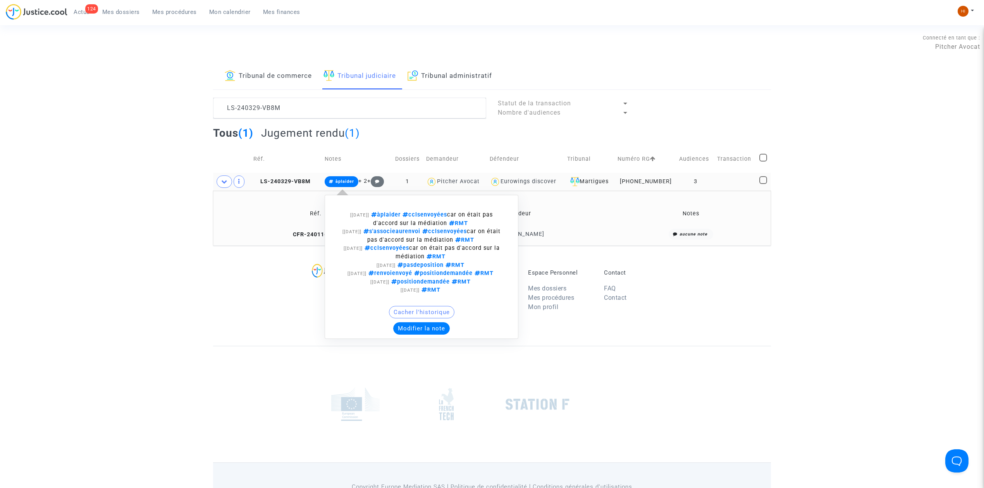
click at [334, 185] on span "àplaider" at bounding box center [342, 181] width 34 height 11
drag, startPoint x: 349, startPoint y: 177, endPoint x: 408, endPoint y: 272, distance: 111.7
click at [350, 179] on span "àplaider" at bounding box center [342, 181] width 34 height 11
click at [431, 327] on button "Modifier la note" at bounding box center [421, 328] width 57 height 12
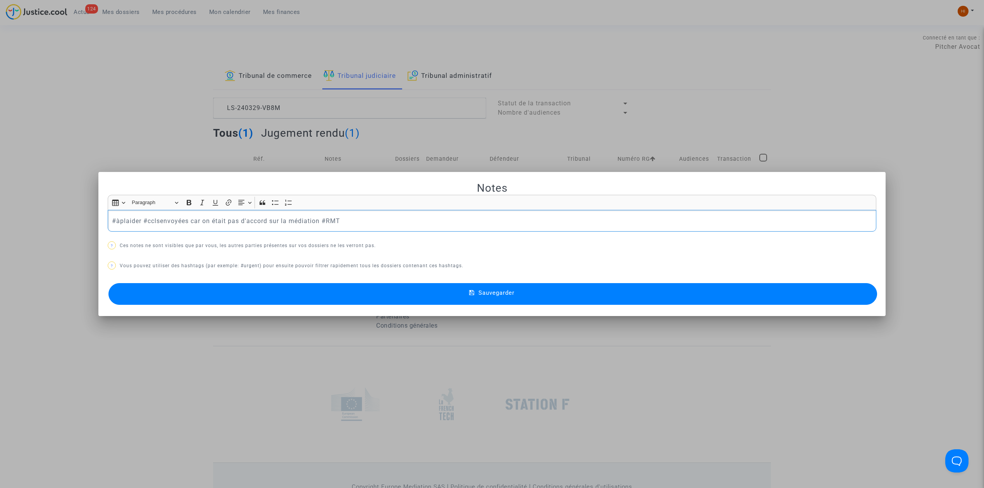
drag, startPoint x: 316, startPoint y: 215, endPoint x: -6, endPoint y: 213, distance: 322.4
click at [0, 213] on html "124 Actus Mes dossiers Mes procédures Mon calendrier Mes finances Mon profil Ch…" at bounding box center [492, 266] width 984 height 533
click at [537, 298] on button "Sauvegarder" at bounding box center [493, 294] width 769 height 22
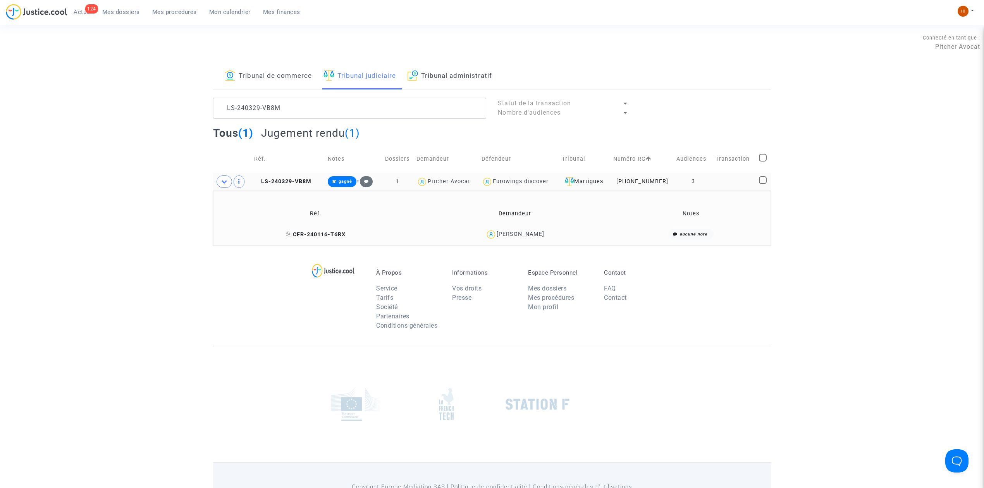
click at [292, 234] on icon at bounding box center [289, 234] width 6 height 5
drag, startPoint x: 289, startPoint y: 103, endPoint x: -92, endPoint y: 109, distance: 381.0
click at [0, 109] on html "124 Actus Mes dossiers Mes procédures Mon calendrier Mes finances Mon profil Ch…" at bounding box center [492, 266] width 984 height 533
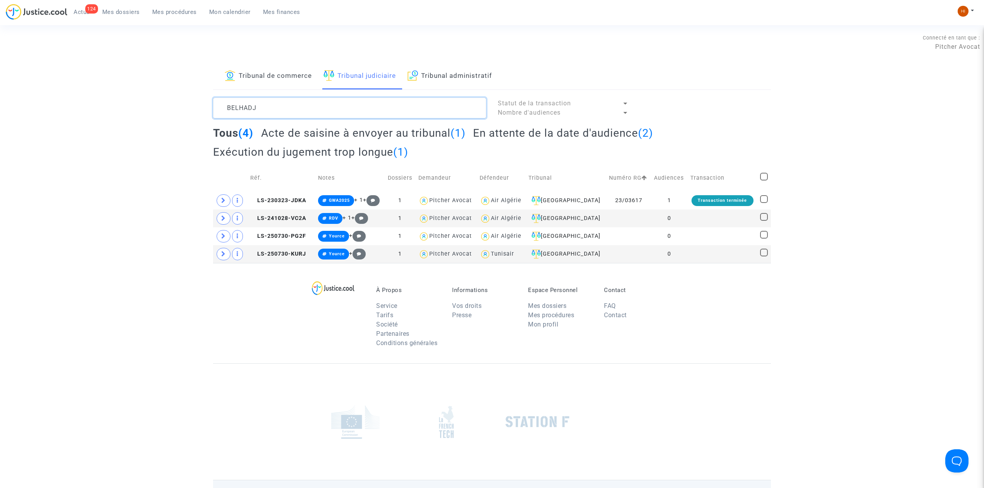
drag, startPoint x: 334, startPoint y: 101, endPoint x: -4, endPoint y: 105, distance: 338.3
click at [0, 105] on html "124 Actus Mes dossiers Mes procédures Mon calendrier Mes finances Mon profil Ch…" at bounding box center [492, 275] width 984 height 551
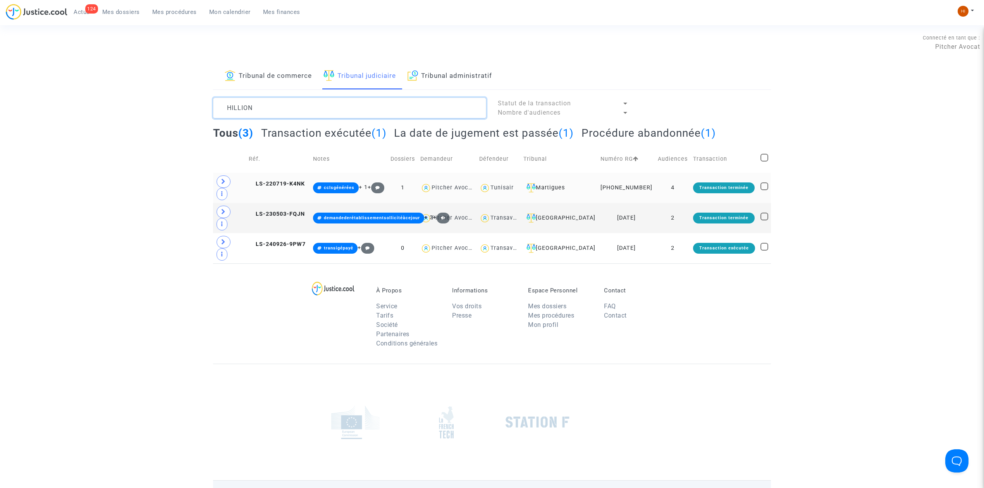
type textarea "HILLION"
click at [270, 181] on copy "LS-220719-K4NK" at bounding box center [277, 184] width 56 height 7
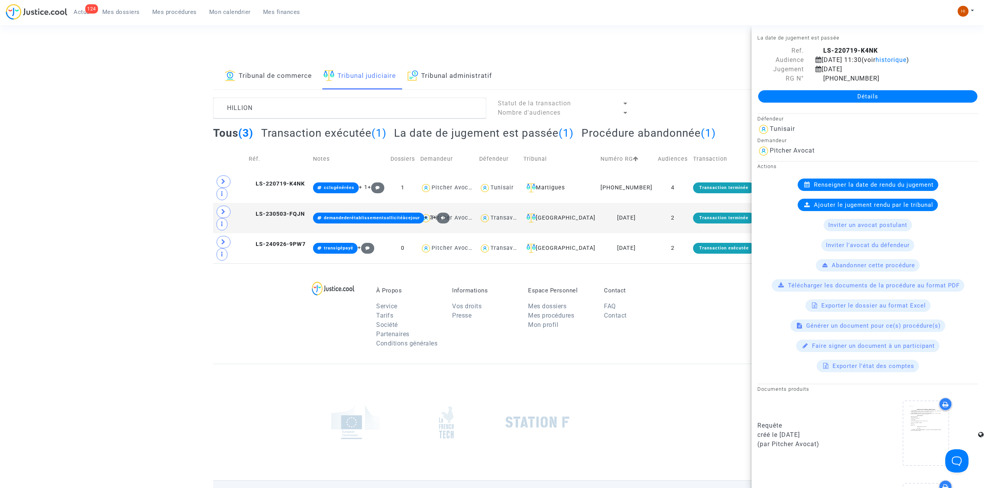
click at [791, 99] on link "Détails" at bounding box center [867, 96] width 219 height 12
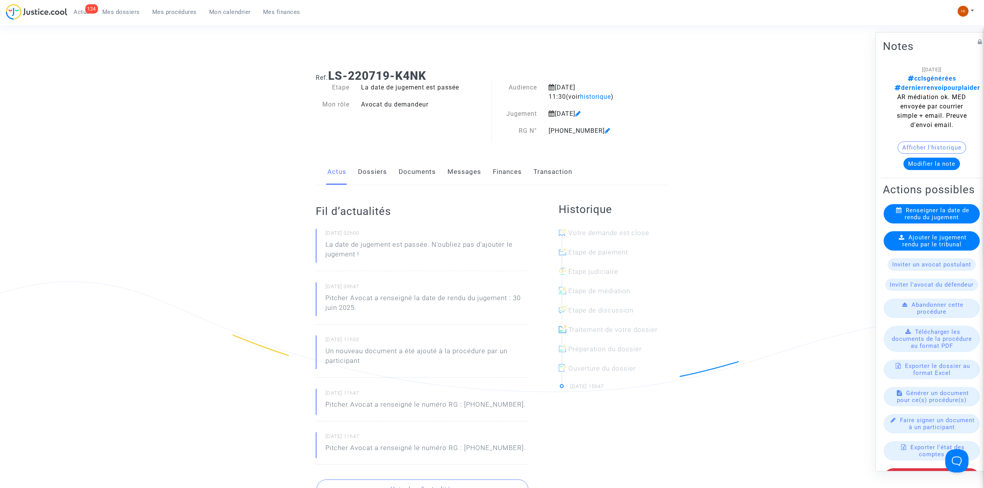
drag, startPoint x: 495, startPoint y: 73, endPoint x: 329, endPoint y: 70, distance: 165.9
click at [329, 70] on h1 "Ref. LS-220719-K4NK" at bounding box center [492, 76] width 353 height 14
copy b "LS-220719-K4NK"
click at [939, 220] on span "Renseigner la date de rendu du jugement" at bounding box center [937, 214] width 65 height 14
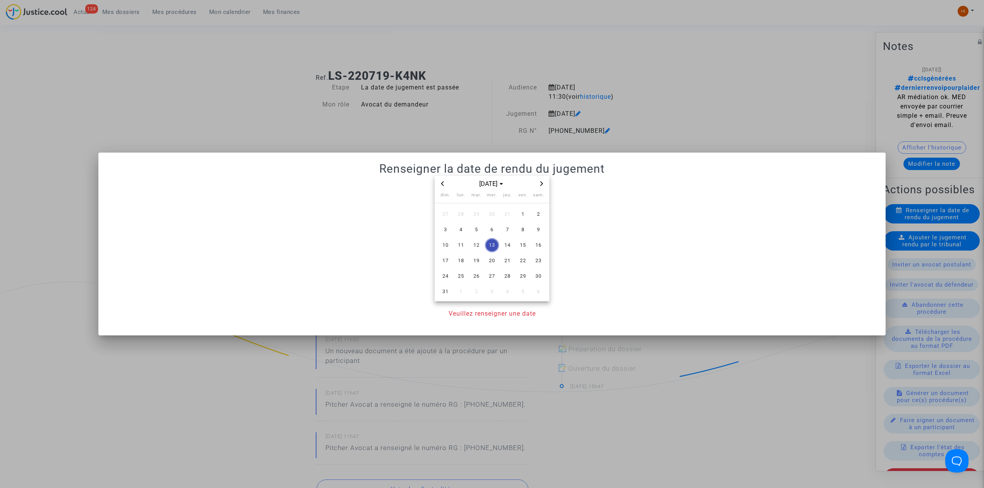
click at [544, 181] on span "Next month" at bounding box center [541, 183] width 9 height 9
click at [445, 183] on span "Previous month" at bounding box center [442, 183] width 9 height 9
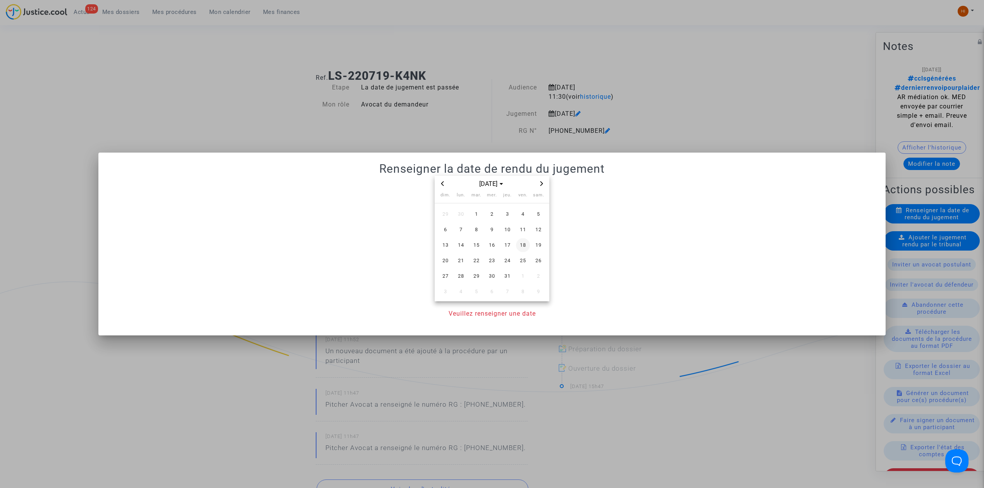
click at [529, 248] on span "18" at bounding box center [523, 245] width 14 height 14
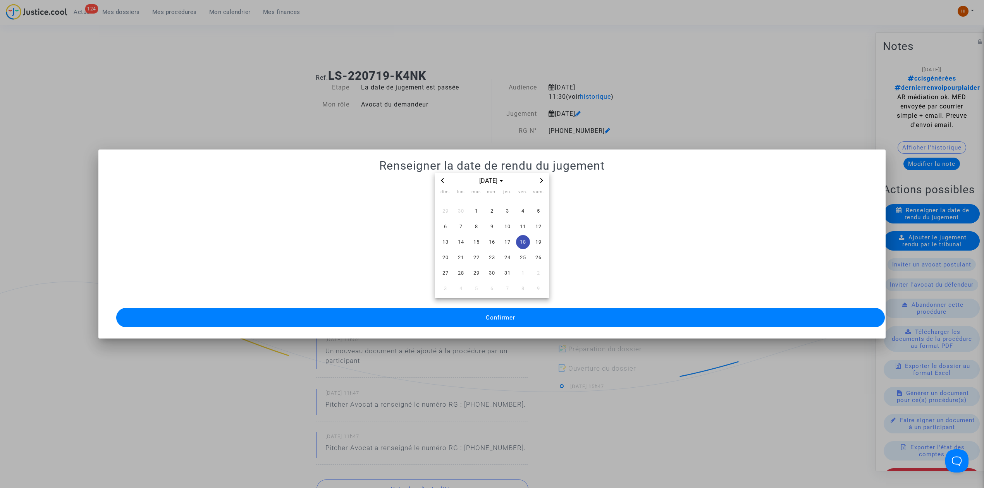
click at [516, 308] on button "Confirmer" at bounding box center [500, 317] width 769 height 19
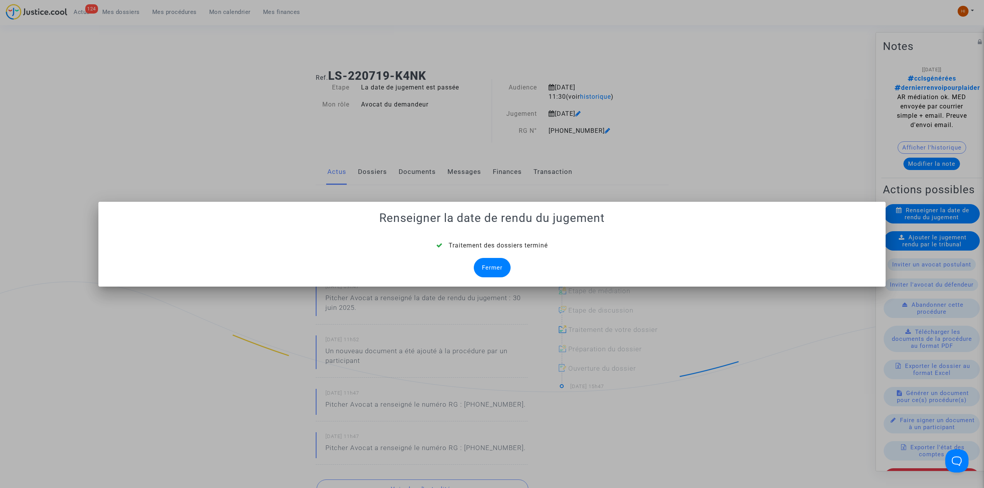
click at [499, 270] on div "Fermer" at bounding box center [492, 267] width 37 height 19
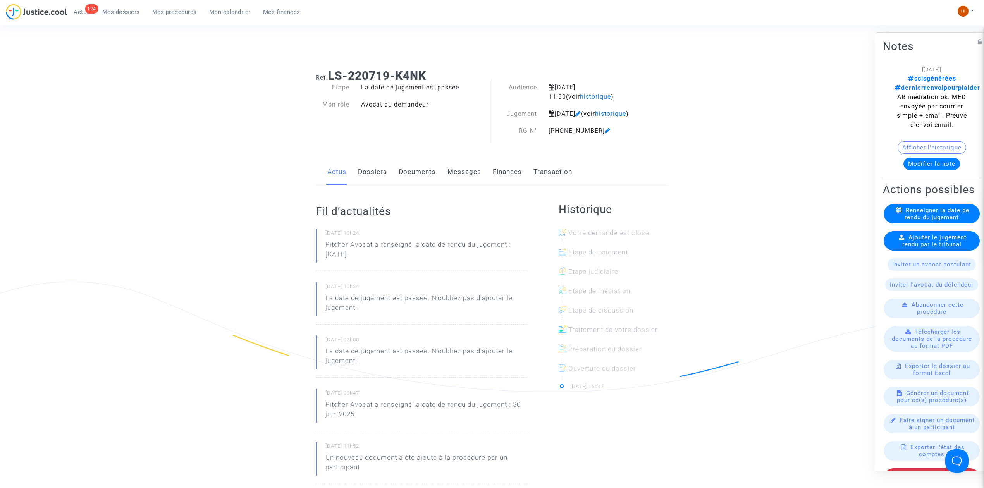
click at [899, 240] on icon at bounding box center [902, 237] width 6 height 6
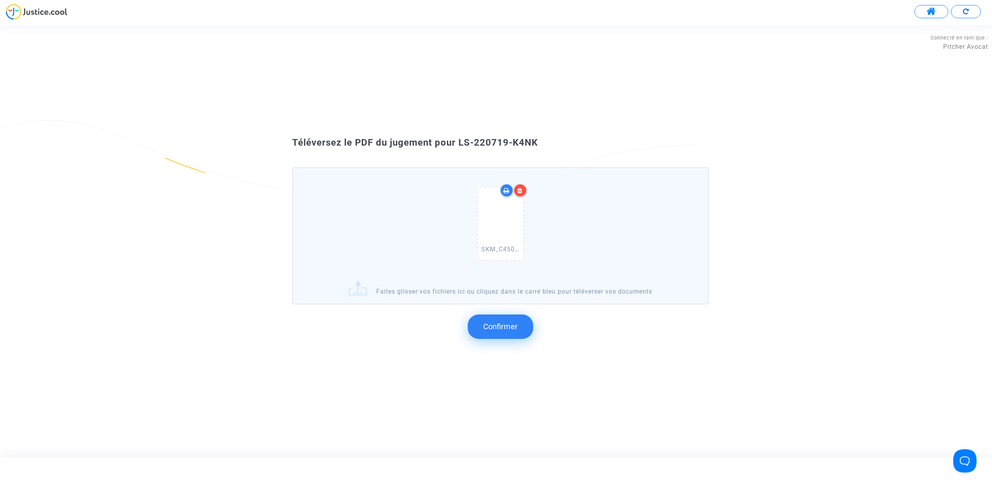
click at [536, 331] on div "Confirmer" at bounding box center [500, 327] width 417 height 38
click at [524, 329] on button "Confirmer" at bounding box center [500, 327] width 65 height 24
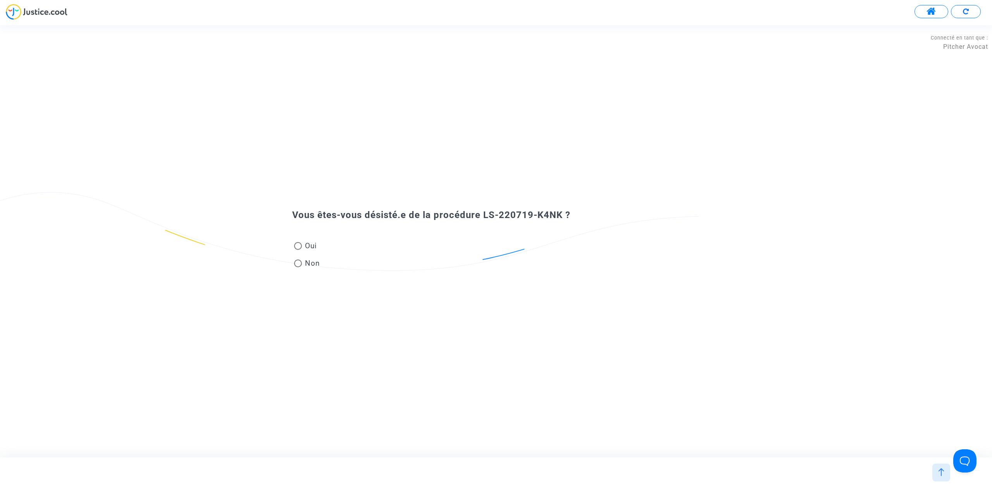
click at [307, 263] on span "Non" at bounding box center [311, 263] width 18 height 10
click at [298, 267] on input "Non" at bounding box center [298, 267] width 0 height 0
radio input "true"
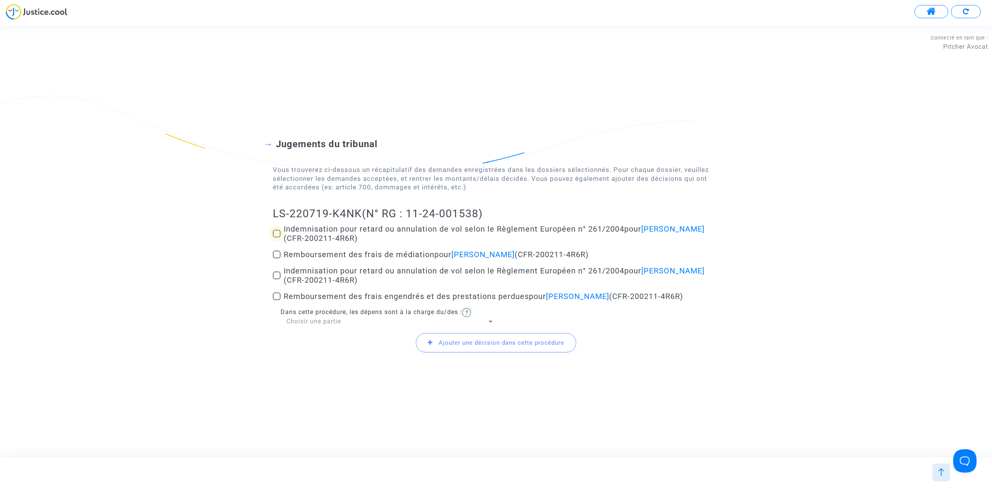
click at [281, 230] on label "Indemnisation pour retard ou annulation de vol selon le Règlement Européen n° 2…" at bounding box center [496, 233] width 446 height 19
click at [277, 238] on input "Indemnisation pour retard ou annulation de vol selon le Règlement Européen n° 2…" at bounding box center [276, 238] width 0 height 0
checkbox input "true"
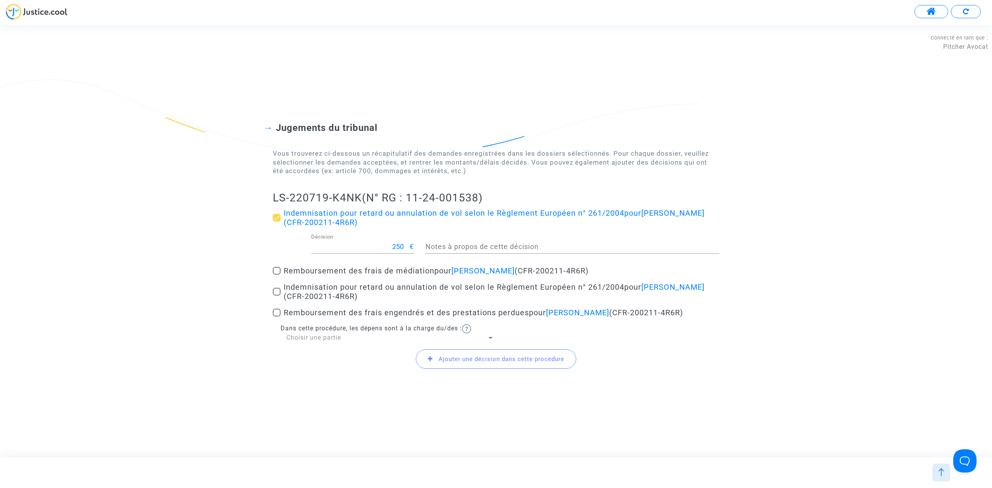
click at [279, 295] on label "Indemnisation pour retard ou annulation de vol selon le Règlement Européen n° 2…" at bounding box center [496, 291] width 446 height 19
click at [277, 296] on input "Indemnisation pour retard ou annulation de vol selon le Règlement Européen n° 2…" at bounding box center [276, 296] width 0 height 0
checkbox input "true"
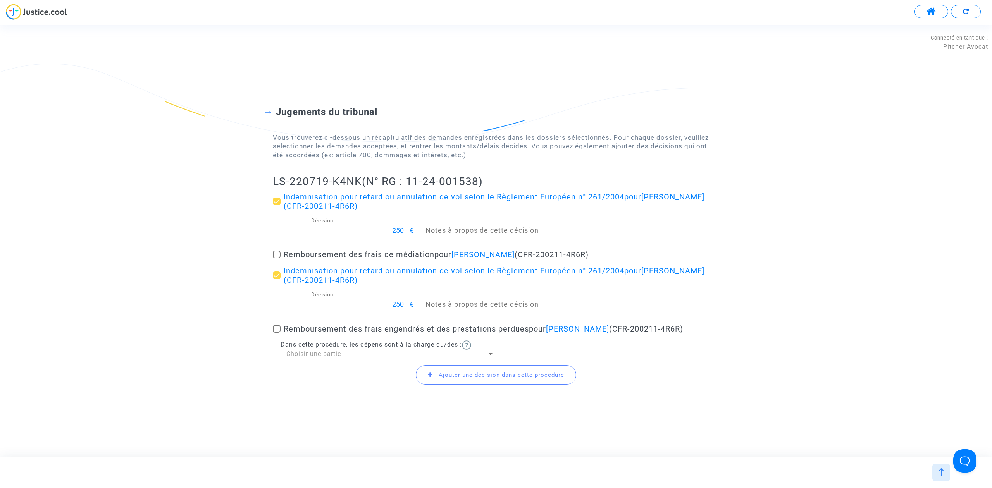
click at [327, 356] on span "Choisir une partie" at bounding box center [313, 353] width 55 height 7
click at [321, 369] on span "Défendeur(s)" at bounding box center [390, 372] width 208 height 19
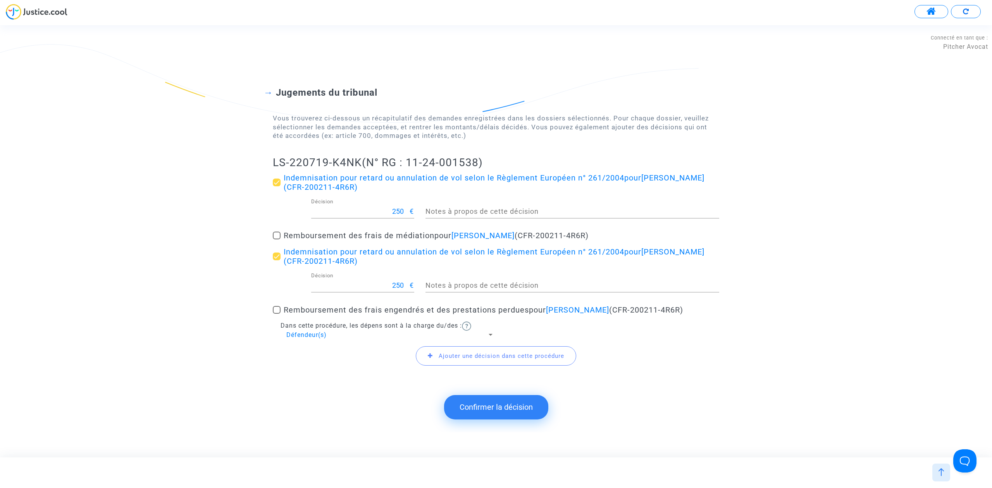
click at [268, 155] on div "Jugements du tribunal Vous trouverez ci-dessous un récapitulatif des demandes e…" at bounding box center [496, 222] width 992 height 332
click at [512, 413] on button "Confirmer la décision" at bounding box center [496, 407] width 104 height 24
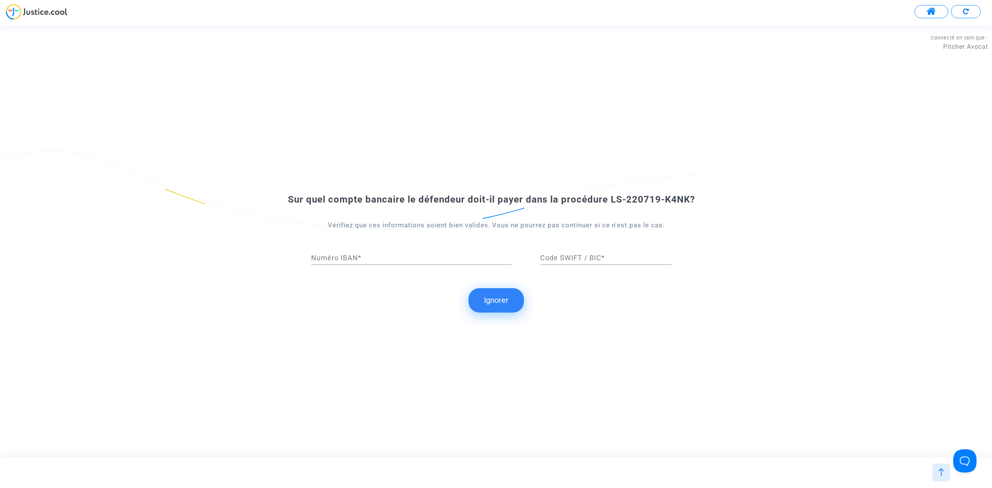
drag, startPoint x: 523, startPoint y: 293, endPoint x: 518, endPoint y: 295, distance: 4.9
click at [520, 294] on submit-question "Ignorer" at bounding box center [496, 300] width 992 height 24
click at [508, 301] on button "Ignorer" at bounding box center [495, 300] width 55 height 24
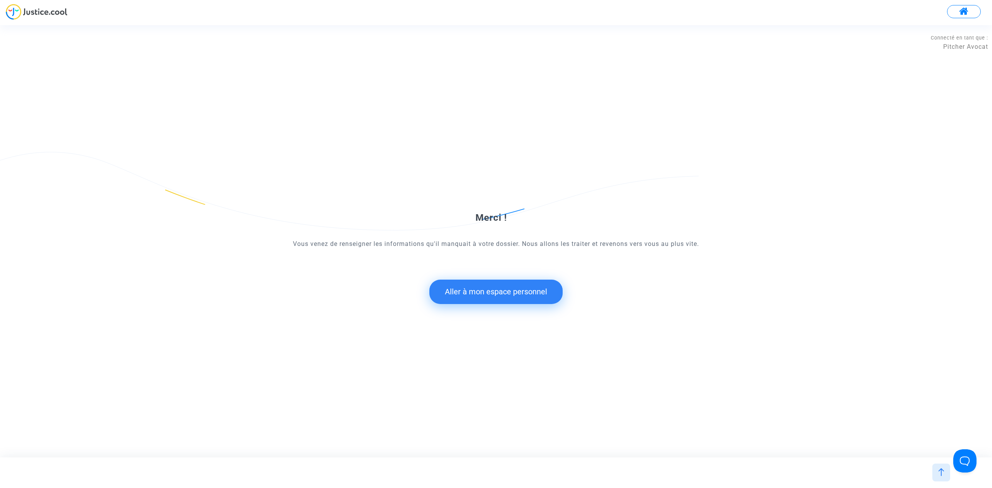
click at [536, 294] on button "Aller à mon espace personnel" at bounding box center [495, 292] width 133 height 24
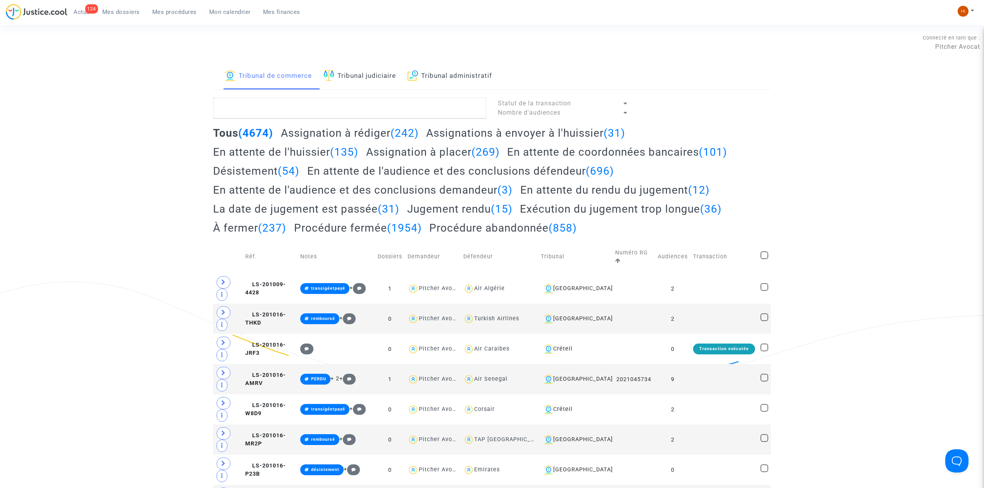
click at [374, 78] on link "Tribunal judiciaire" at bounding box center [360, 76] width 72 height 26
click at [382, 106] on textarea at bounding box center [349, 108] width 273 height 21
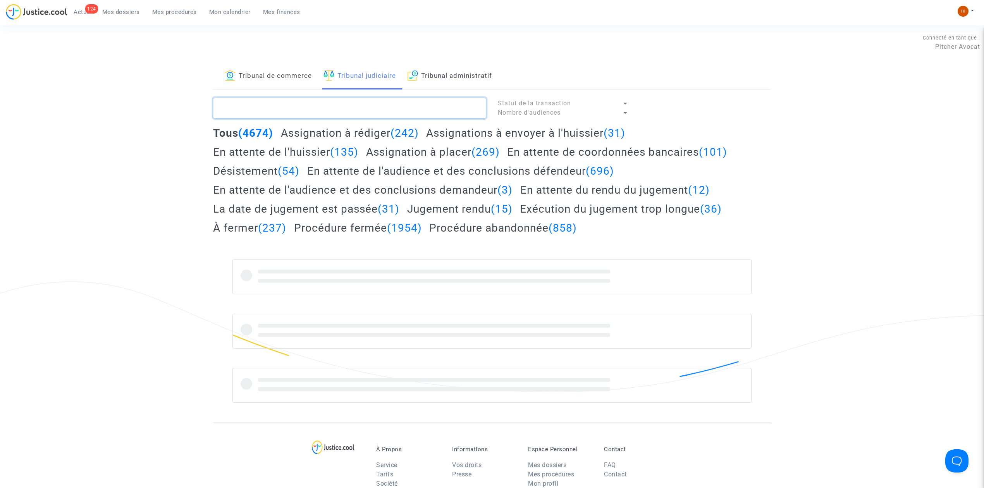
paste textarea "LS-220719-K4NK"
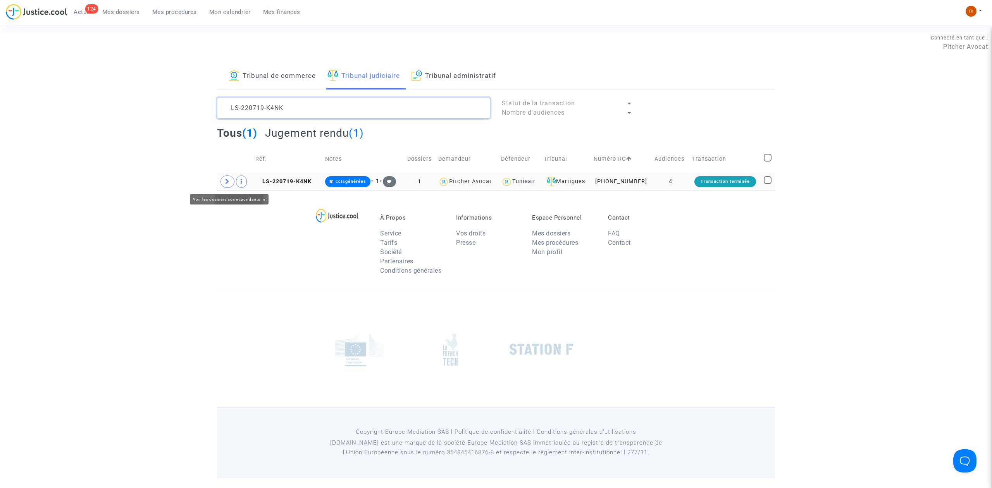
type textarea "LS-220719-K4NK"
click at [225, 188] on span at bounding box center [227, 182] width 14 height 12
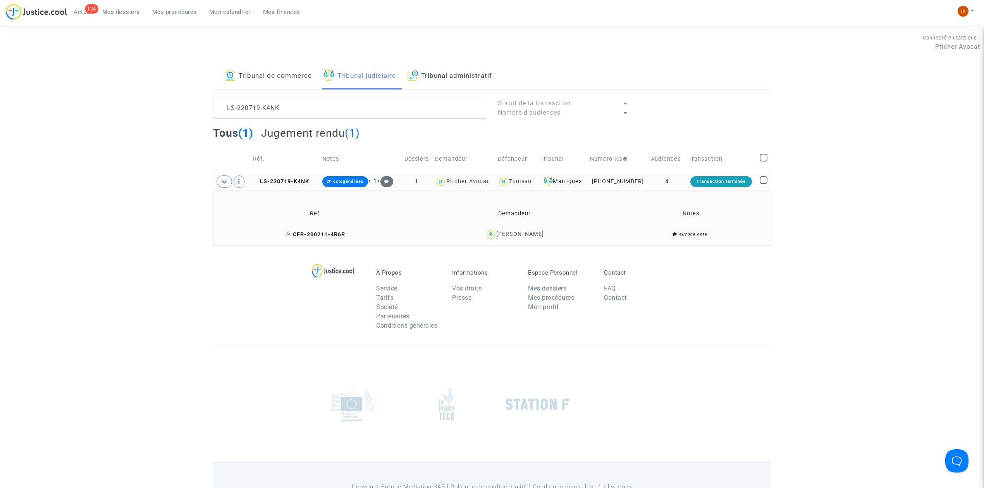
click at [292, 233] on icon at bounding box center [289, 234] width 6 height 5
click at [353, 172] on td "Notes" at bounding box center [360, 159] width 81 height 28
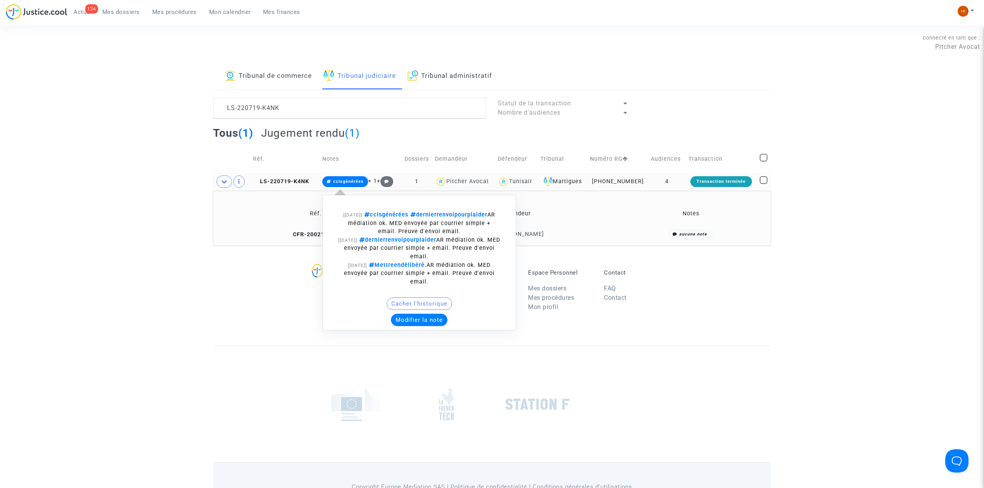
click at [353, 181] on span "cclsgénérées" at bounding box center [348, 181] width 31 height 5
click at [417, 321] on button "Modifier la note" at bounding box center [419, 320] width 57 height 12
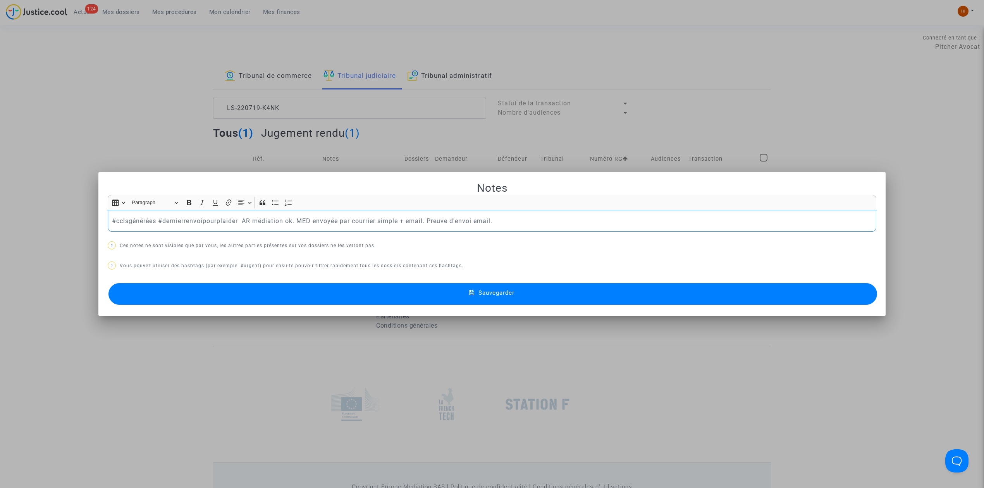
drag, startPoint x: 593, startPoint y: 223, endPoint x: 6, endPoint y: 239, distance: 586.5
click at [92, 228] on div "Notes Rich Text Editor Insert table Insert table Heading Paragraph Paragraph He…" at bounding box center [492, 244] width 984 height 488
click at [184, 220] on p "#gagné" at bounding box center [492, 221] width 761 height 10
click at [581, 301] on button "Sauvegarder" at bounding box center [493, 294] width 769 height 22
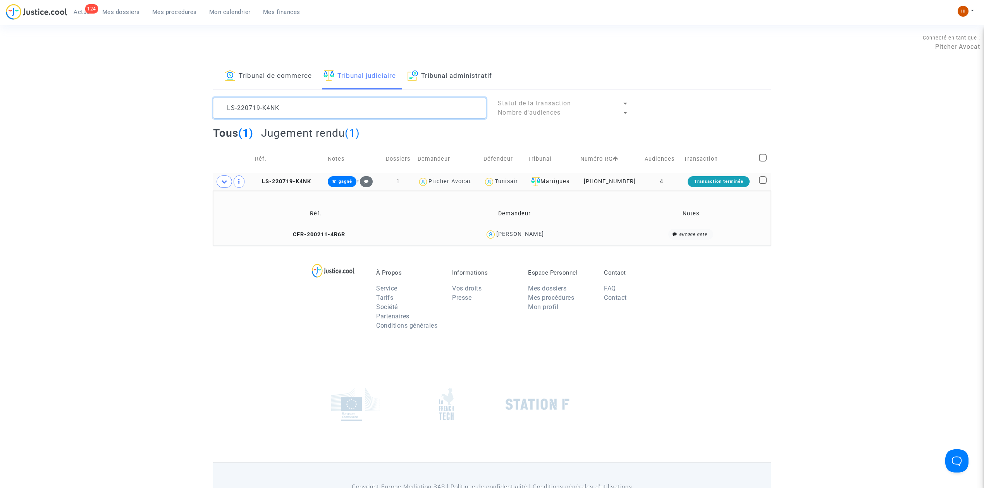
click at [308, 99] on textarea at bounding box center [349, 108] width 273 height 21
drag, startPoint x: 289, startPoint y: 65, endPoint x: 290, endPoint y: 71, distance: 5.5
click at [289, 67] on link "Tribunal de commerce" at bounding box center [268, 76] width 87 height 26
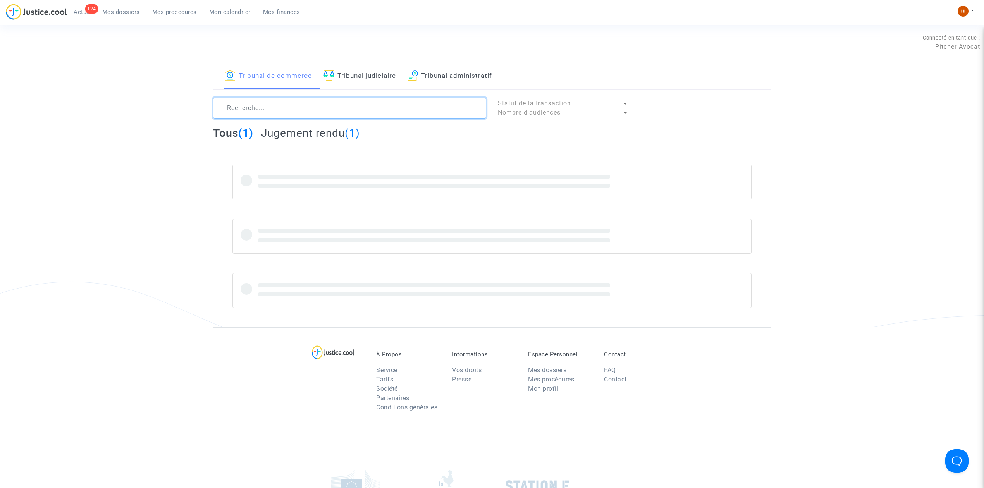
click at [297, 104] on textarea at bounding box center [349, 108] width 273 height 21
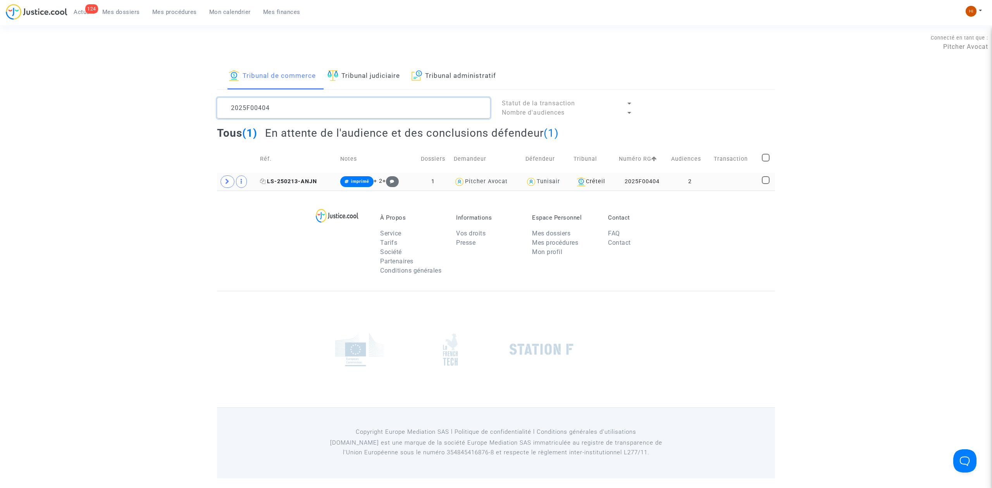
type textarea "2025F00404"
click at [298, 183] on span "LS-250213-ANJN" at bounding box center [288, 181] width 57 height 7
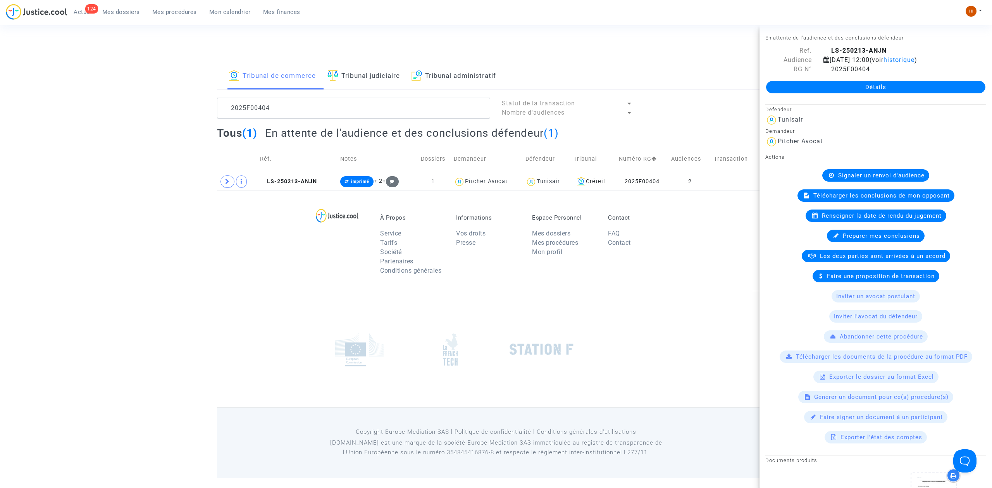
click at [846, 89] on link "Détails" at bounding box center [875, 87] width 219 height 12
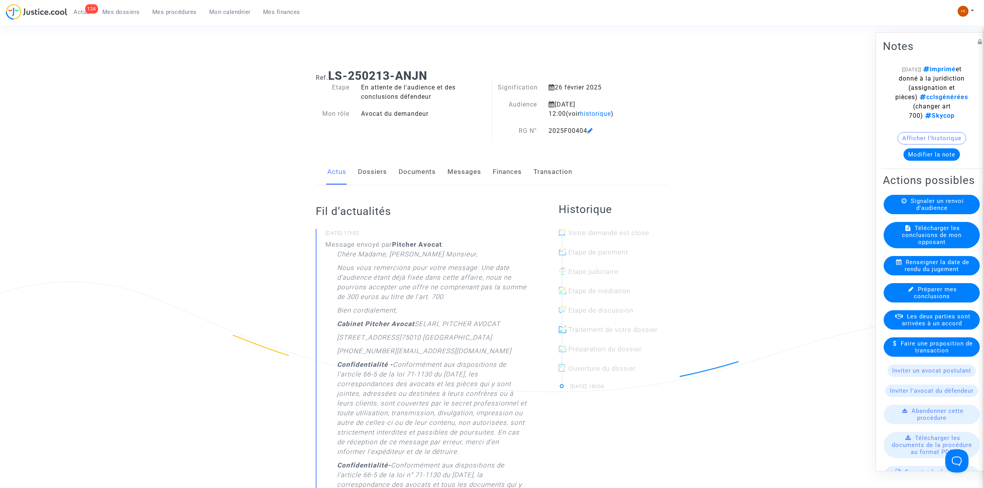
click at [384, 177] on link "Dossiers" at bounding box center [372, 172] width 29 height 26
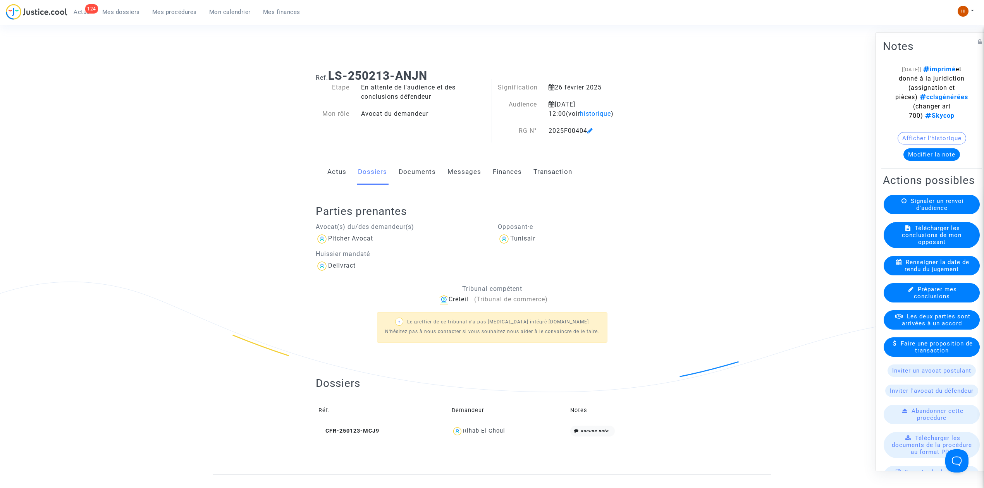
drag, startPoint x: 343, startPoint y: 175, endPoint x: 481, endPoint y: 186, distance: 138.8
click at [341, 175] on link "Actus" at bounding box center [336, 172] width 19 height 26
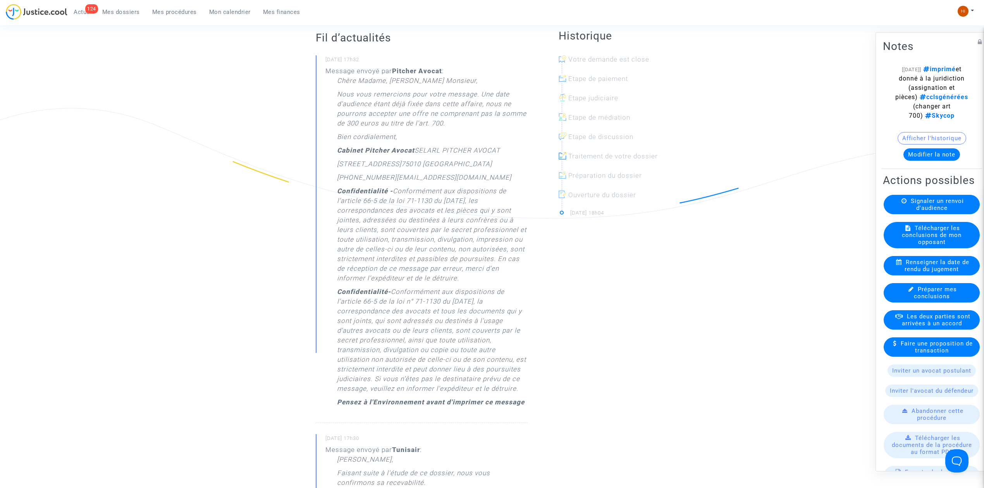
scroll to position [103, 0]
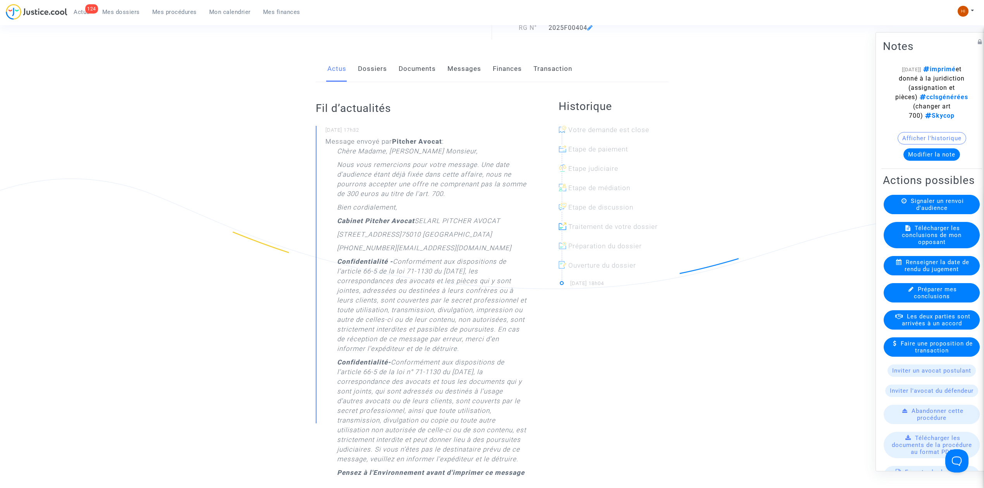
click at [932, 145] on button "Afficher l'historique" at bounding box center [932, 138] width 69 height 12
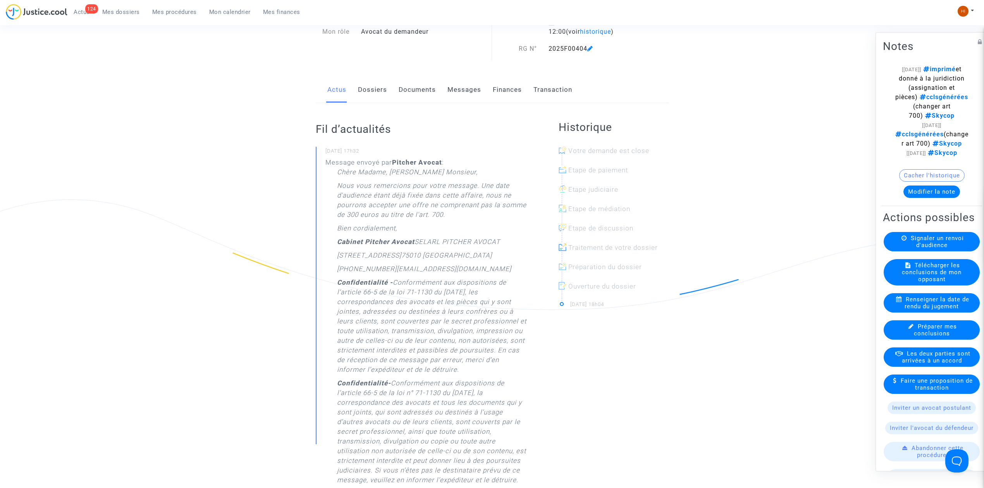
scroll to position [0, 0]
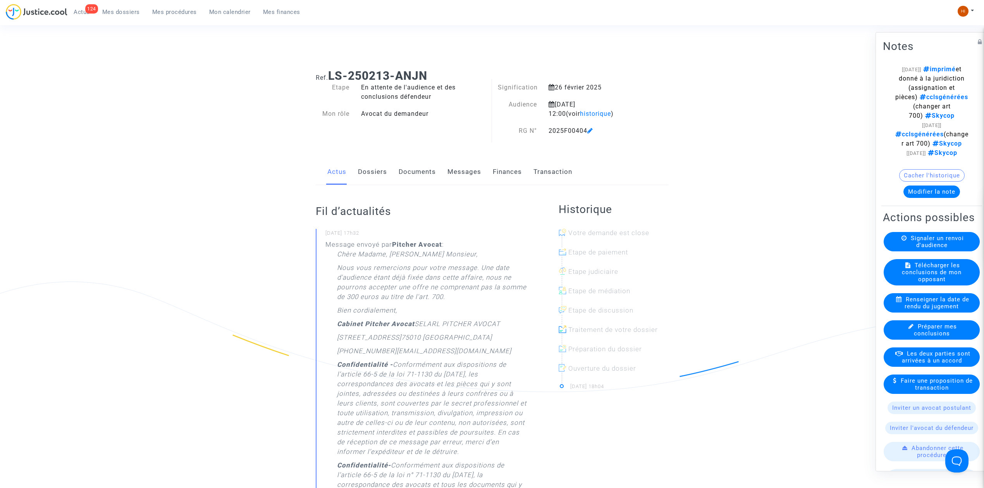
click at [929, 310] on span "Renseigner la date de rendu du jugement" at bounding box center [937, 303] width 65 height 14
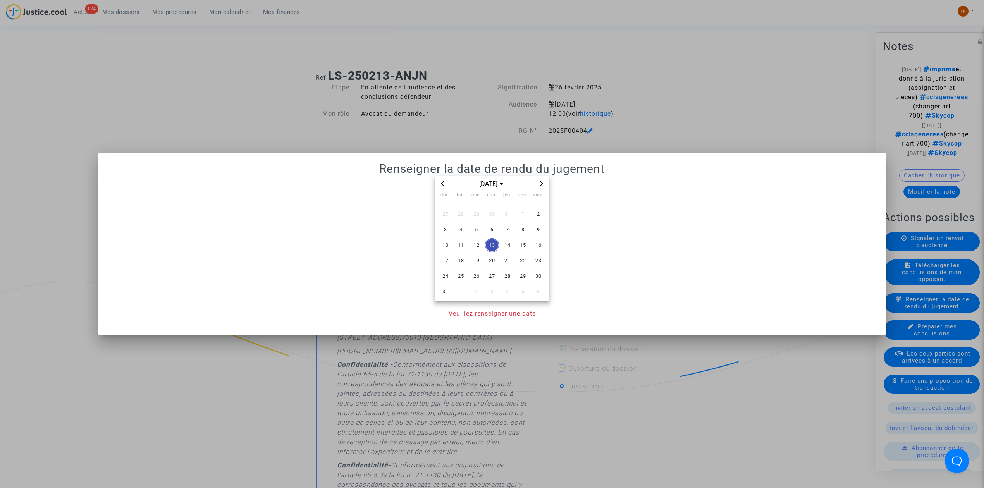
click at [443, 184] on icon "Previous month" at bounding box center [442, 183] width 5 height 5
click at [453, 92] on div at bounding box center [492, 244] width 984 height 488
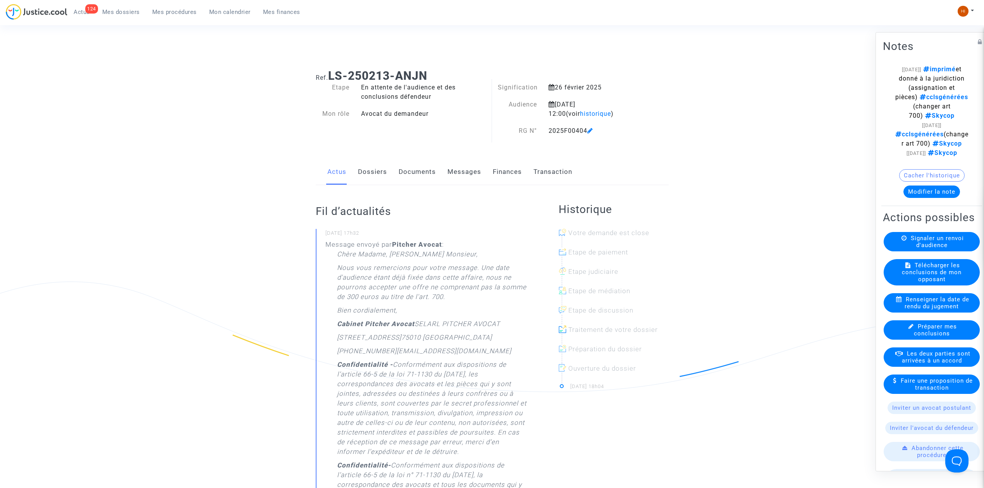
click at [371, 171] on link "Dossiers" at bounding box center [372, 172] width 29 height 26
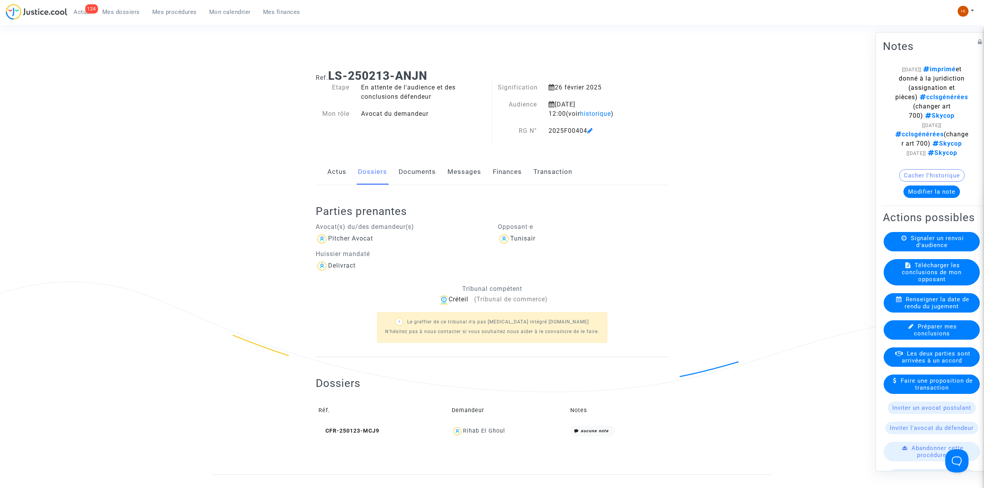
click at [952, 310] on span "Renseigner la date de rendu du jugement" at bounding box center [937, 303] width 65 height 14
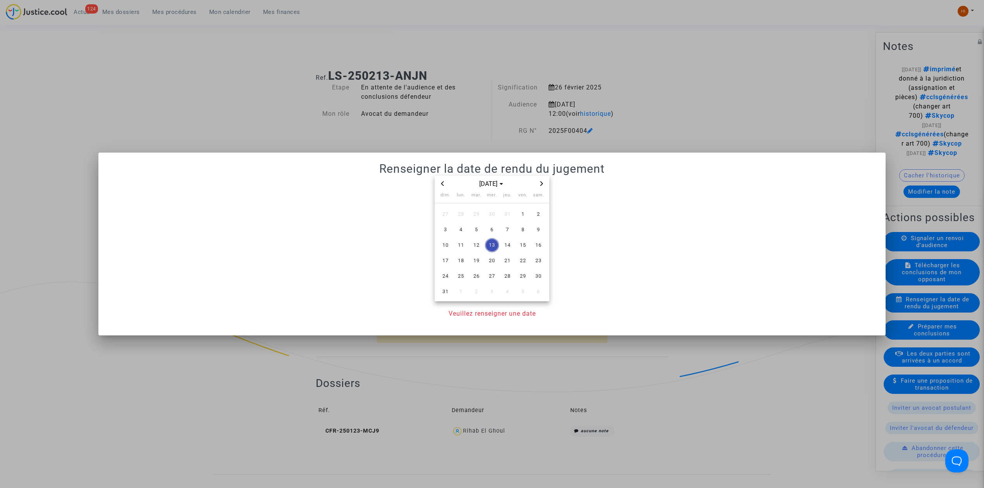
click at [439, 180] on span "Previous month" at bounding box center [442, 183] width 9 height 9
click at [480, 261] on span "22" at bounding box center [477, 261] width 14 height 14
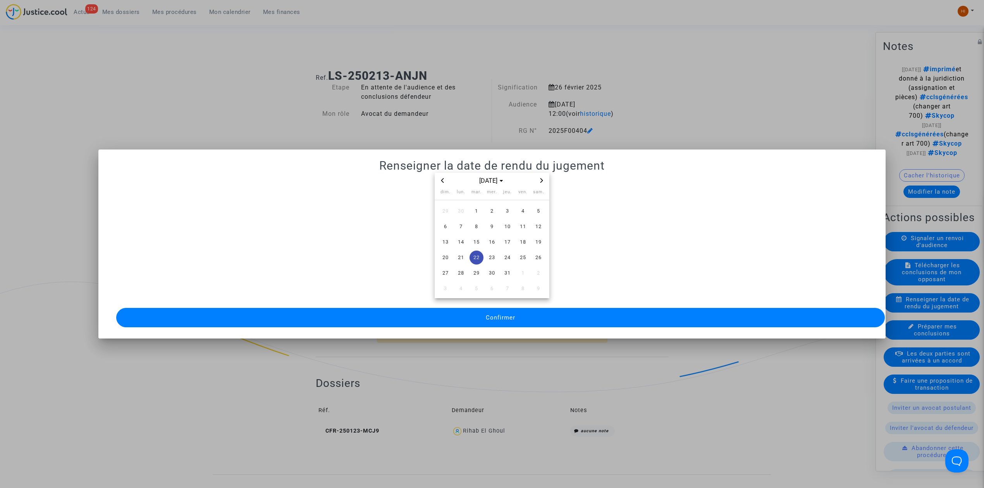
click at [501, 315] on span "Confirmer" at bounding box center [500, 317] width 29 height 7
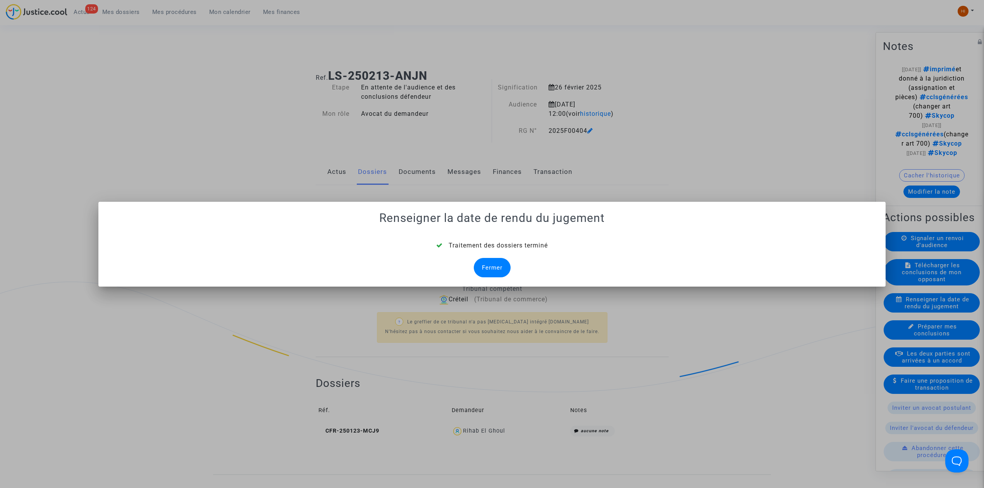
click at [489, 268] on div "Fermer" at bounding box center [492, 267] width 37 height 19
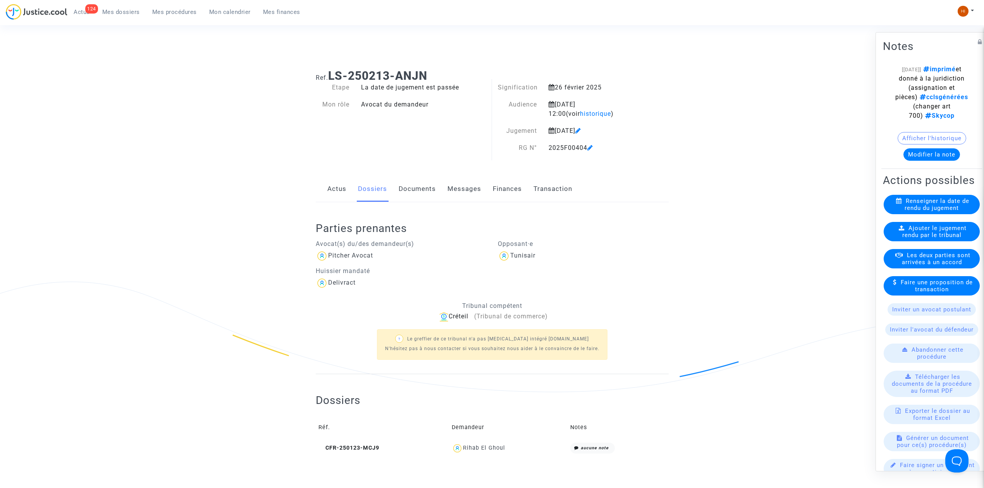
click at [425, 193] on link "Documents" at bounding box center [417, 189] width 37 height 26
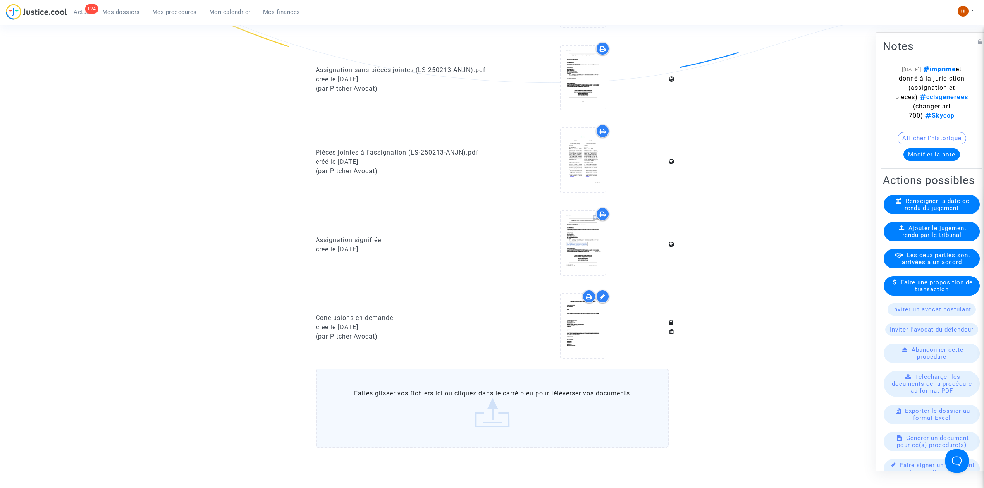
scroll to position [310, 0]
click at [914, 239] on span "Ajouter le jugement rendu par le tribunal" at bounding box center [935, 232] width 65 height 14
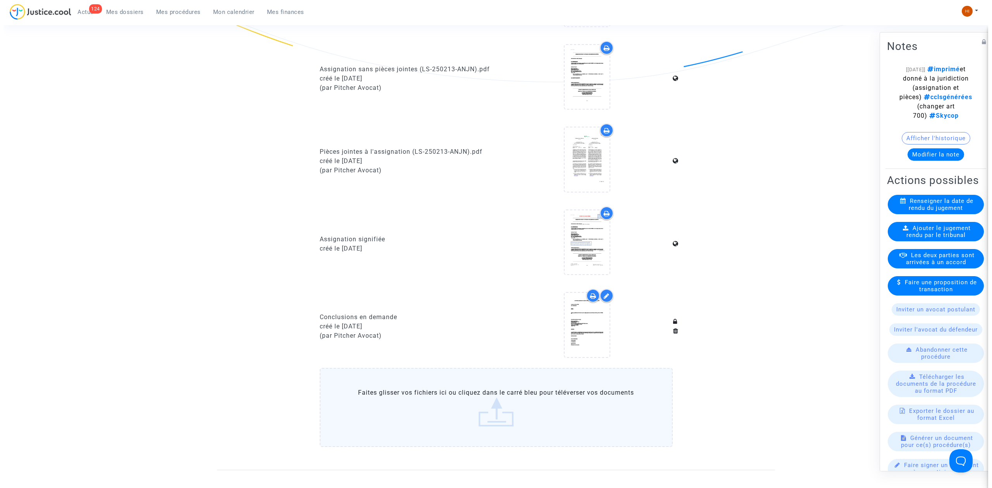
scroll to position [0, 0]
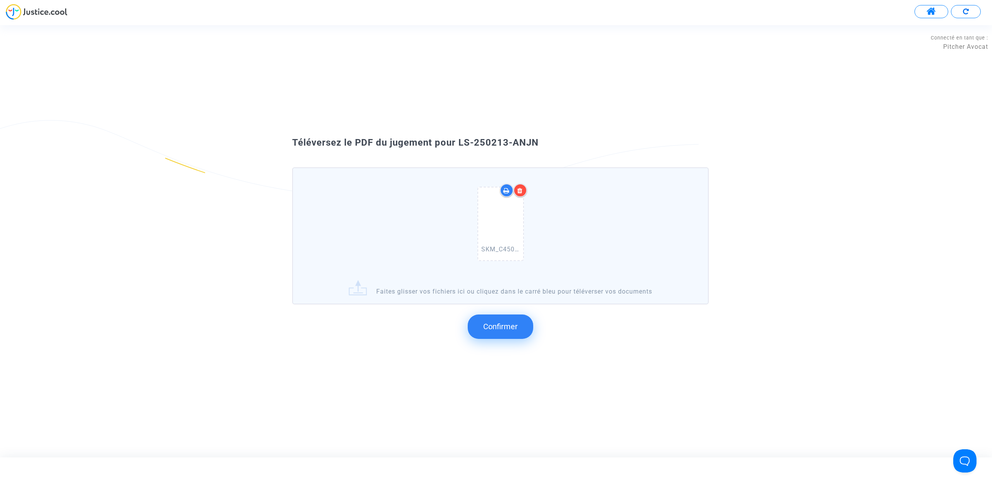
drag, startPoint x: 560, startPoint y: 144, endPoint x: 477, endPoint y: 144, distance: 82.5
click at [477, 144] on div "Téléversez le PDF du jugement pour LS-250213-ANJN" at bounding box center [496, 142] width 446 height 13
drag, startPoint x: 546, startPoint y: 161, endPoint x: 457, endPoint y: 146, distance: 89.6
click at [457, 146] on div "Téléversez le PDF du jugement pour LS-250213-ANJN" at bounding box center [496, 142] width 446 height 13
copy span "LS-250213-ANJN"
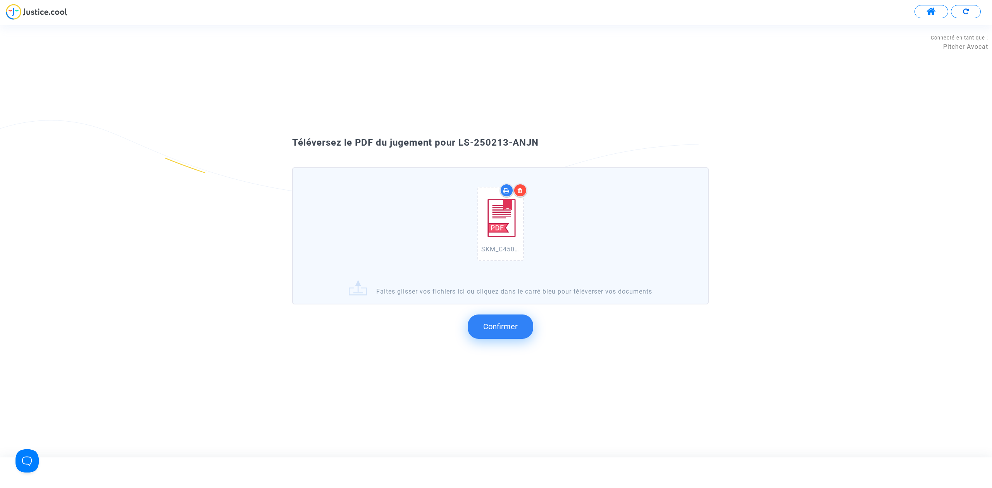
click at [500, 329] on span "Confirmer" at bounding box center [500, 326] width 34 height 9
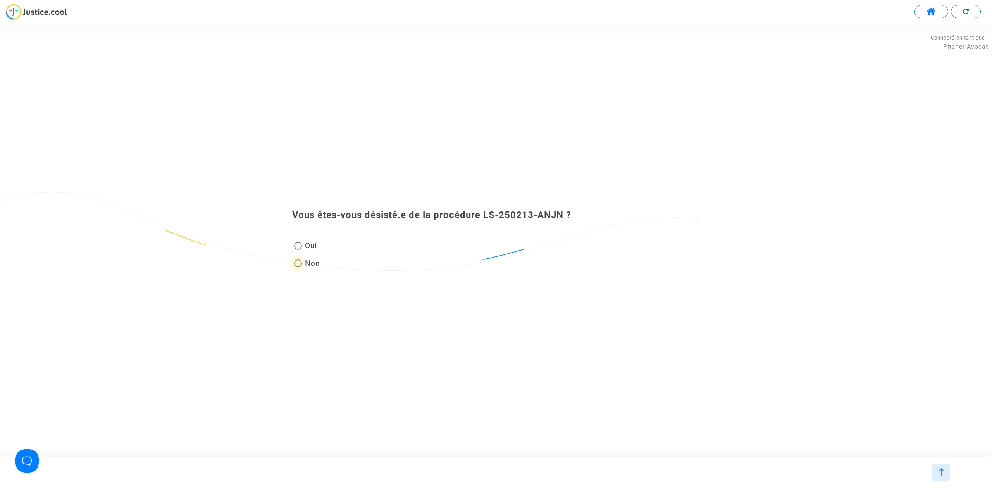
click at [298, 262] on span at bounding box center [298, 264] width 8 height 8
click at [298, 267] on input "Non" at bounding box center [298, 267] width 0 height 0
radio input "true"
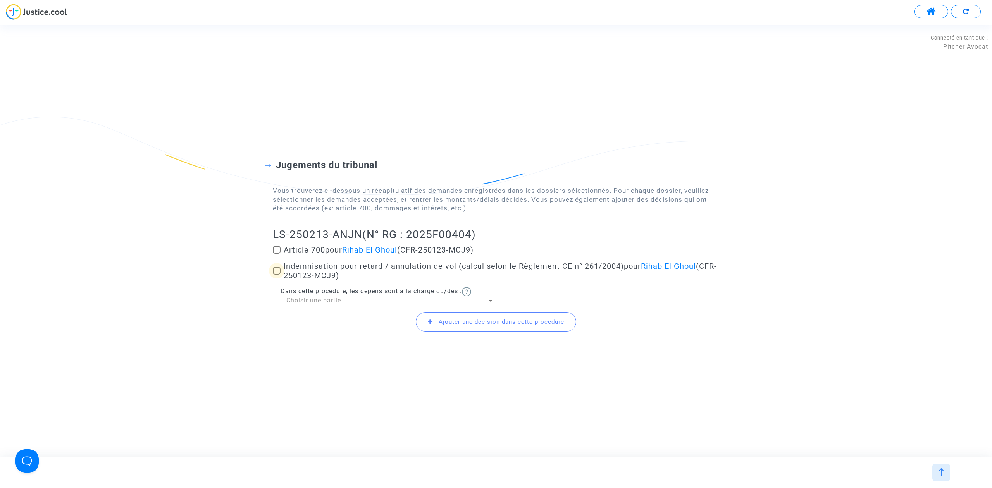
click at [276, 270] on span at bounding box center [277, 271] width 8 height 8
click at [276, 275] on input "Indemnisation pour retard / annulation de vol (calcul selon le Règlement CE n° …" at bounding box center [276, 275] width 0 height 0
checkbox input "true"
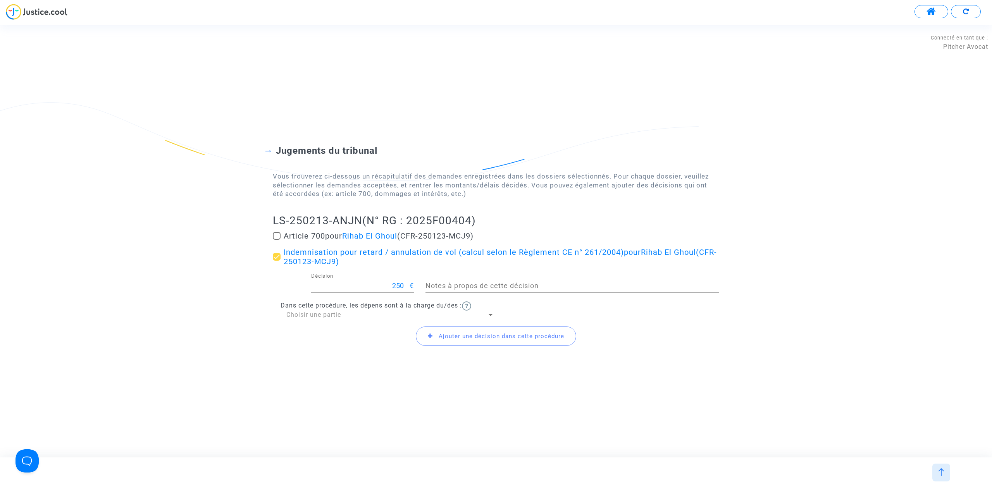
click at [270, 237] on div "Jugements du tribunal Vous trouverez ci-dessous un récapitulatif des demandes e…" at bounding box center [496, 241] width 992 height 254
click at [277, 236] on span at bounding box center [277, 236] width 8 height 8
click at [277, 240] on input "Article 700 pour Rihab El Ghoul (CFR-250123-MCJ9)" at bounding box center [276, 240] width 0 height 0
checkbox input "true"
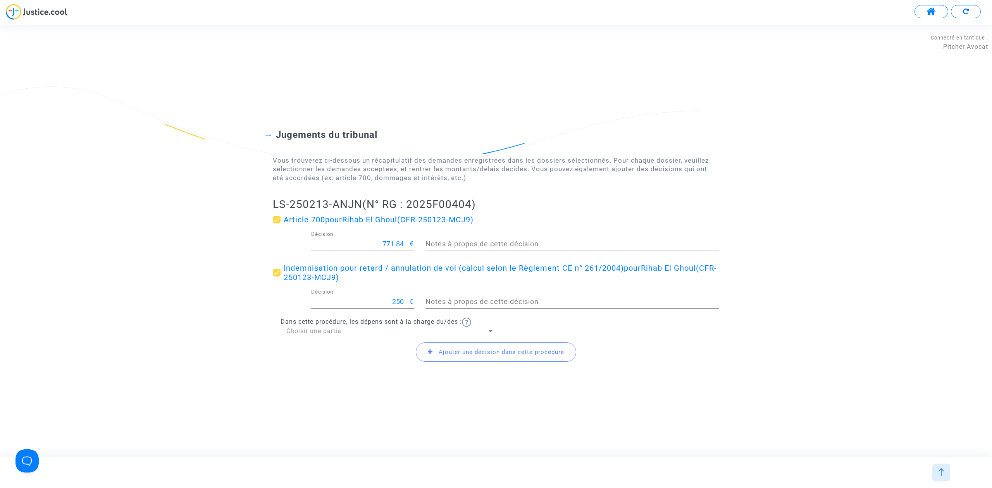
click at [370, 243] on input "771.84" at bounding box center [360, 244] width 99 height 8
type input "400"
click at [362, 327] on div "Choisir une partie" at bounding box center [386, 331] width 201 height 9
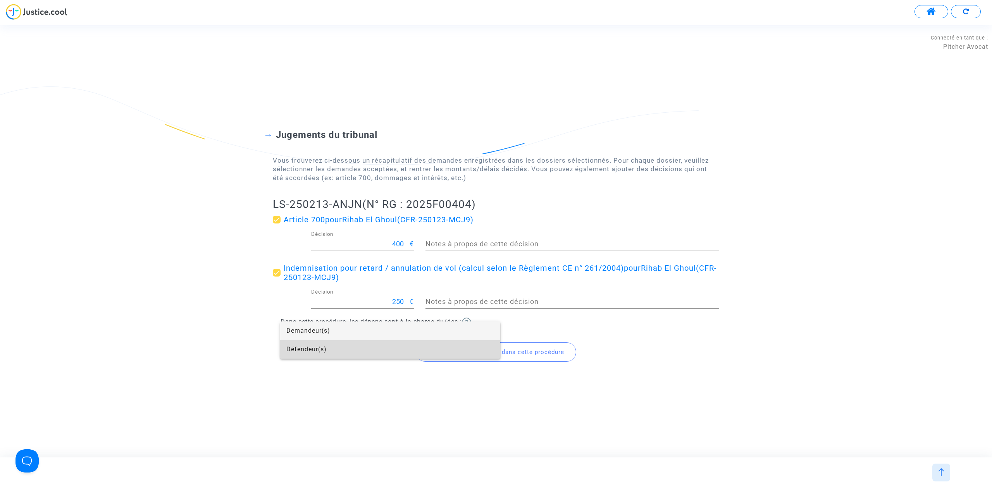
click at [357, 352] on span "Défendeur(s)" at bounding box center [390, 349] width 208 height 19
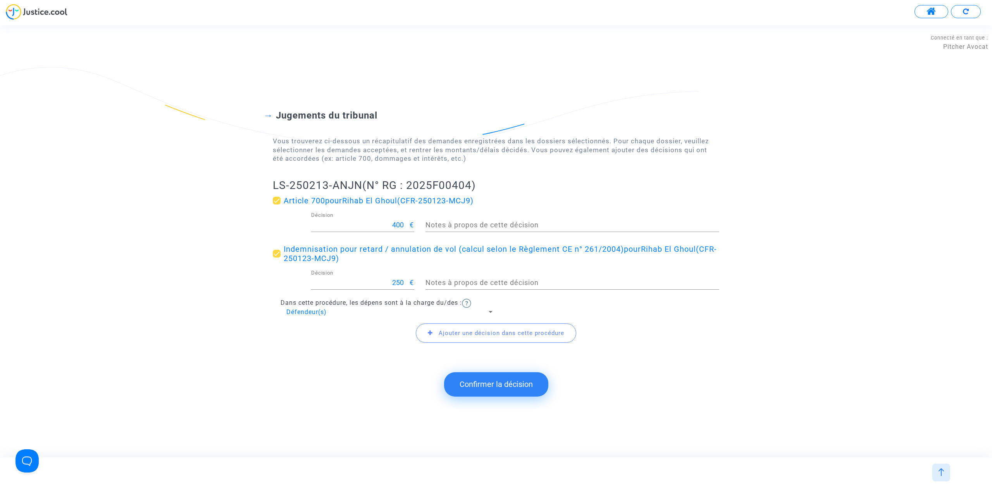
click at [491, 379] on button "Confirmer la décision" at bounding box center [496, 384] width 104 height 24
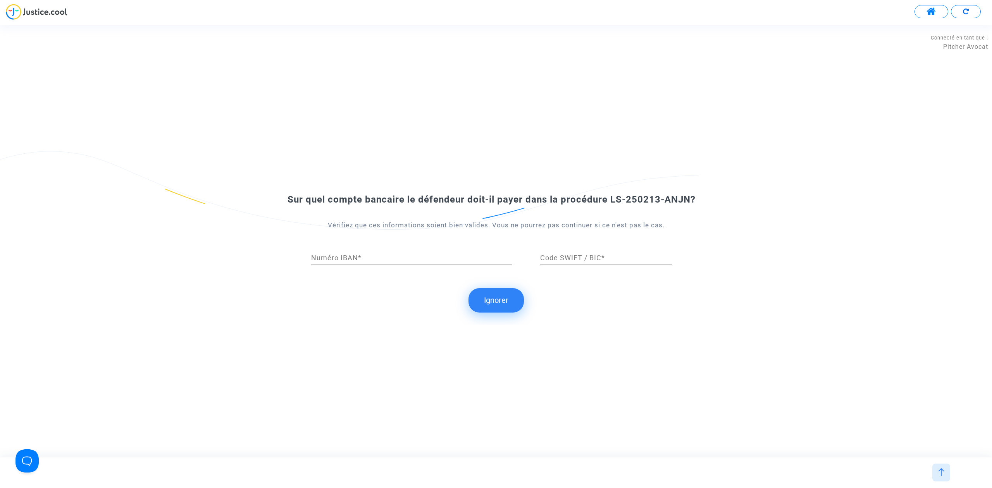
click at [499, 293] on button "Ignorer" at bounding box center [495, 300] width 55 height 24
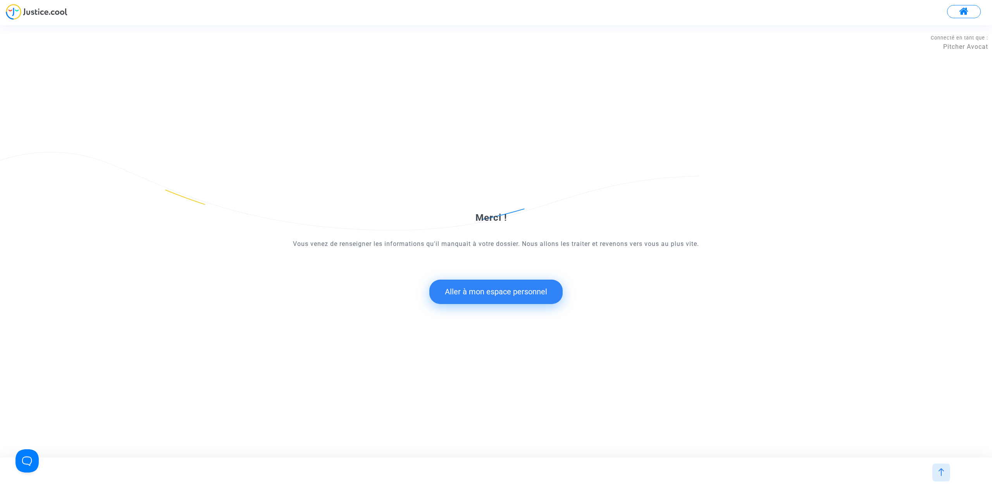
click at [543, 295] on button "Aller à mon espace personnel" at bounding box center [495, 292] width 133 height 24
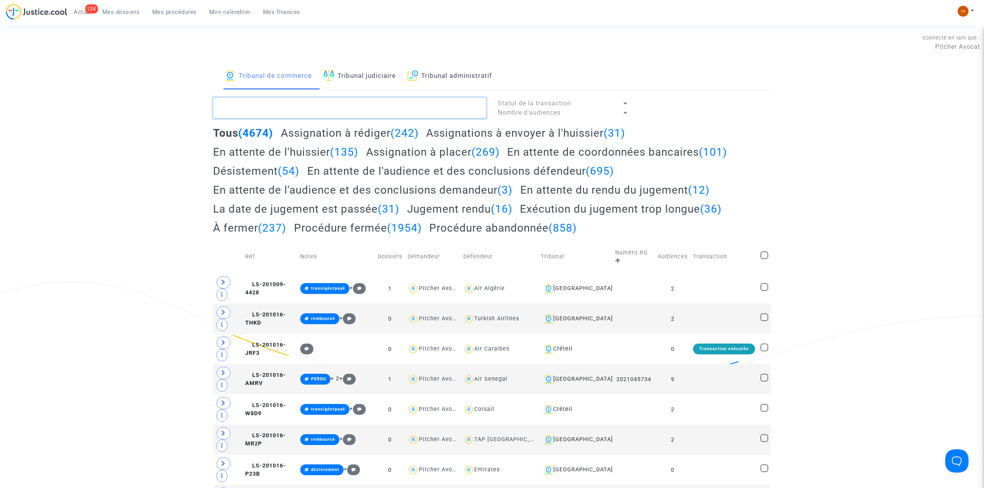
click at [318, 112] on textarea at bounding box center [349, 108] width 273 height 21
paste textarea "LS-250213-ANJN"
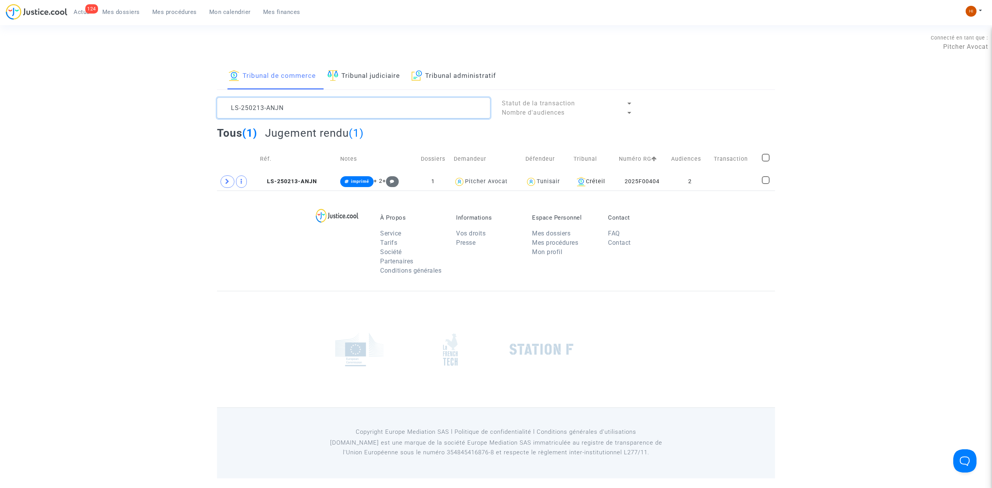
type textarea "LS-250213-ANJN"
click at [226, 183] on icon at bounding box center [227, 182] width 5 height 6
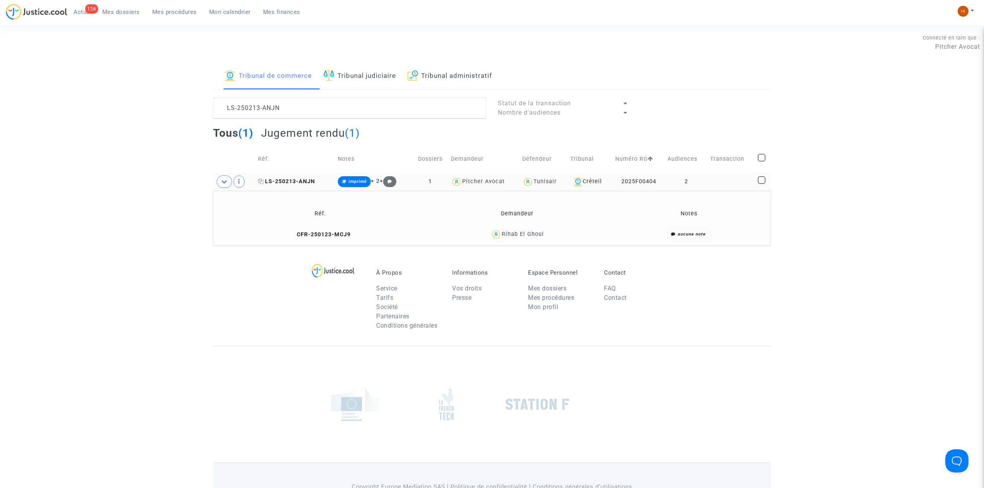
click at [304, 183] on span "LS-250213-ANJN" at bounding box center [286, 181] width 57 height 7
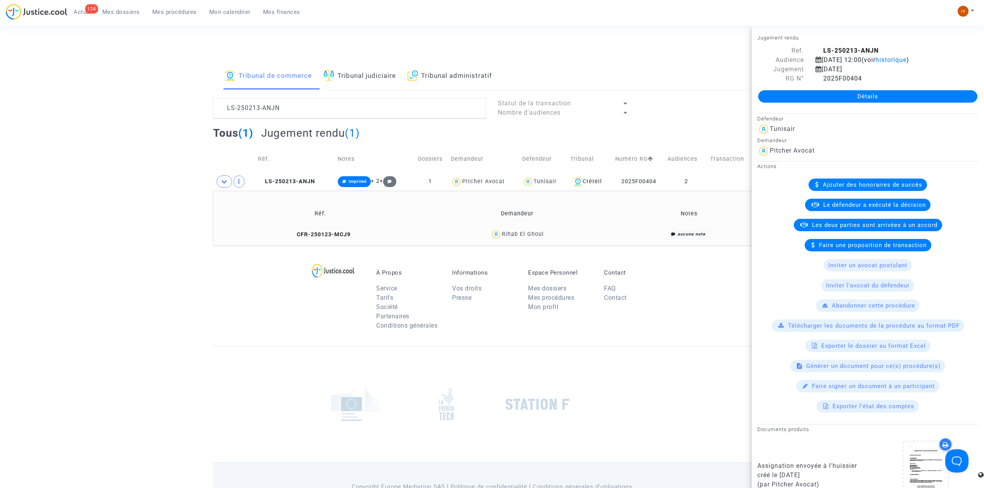
click at [787, 91] on link "Détails" at bounding box center [867, 96] width 219 height 12
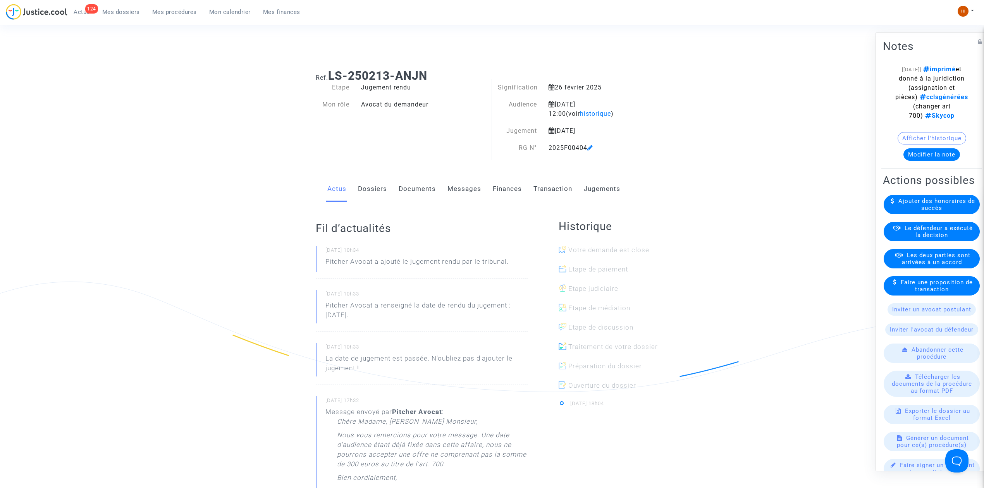
click at [587, 183] on link "Jugements" at bounding box center [602, 189] width 36 height 26
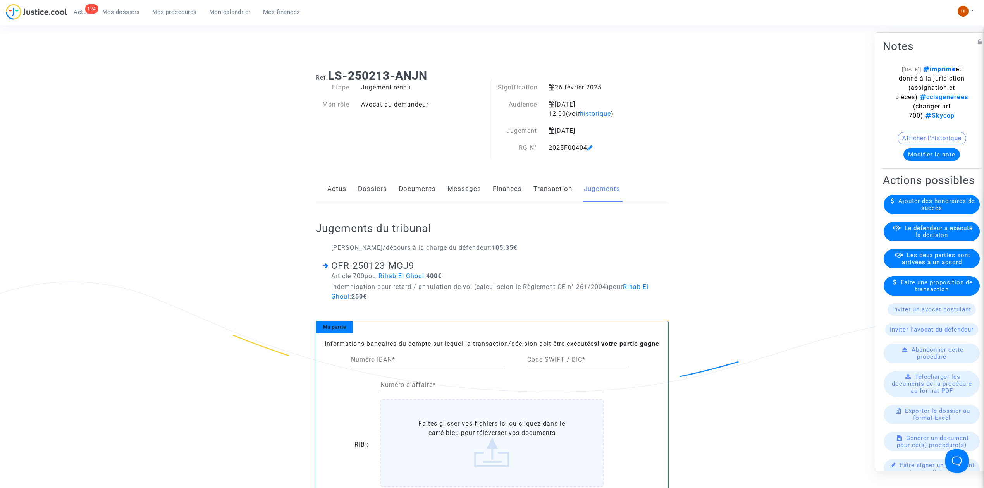
click at [529, 187] on div "Actus Dossiers Documents Messages Finances Transaction Jugements" at bounding box center [492, 189] width 353 height 26
click at [498, 188] on link "Finances" at bounding box center [507, 189] width 29 height 26
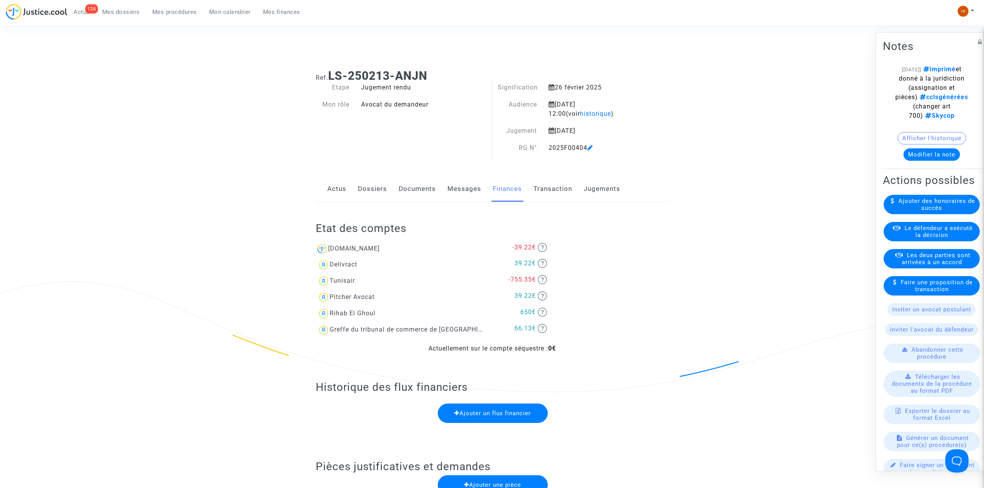
click at [380, 185] on link "Dossiers" at bounding box center [372, 189] width 29 height 26
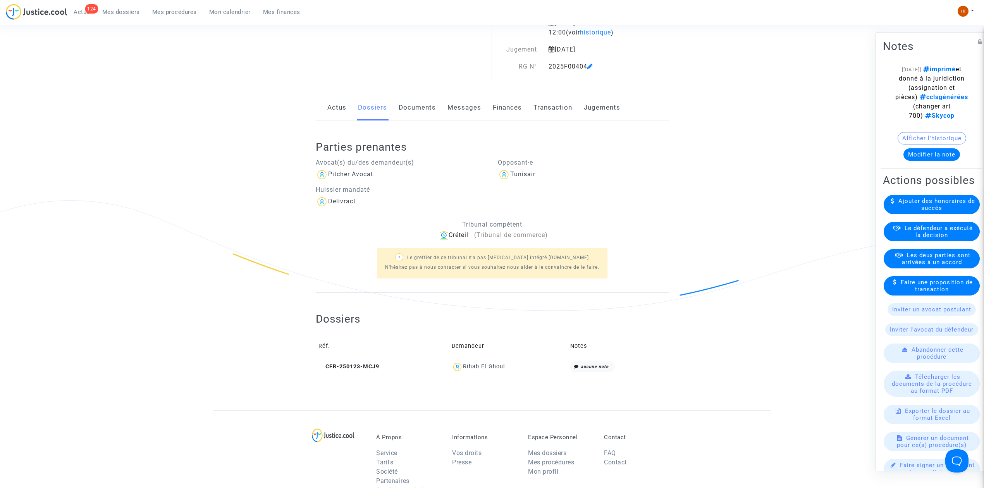
scroll to position [103, 0]
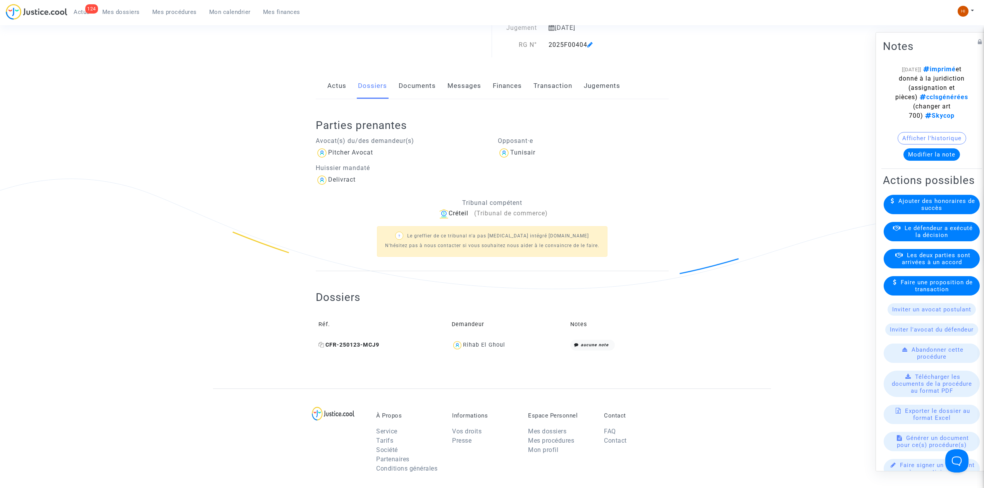
click at [321, 344] on icon at bounding box center [322, 344] width 6 height 5
drag, startPoint x: 537, startPoint y: 343, endPoint x: 464, endPoint y: 343, distance: 72.9
click at [464, 343] on div "Rihab El Ghoul" at bounding box center [508, 345] width 113 height 11
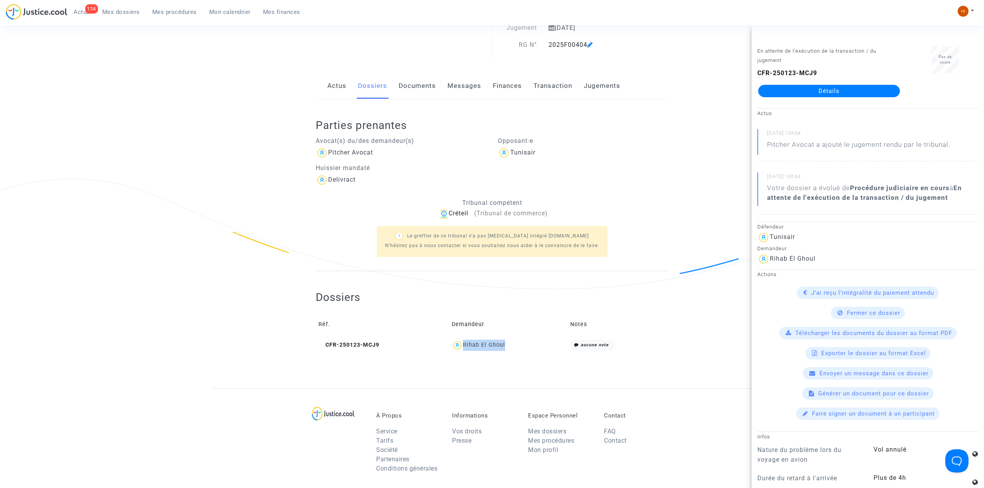
copy div "Rihab El Ghoul"
click at [556, 83] on link "Transaction" at bounding box center [553, 86] width 39 height 26
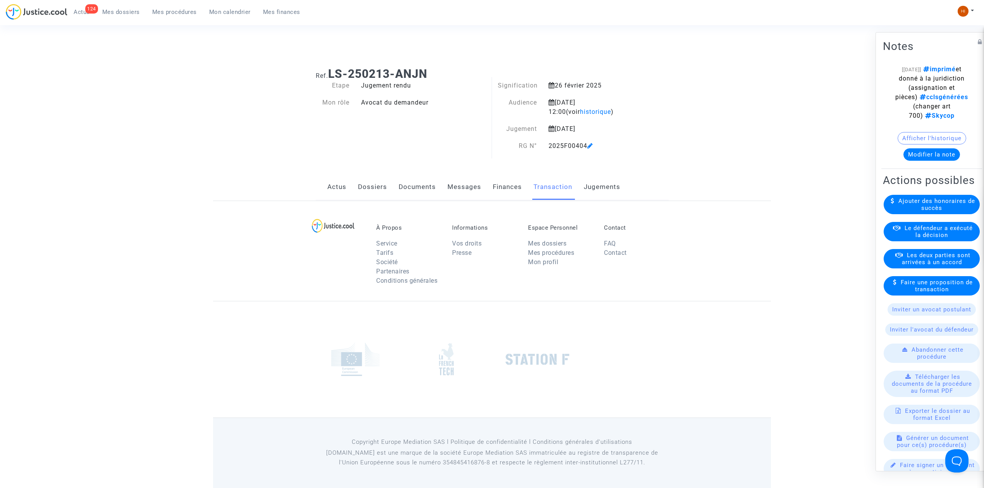
scroll to position [50, 0]
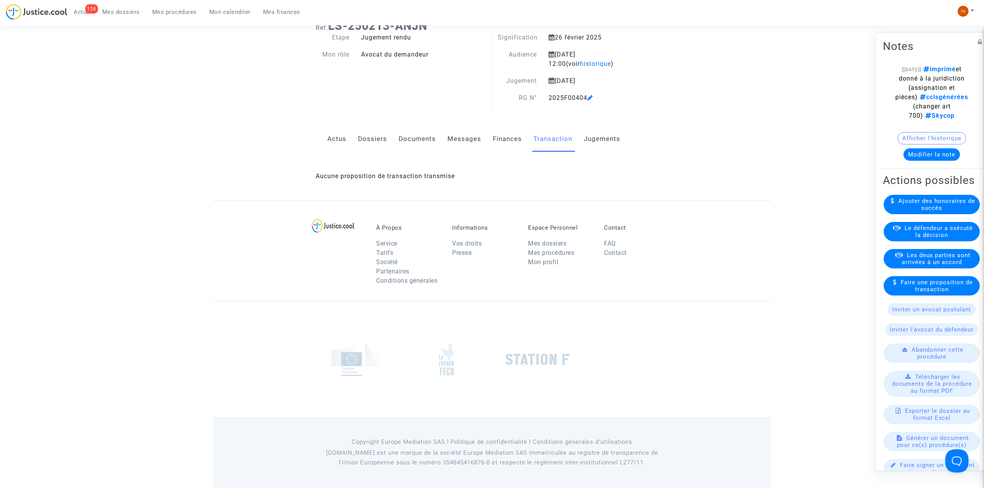
click at [599, 135] on link "Jugements" at bounding box center [602, 139] width 36 height 26
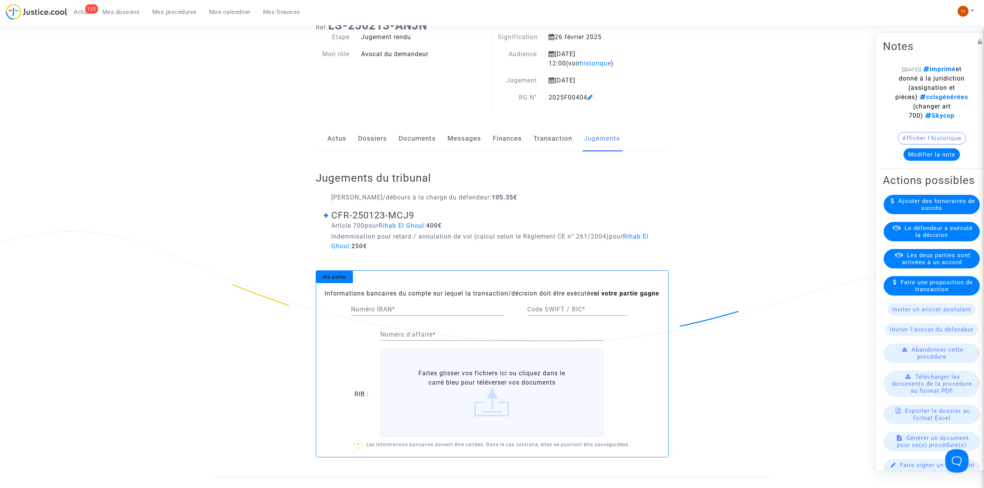
click at [384, 136] on link "Dossiers" at bounding box center [372, 139] width 29 height 26
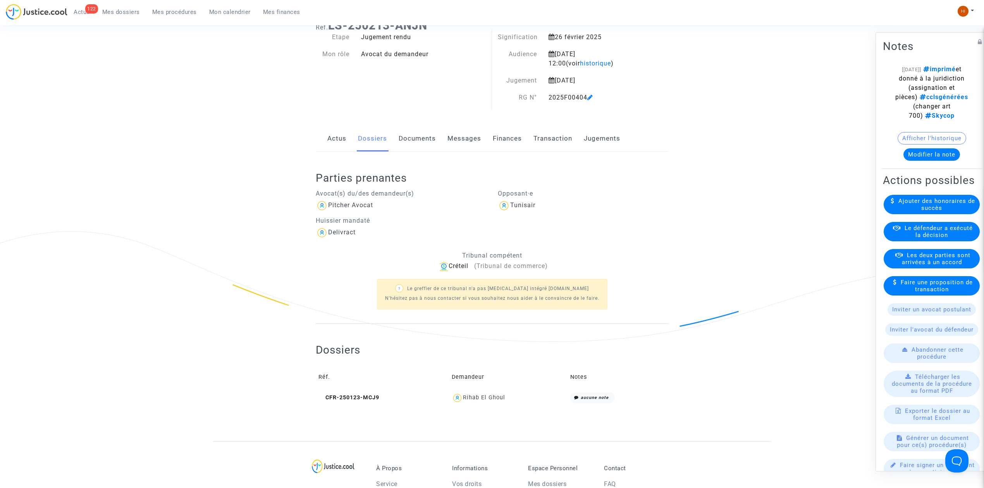
click at [427, 135] on link "Documents" at bounding box center [417, 139] width 37 height 26
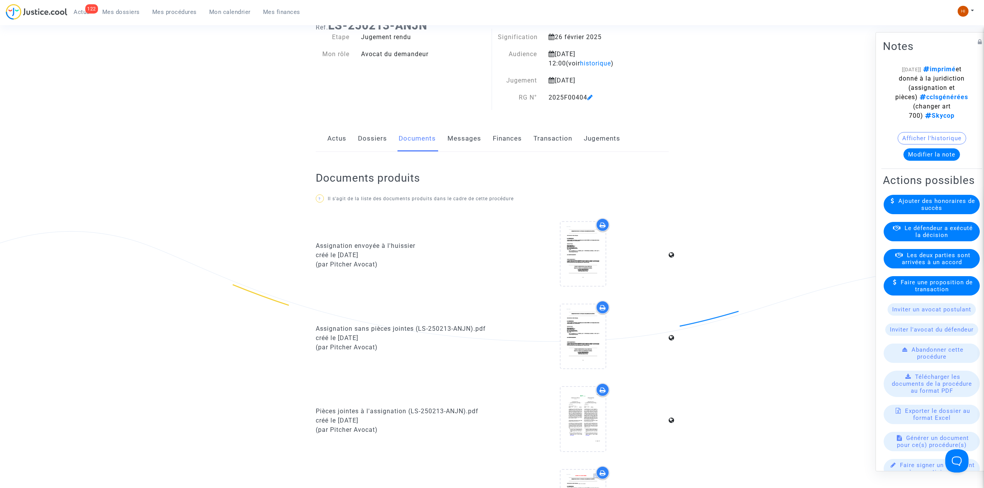
click at [374, 138] on link "Dossiers" at bounding box center [372, 139] width 29 height 26
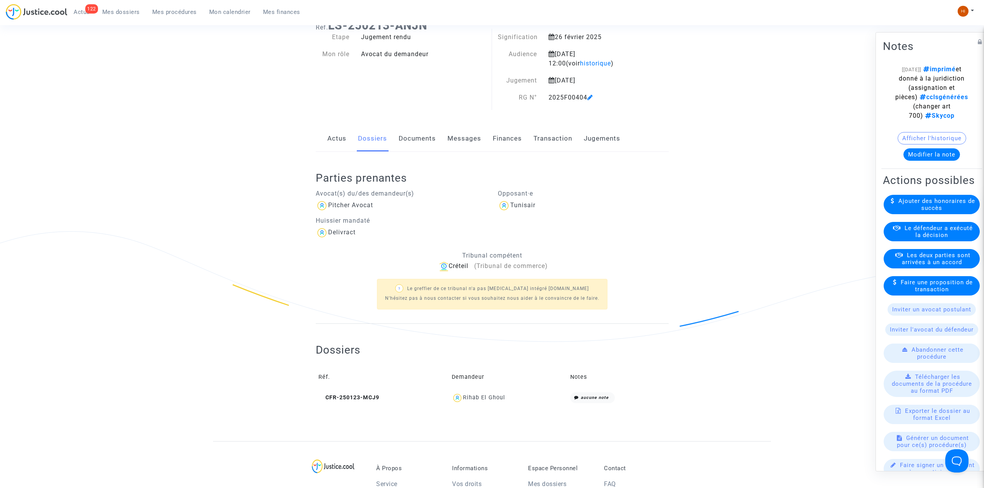
click at [924, 161] on button "Modifier la note" at bounding box center [932, 154] width 57 height 12
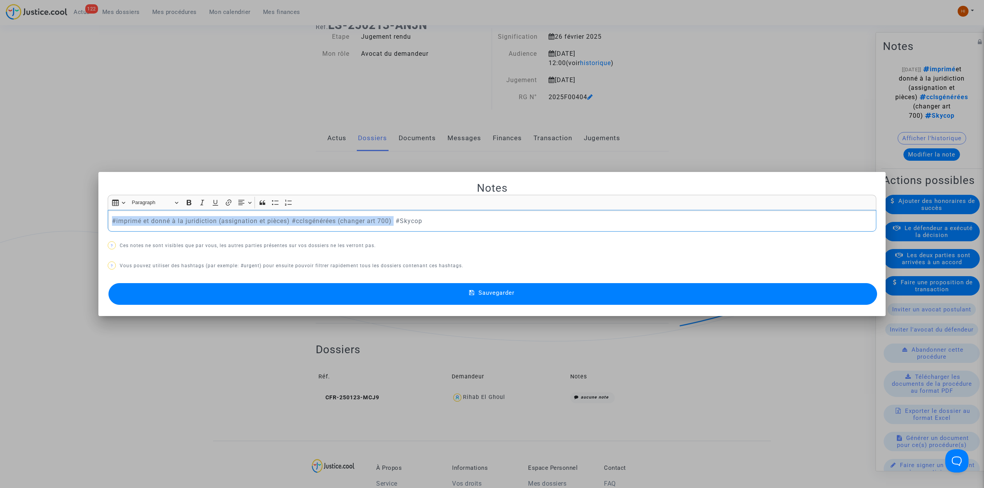
drag, startPoint x: 393, startPoint y: 221, endPoint x: 675, endPoint y: 250, distance: 283.6
click at [0, 223] on html "122 Actus Mes dossiers Mes procédures Mon calendrier Mes finances Mon profil Ch…" at bounding box center [492, 338] width 984 height 779
click at [461, 295] on button "Sauvegarder" at bounding box center [493, 294] width 769 height 22
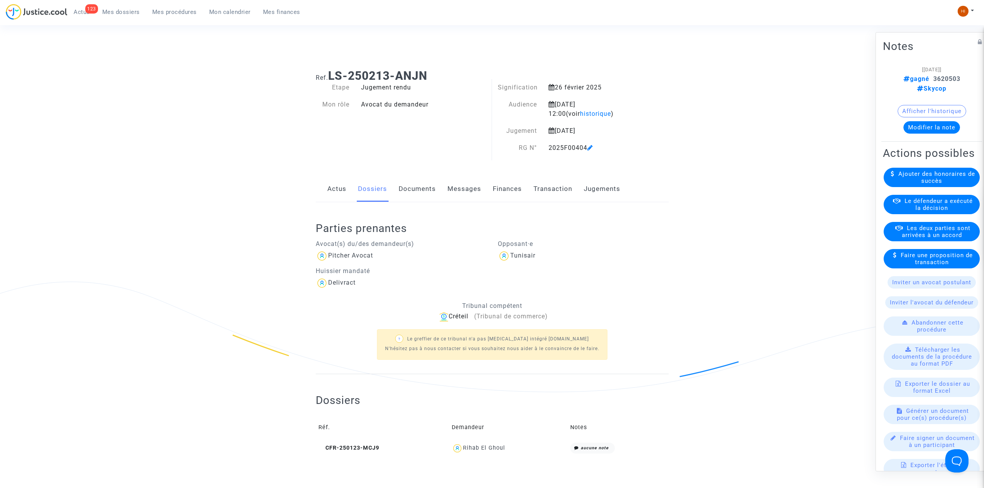
click at [940, 124] on button "Modifier la note" at bounding box center [932, 127] width 57 height 12
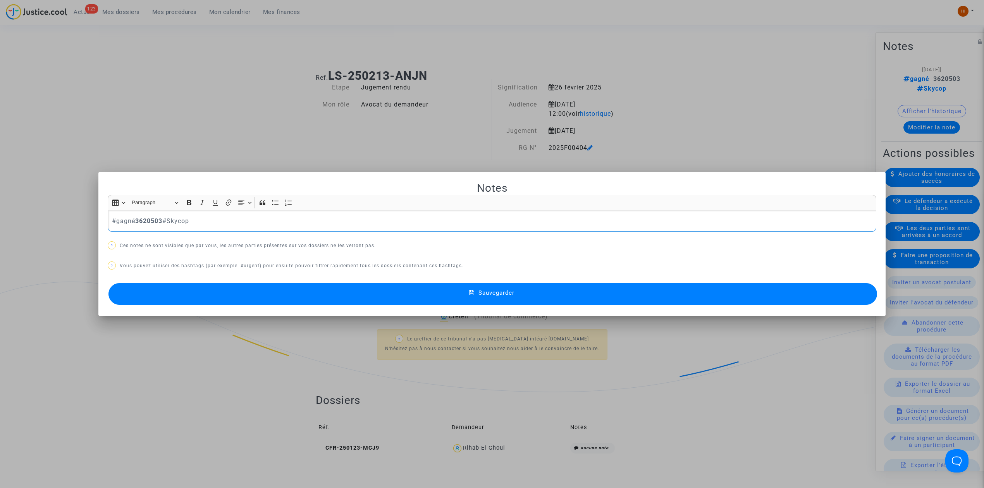
drag, startPoint x: 227, startPoint y: 92, endPoint x: 299, endPoint y: 136, distance: 84.7
click at [226, 92] on div at bounding box center [492, 244] width 984 height 488
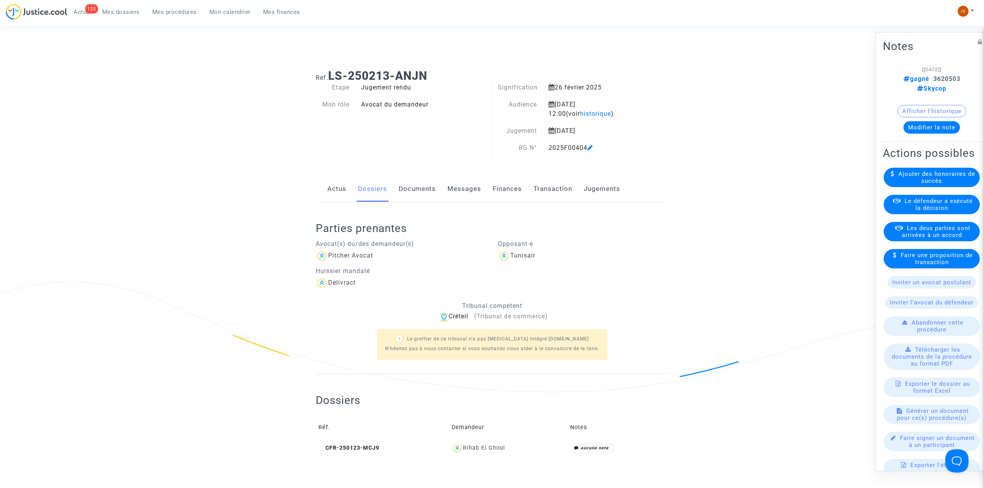
click at [189, 17] on link "Mes procédures" at bounding box center [174, 12] width 57 height 12
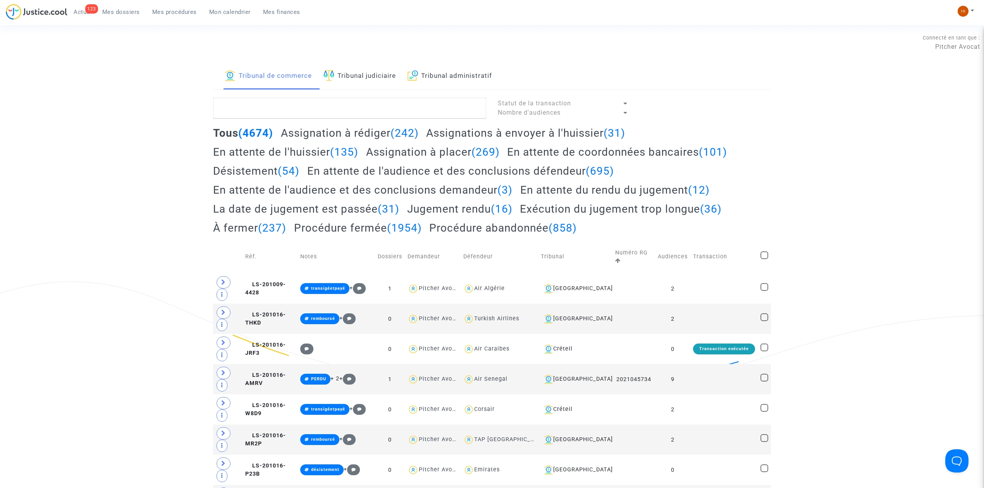
drag, startPoint x: 375, startPoint y: 66, endPoint x: 375, endPoint y: 122, distance: 56.6
click at [375, 67] on link "Tribunal judiciaire" at bounding box center [360, 76] width 72 height 26
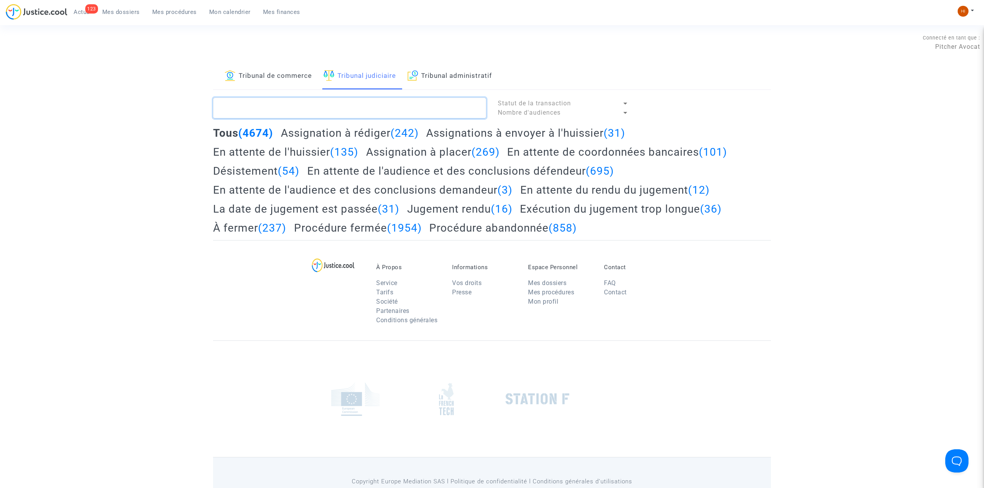
click at [381, 118] on textarea at bounding box center [349, 108] width 273 height 21
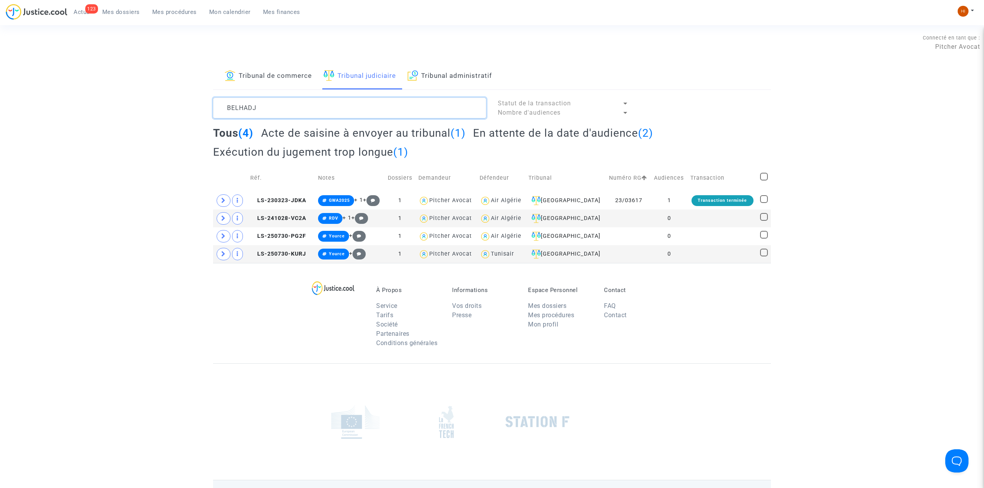
click at [272, 102] on textarea at bounding box center [349, 108] width 273 height 21
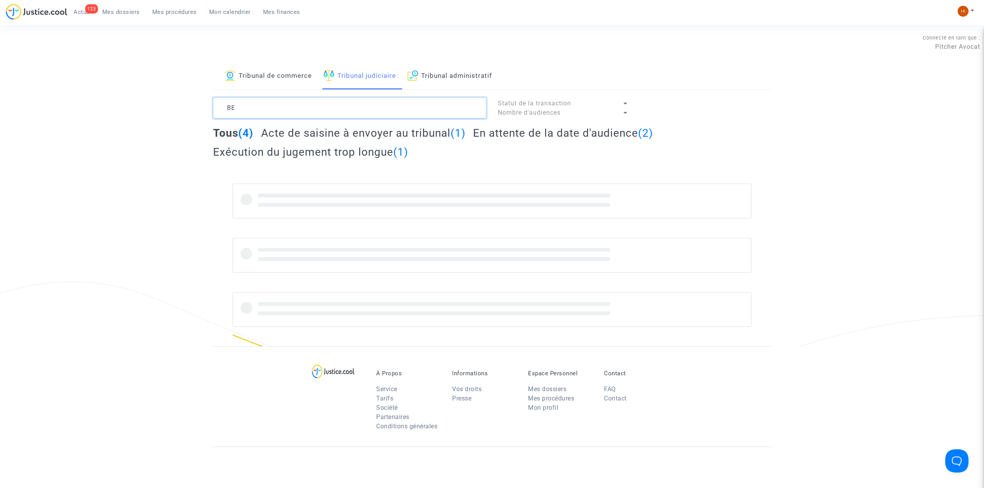
type textarea "B"
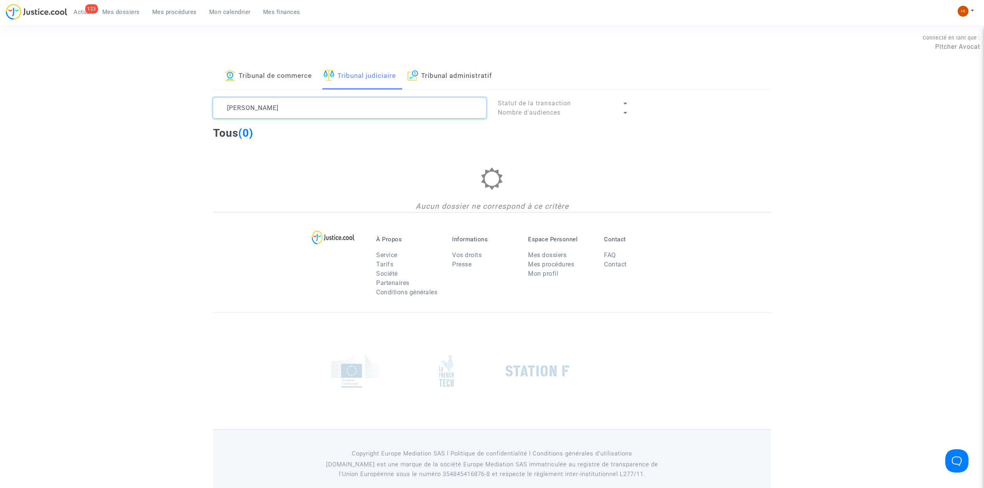
drag, startPoint x: 289, startPoint y: 107, endPoint x: 293, endPoint y: 107, distance: 4.3
click at [290, 107] on textarea at bounding box center [349, 108] width 273 height 21
click at [276, 113] on textarea at bounding box center [349, 108] width 273 height 21
drag, startPoint x: 296, startPoint y: 105, endPoint x: 252, endPoint y: 105, distance: 44.2
click at [252, 105] on textarea at bounding box center [349, 108] width 273 height 21
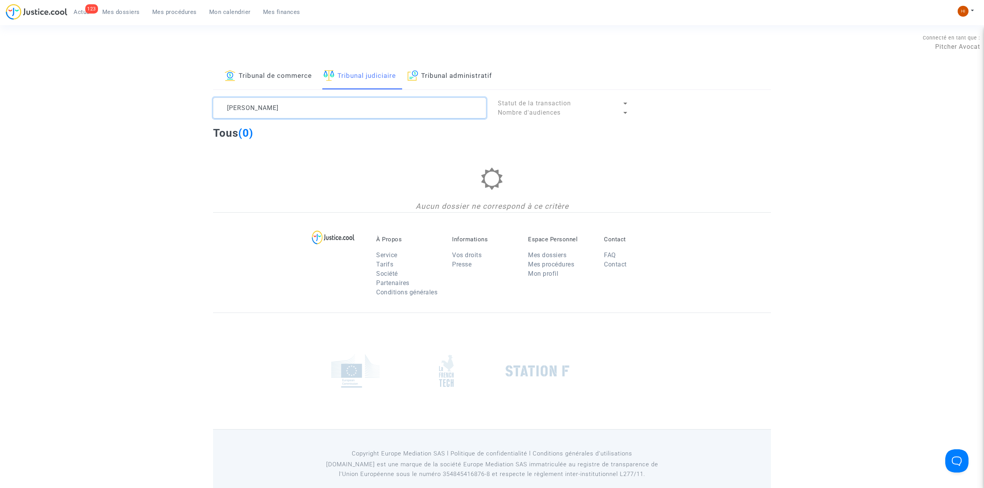
type textarea "MEHDI BELHADJ"
click at [329, 109] on textarea at bounding box center [349, 108] width 273 height 21
click at [124, 13] on span "Mes dossiers" at bounding box center [121, 12] width 38 height 7
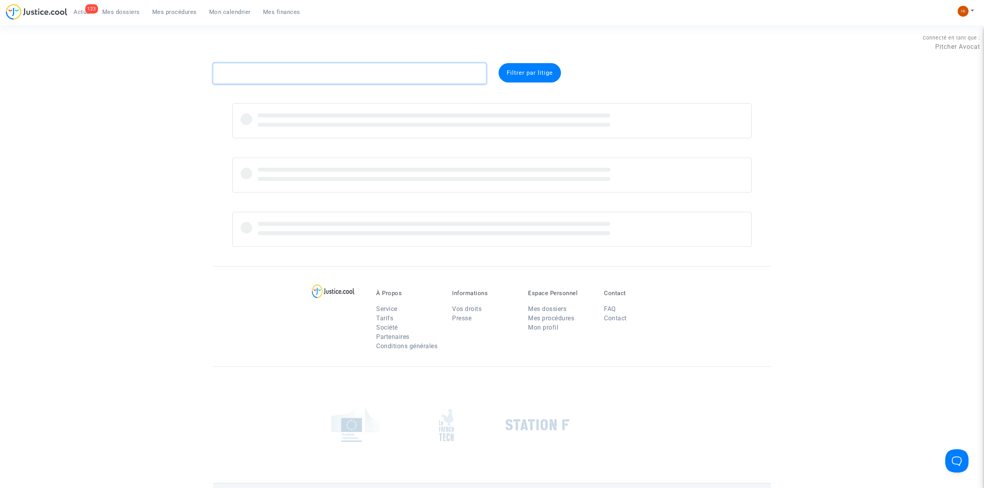
click at [350, 81] on textarea at bounding box center [349, 73] width 273 height 21
paste textarea "CFR-200206-6XXY"
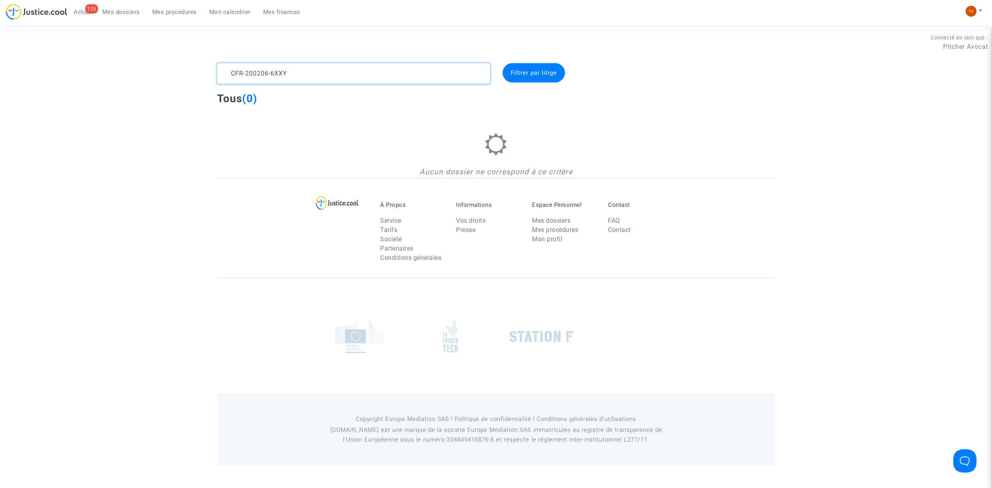
type textarea "CFR-200206-6XXY"
click at [117, 5] on ul "123 Actus Mes dossiers Mes procédures Mon calendrier Mes finances" at bounding box center [186, 11] width 239 height 14
click at [118, 13] on span "Mes dossiers" at bounding box center [121, 12] width 38 height 7
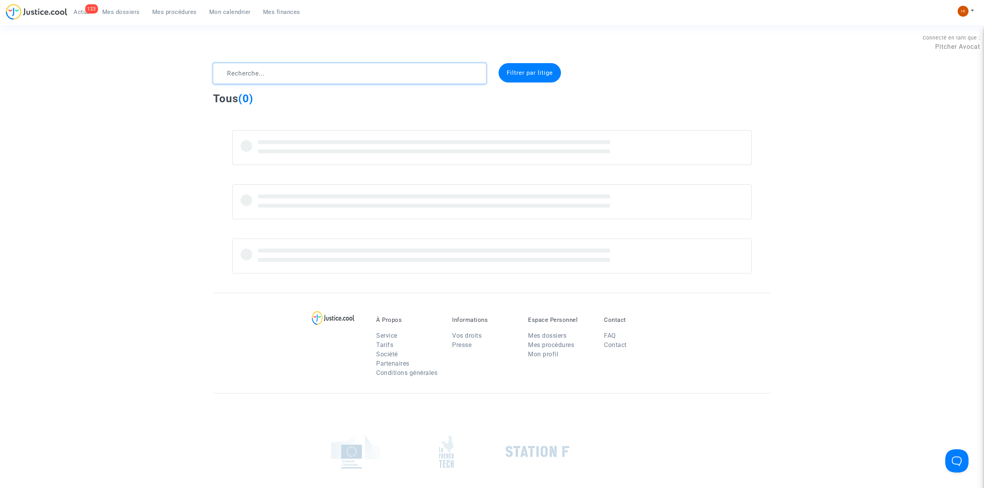
click at [260, 74] on textarea at bounding box center [349, 73] width 273 height 21
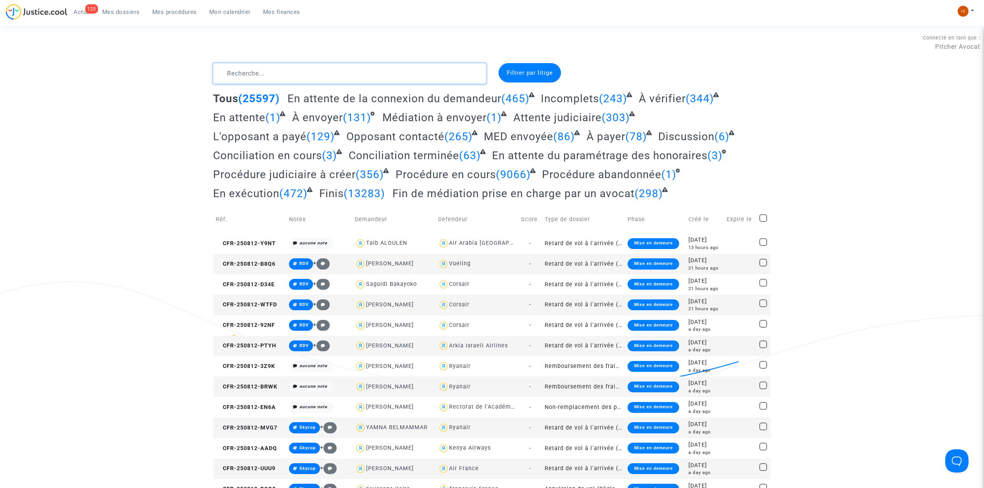
paste textarea "CFR-200206-6XXY"
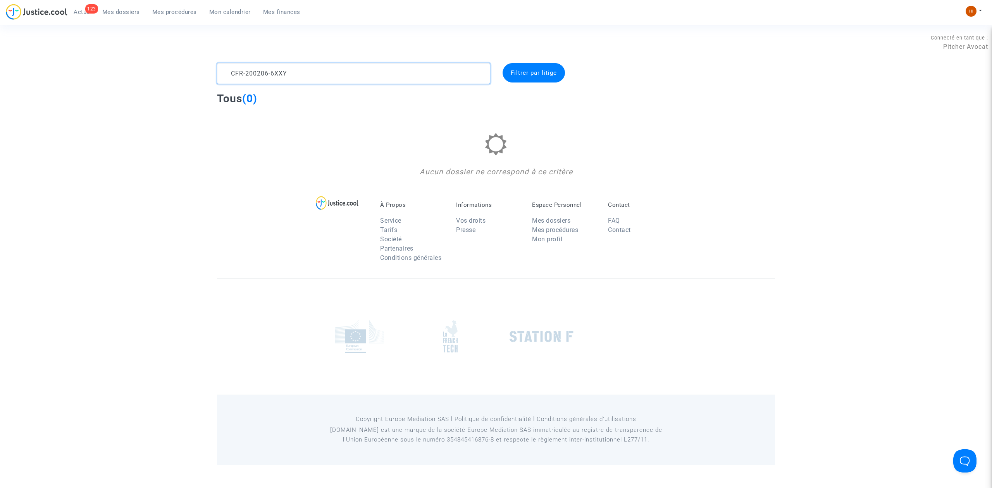
drag, startPoint x: 350, startPoint y: 69, endPoint x: 92, endPoint y: 94, distance: 259.3
click at [98, 92] on div "CFR-200206-6XXY Filtrer par litige Tous (0) Aucun dossier ne correspond à ce cr…" at bounding box center [496, 120] width 992 height 115
type textarea "CAROLINE BELHADJ"
click at [224, 8] on link "Mon calendrier" at bounding box center [230, 12] width 54 height 12
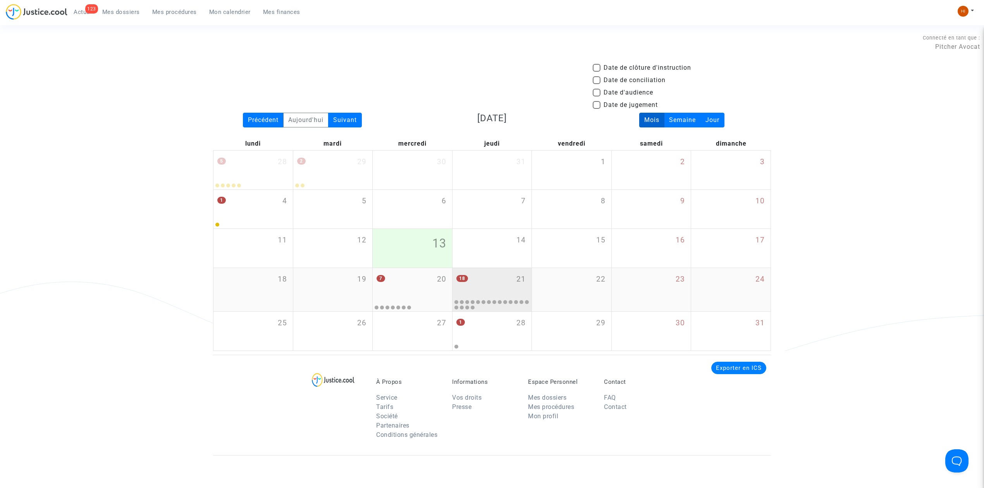
click at [484, 274] on div "18 21" at bounding box center [492, 283] width 79 height 30
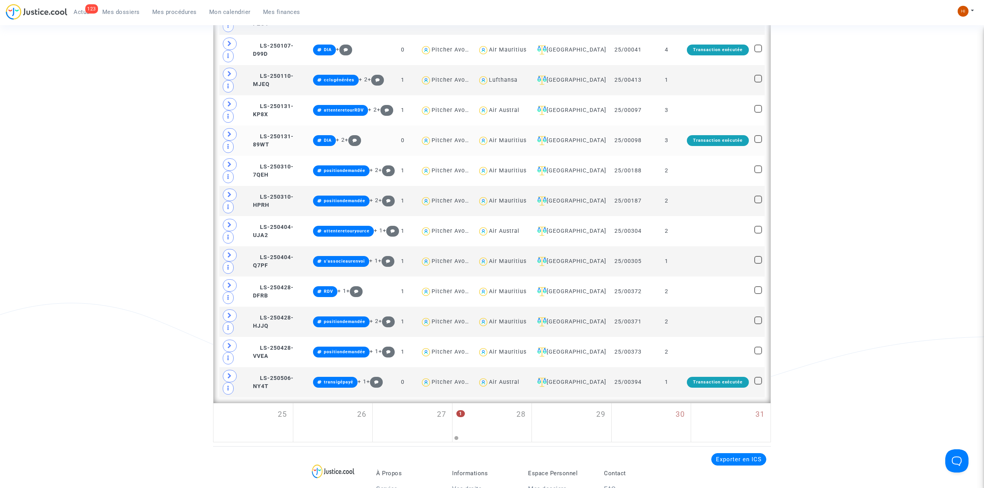
scroll to position [620, 0]
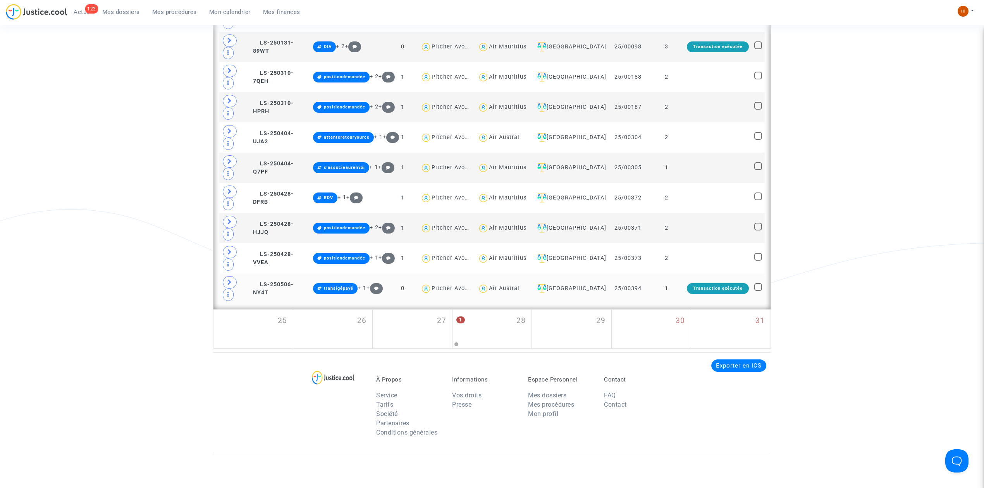
click at [686, 304] on td "Transaction exécutée" at bounding box center [717, 289] width 67 height 30
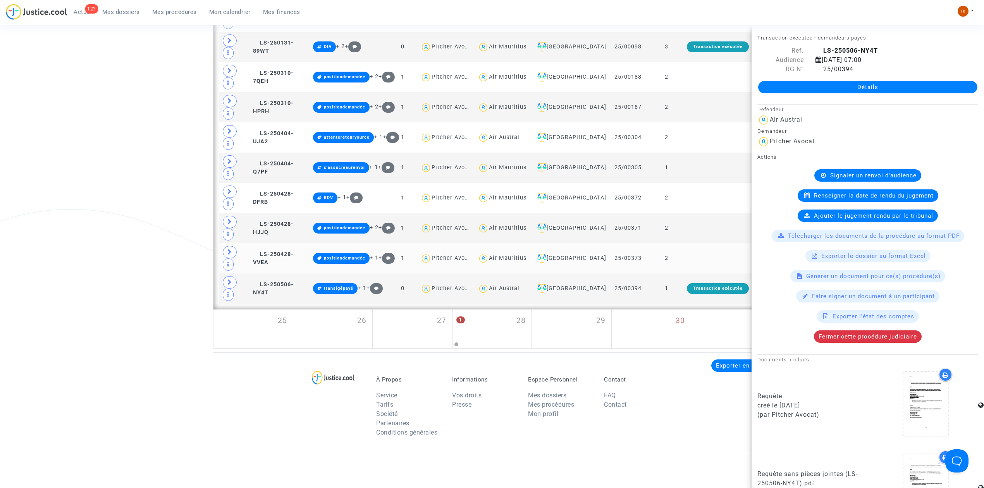
click at [685, 267] on td at bounding box center [717, 258] width 67 height 30
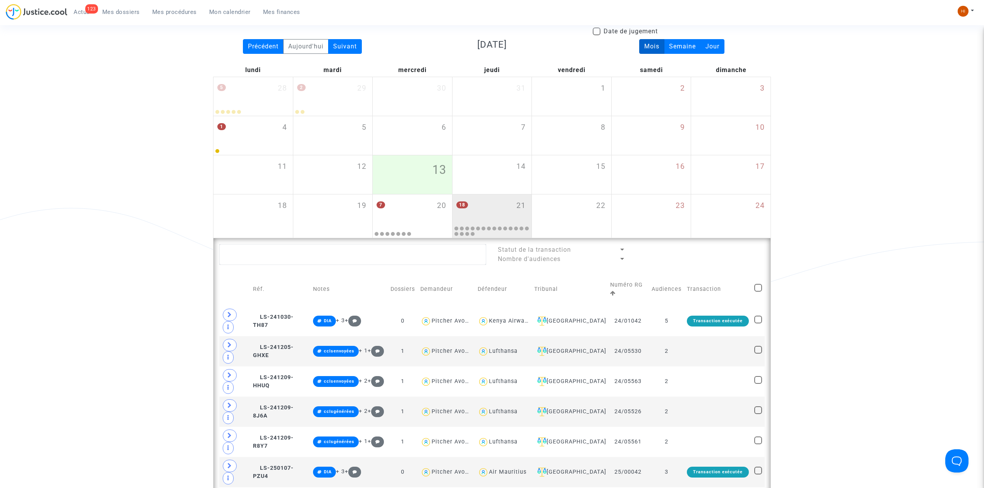
scroll to position [0, 0]
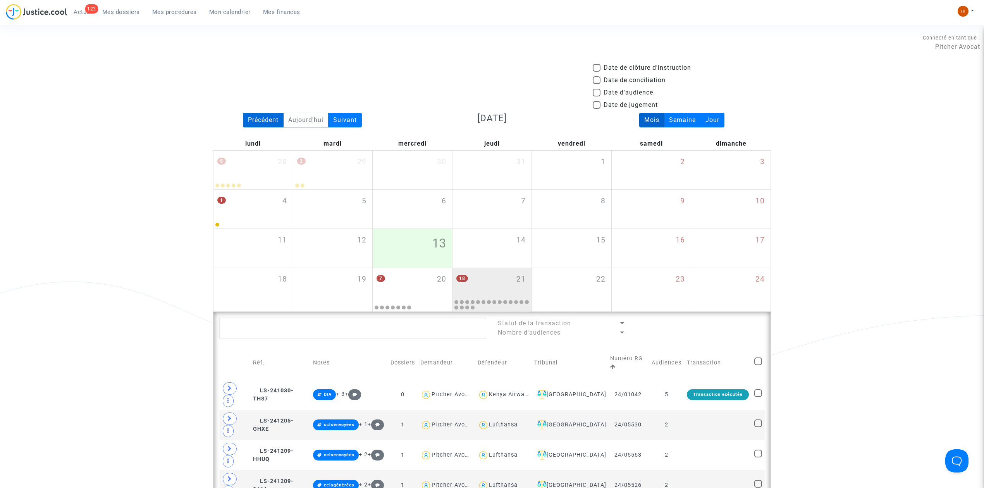
click at [273, 117] on div "Précédent" at bounding box center [263, 120] width 41 height 15
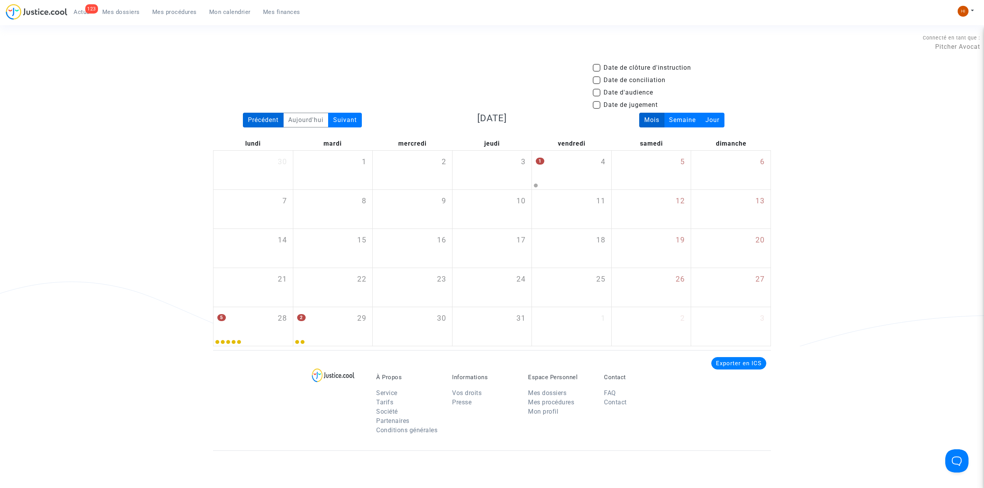
click at [273, 117] on div "Précédent" at bounding box center [263, 120] width 41 height 15
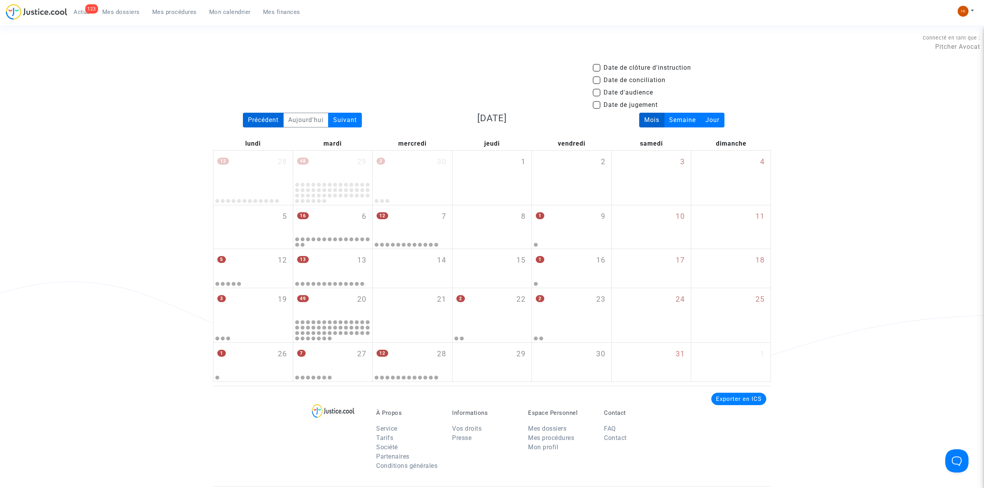
click at [273, 117] on div "Précédent" at bounding box center [263, 120] width 41 height 15
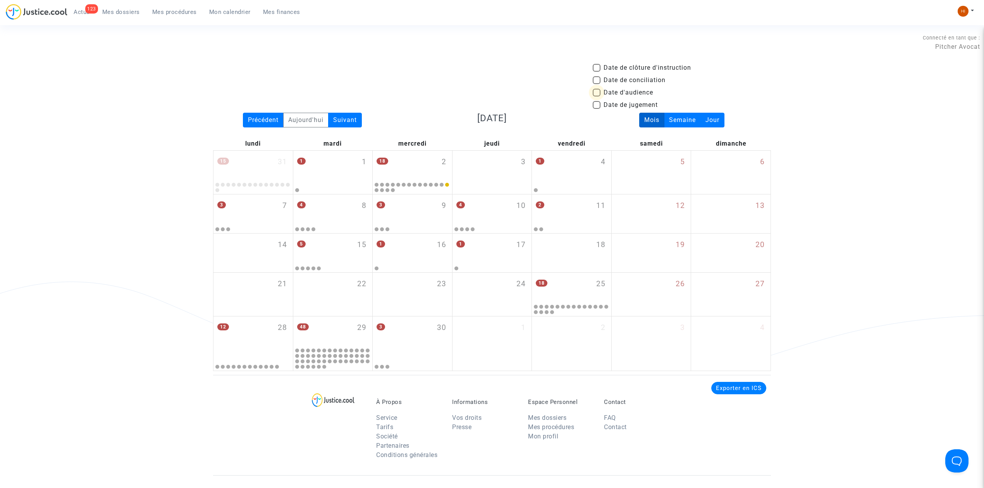
click at [610, 92] on span "Date d'audience" at bounding box center [629, 92] width 50 height 9
click at [597, 96] on input "Date d'audience" at bounding box center [596, 96] width 0 height 0
checkbox input "true"
click at [601, 289] on span "25" at bounding box center [600, 284] width 9 height 11
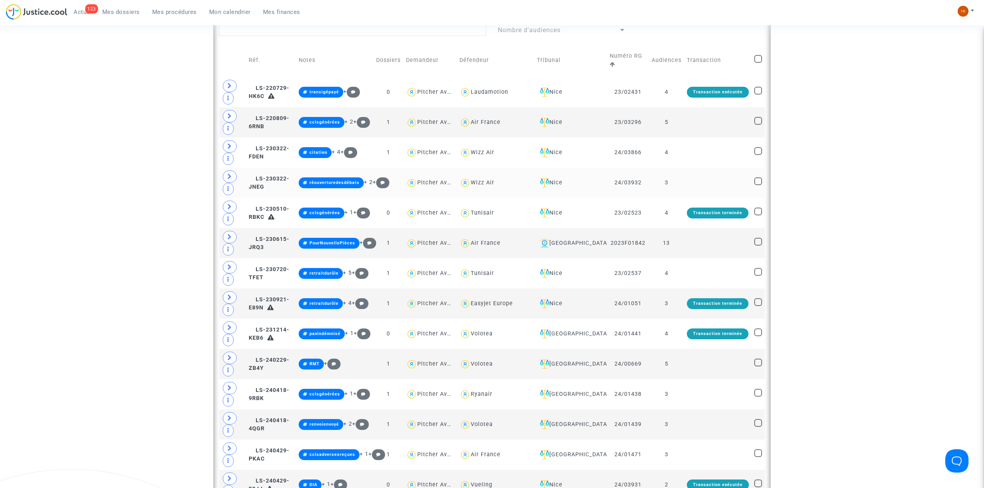
scroll to position [362, 0]
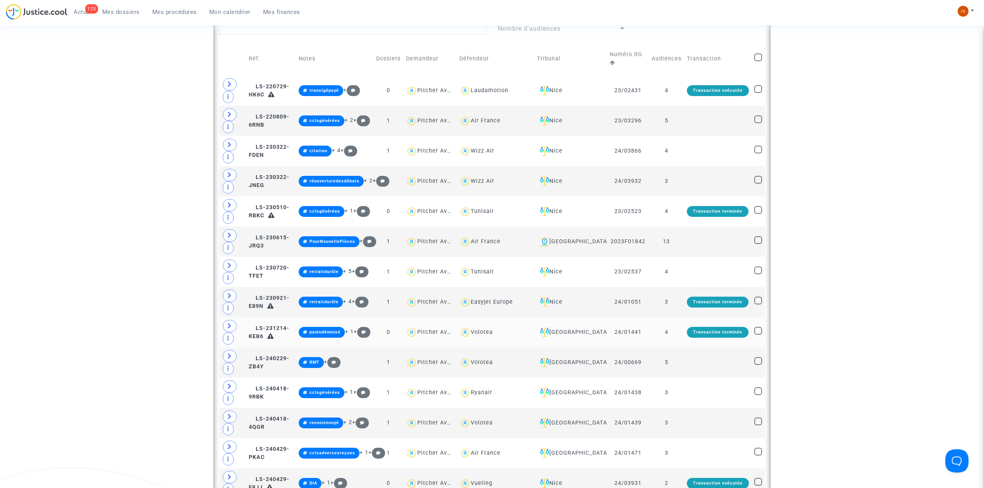
click at [591, 331] on td "[GEOGRAPHIC_DATA]" at bounding box center [570, 332] width 73 height 30
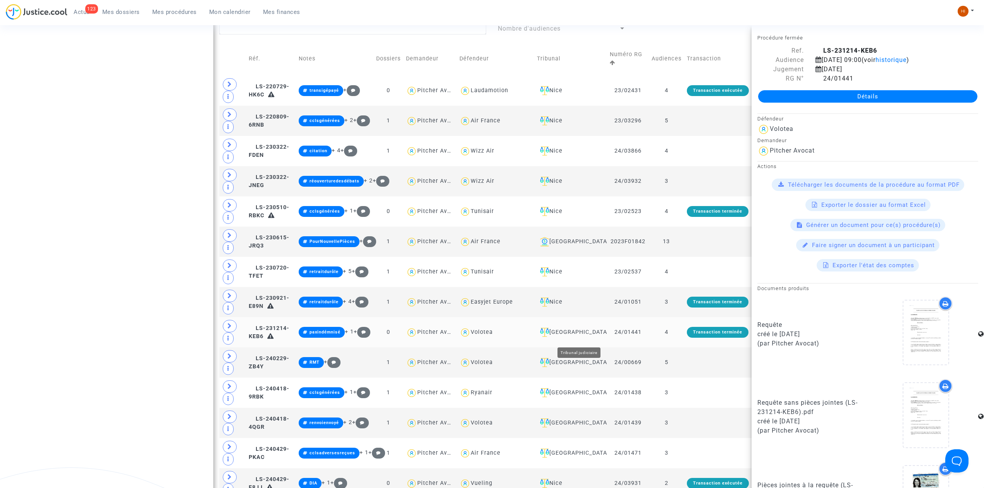
click at [588, 335] on div "[GEOGRAPHIC_DATA]" at bounding box center [570, 332] width 67 height 9
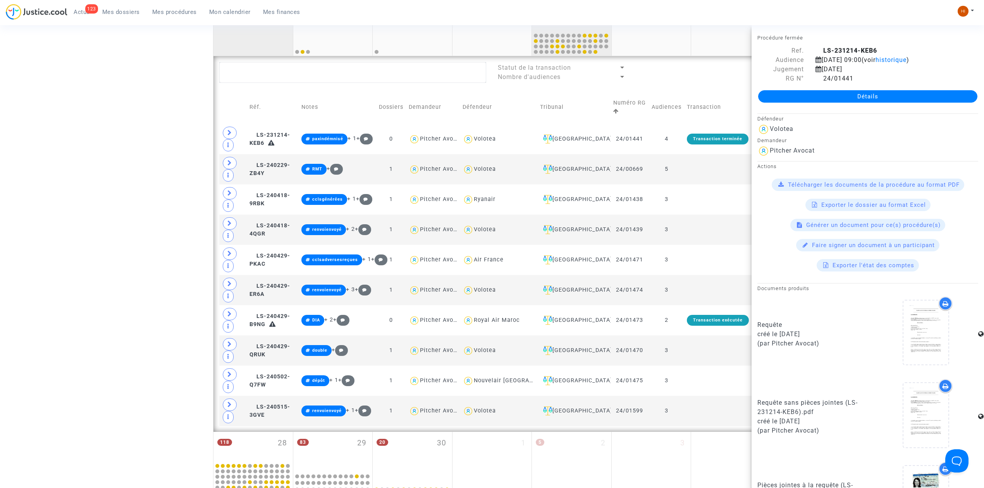
scroll to position [310, 0]
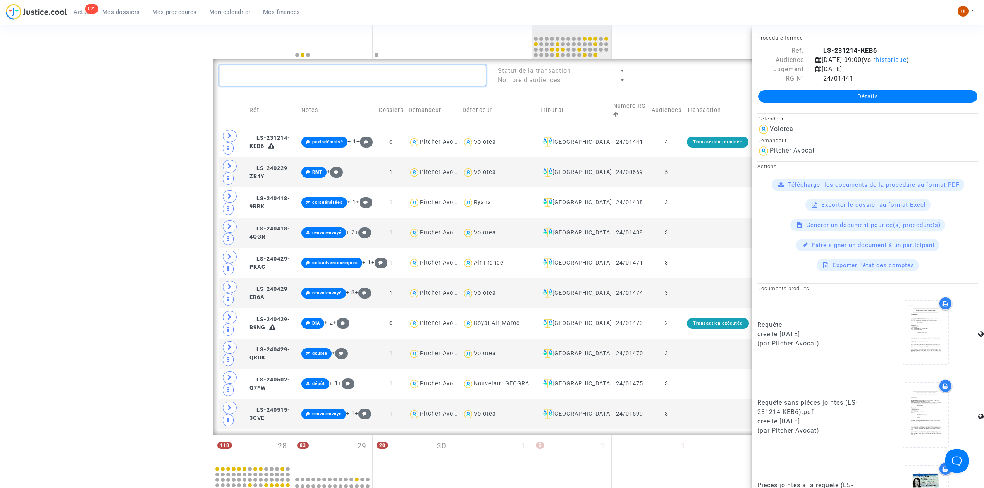
click at [279, 84] on textarea at bounding box center [352, 75] width 267 height 21
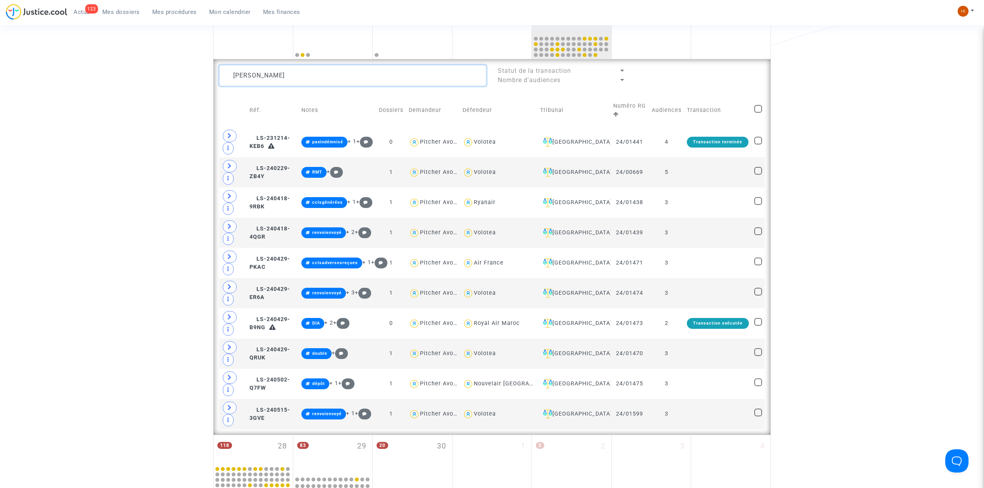
scroll to position [310, 0]
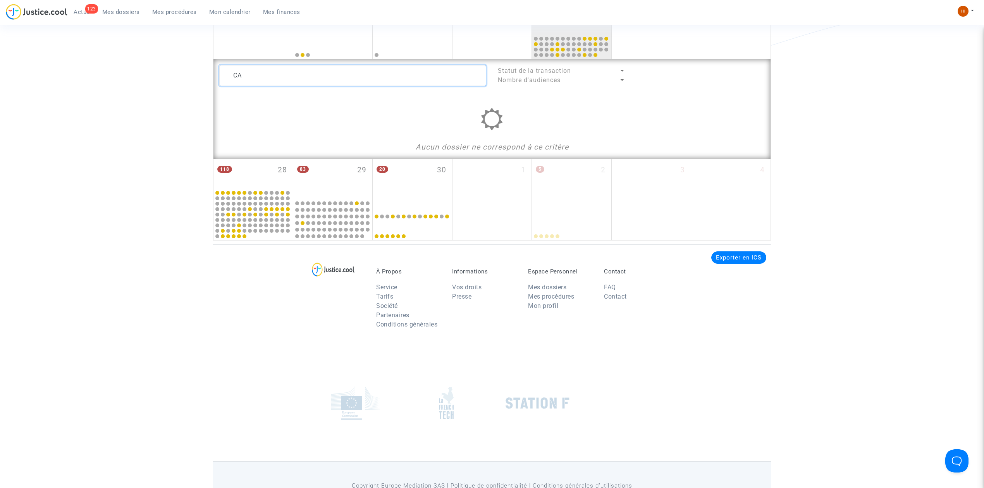
type textarea "C"
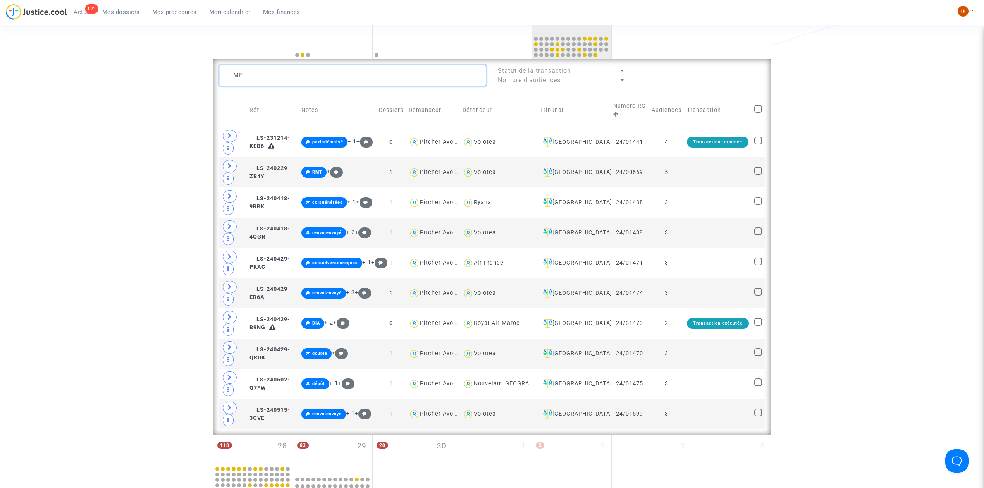
scroll to position [310, 0]
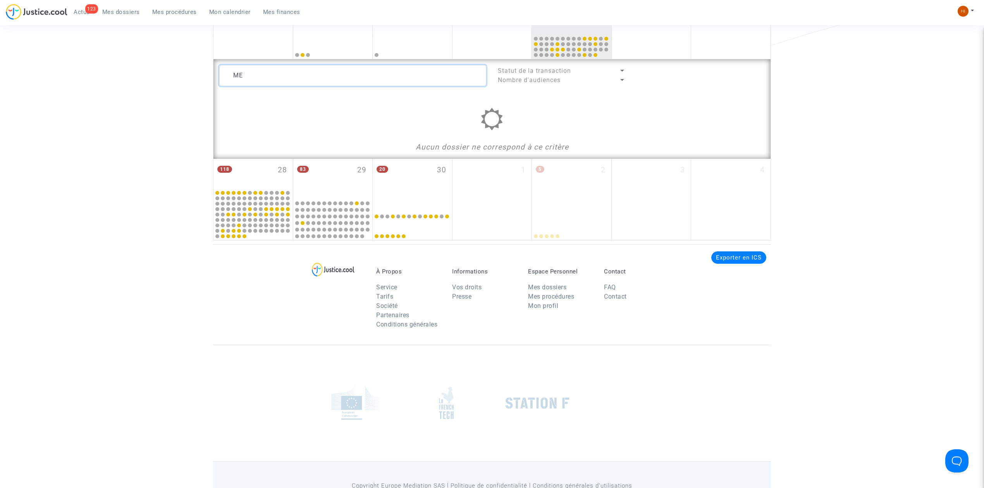
type textarea "M"
type textarea "CAROL"
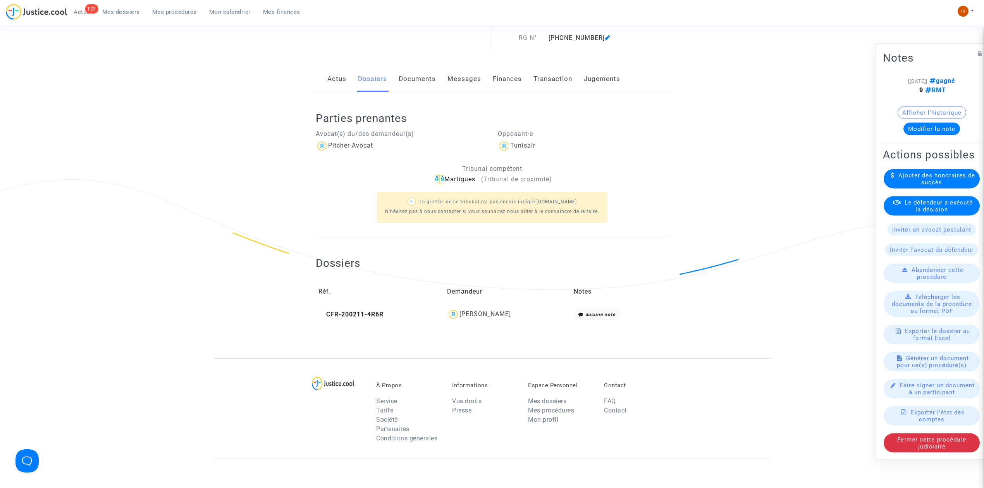
click at [921, 123] on button "Modifier la note" at bounding box center [932, 129] width 57 height 12
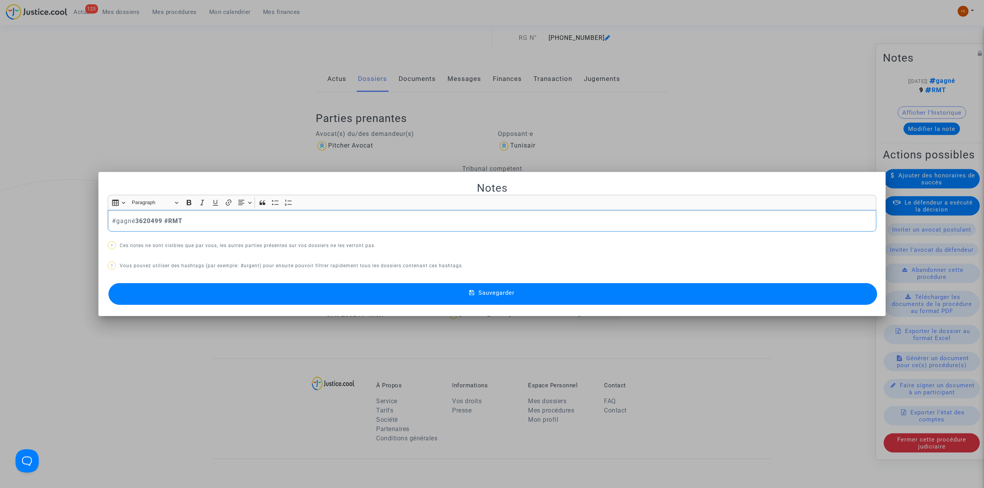
drag, startPoint x: 162, startPoint y: 222, endPoint x: 134, endPoint y: 215, distance: 28.3
click at [134, 215] on div "#gagné 3620499 #RMT" at bounding box center [492, 221] width 769 height 22
drag, startPoint x: 159, startPoint y: 220, endPoint x: 135, endPoint y: 217, distance: 24.3
click at [135, 217] on p "#[PERSON_NAME] 3620499 #RMT" at bounding box center [492, 221] width 761 height 10
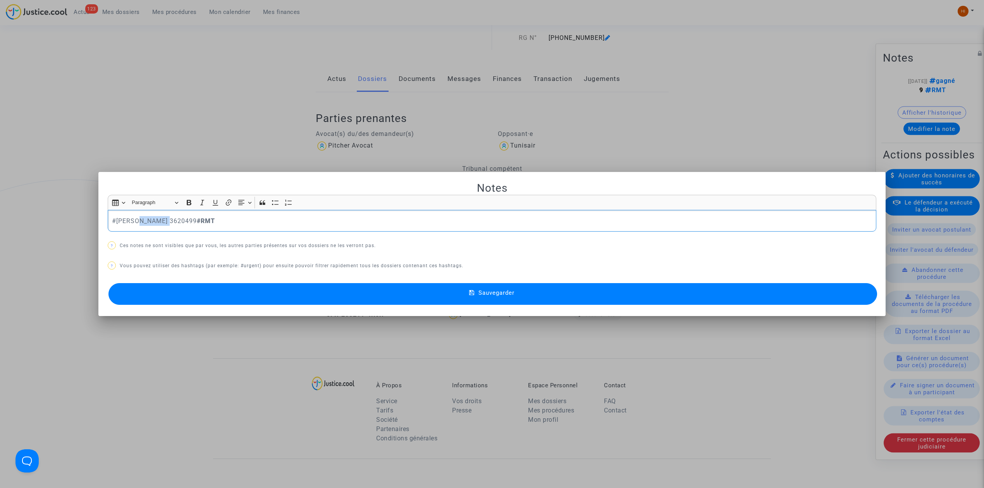
drag, startPoint x: 135, startPoint y: 217, endPoint x: 162, endPoint y: 220, distance: 27.3
click at [162, 220] on p "#[PERSON_NAME] 3620499 #RMT" at bounding box center [492, 221] width 761 height 10
click at [193, 208] on div "Insert table Insert table Heading Paragraph Paragraph Heading 1 Heading 2 Headi…" at bounding box center [492, 202] width 765 height 15
click at [232, 285] on button "Sauvegarder" at bounding box center [493, 294] width 769 height 22
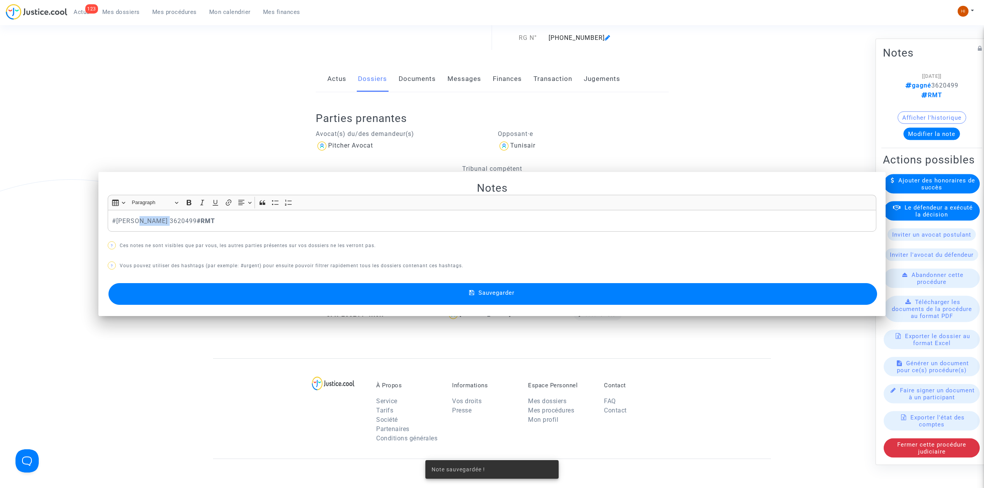
scroll to position [102, 0]
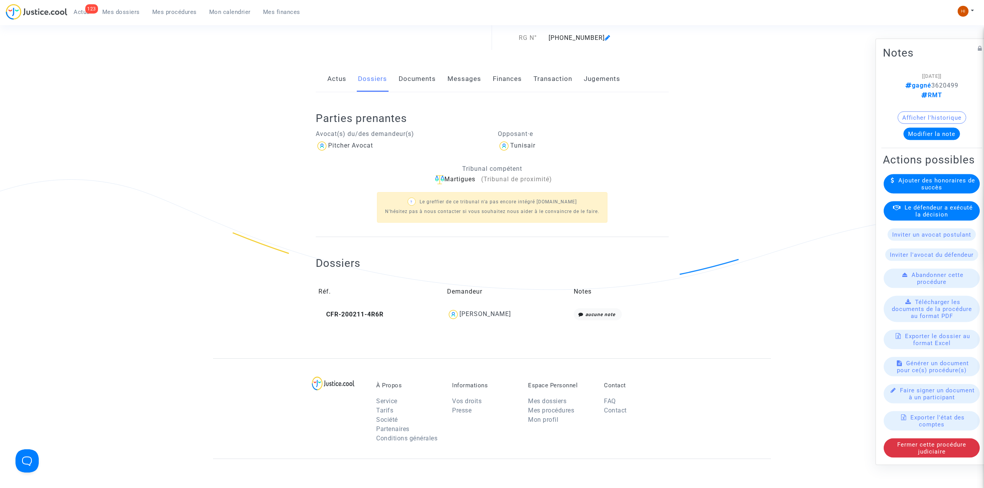
click at [120, 157] on div "Ref. LS-220719-K4NK Etape Jugement rendu Mon rôle Avocat du demandeur Audience …" at bounding box center [492, 160] width 984 height 398
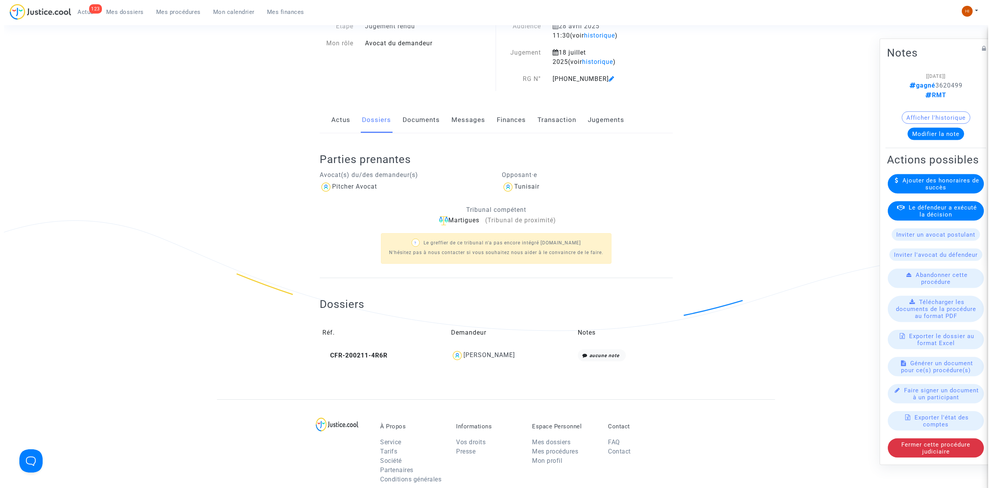
scroll to position [0, 0]
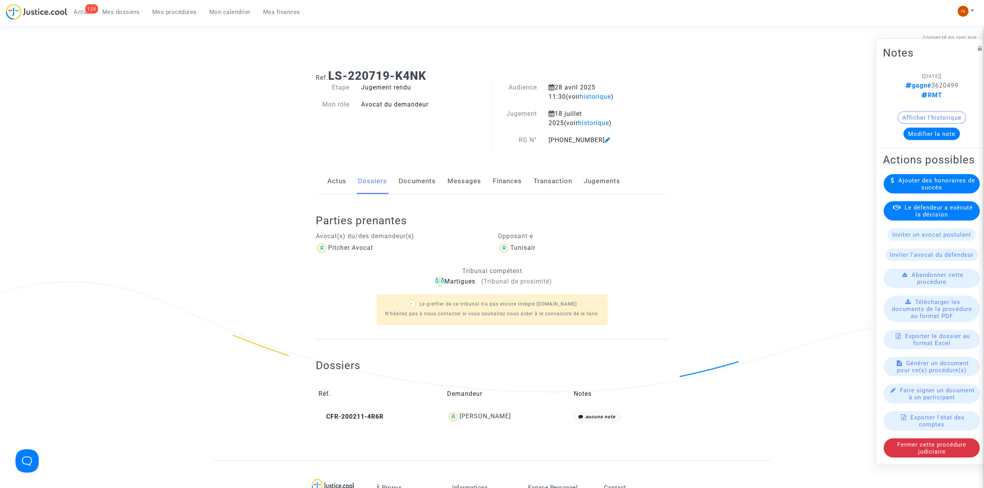
click at [176, 13] on span "Mes procédures" at bounding box center [174, 12] width 45 height 7
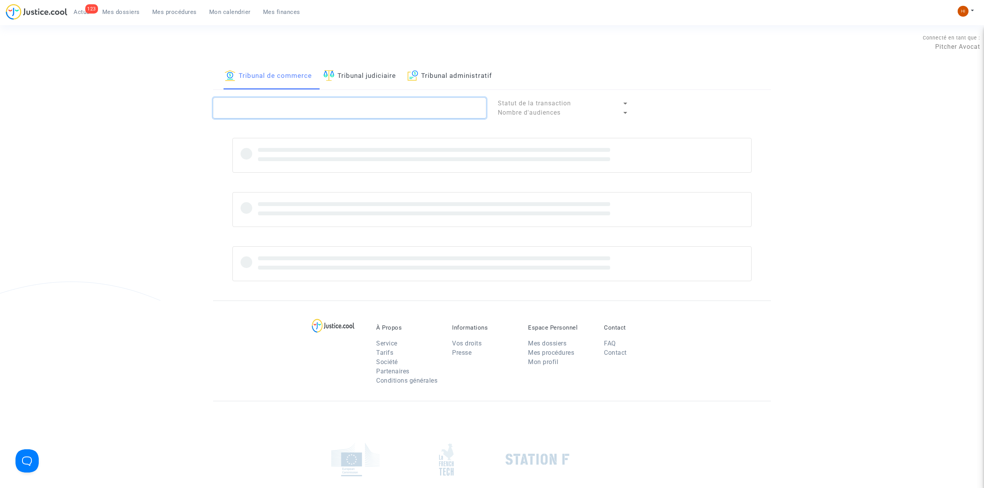
drag, startPoint x: 308, startPoint y: 113, endPoint x: 286, endPoint y: 112, distance: 22.1
click at [305, 113] on textarea at bounding box center [349, 108] width 273 height 21
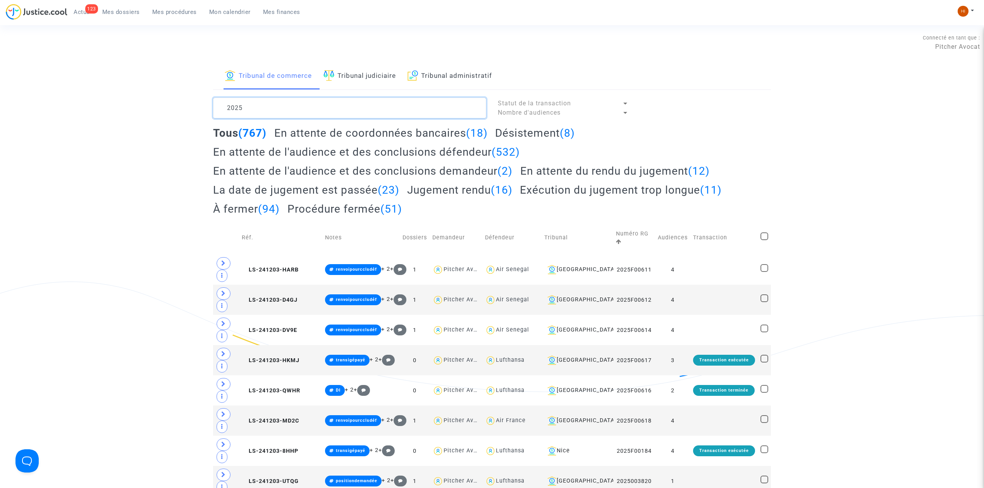
drag, startPoint x: 286, startPoint y: 112, endPoint x: 150, endPoint y: 115, distance: 136.0
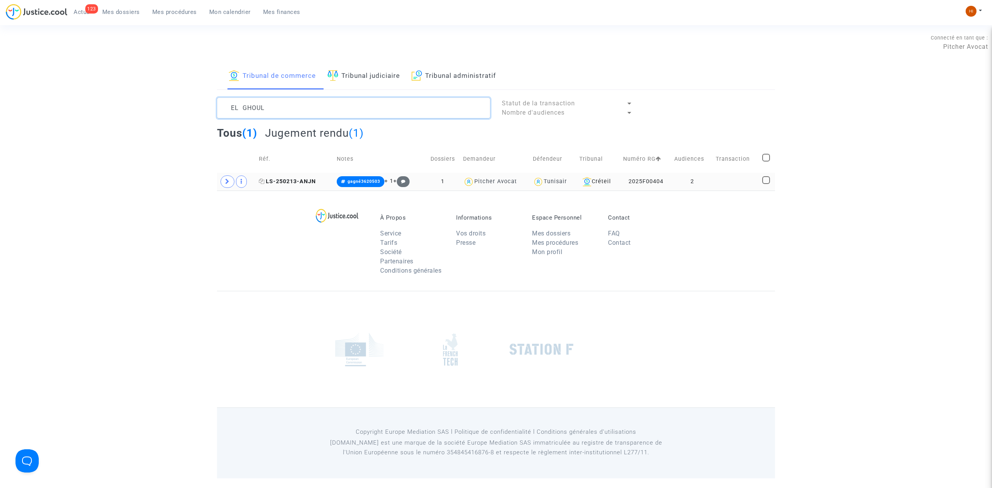
type textarea "EL GHOUL"
click at [260, 184] on icon at bounding box center [262, 181] width 6 height 5
click at [245, 244] on div "À Propos Service Tarifs Société Partenaires Conditions générales Informations V…" at bounding box center [496, 241] width 558 height 100
